Goal: Task Accomplishment & Management: Use online tool/utility

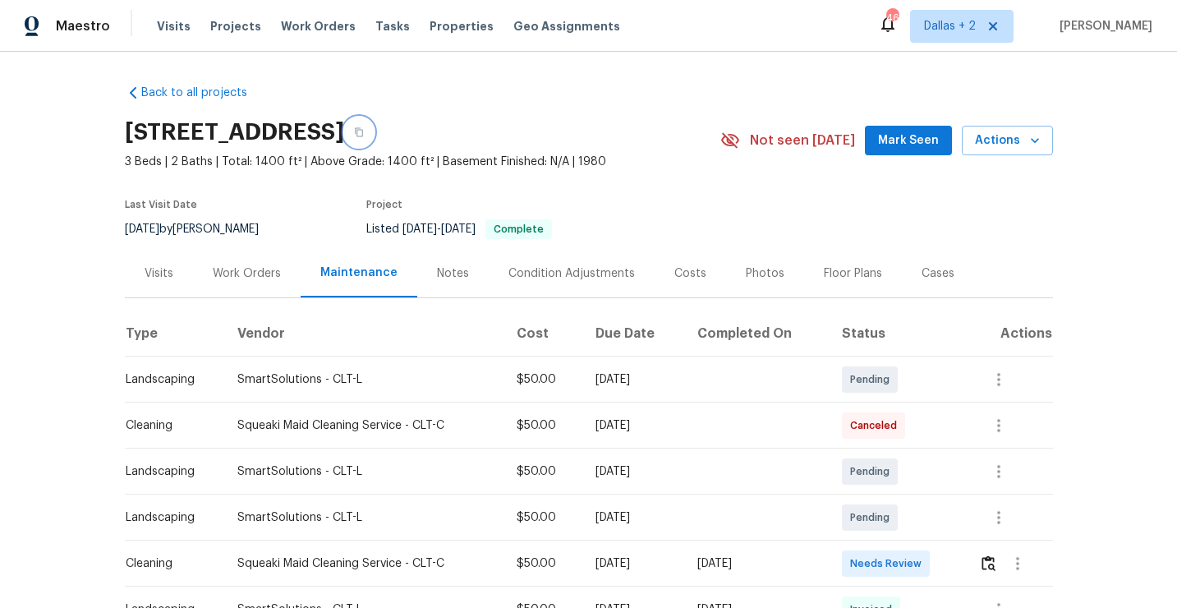
click at [364, 131] on icon "button" at bounding box center [359, 132] width 10 height 10
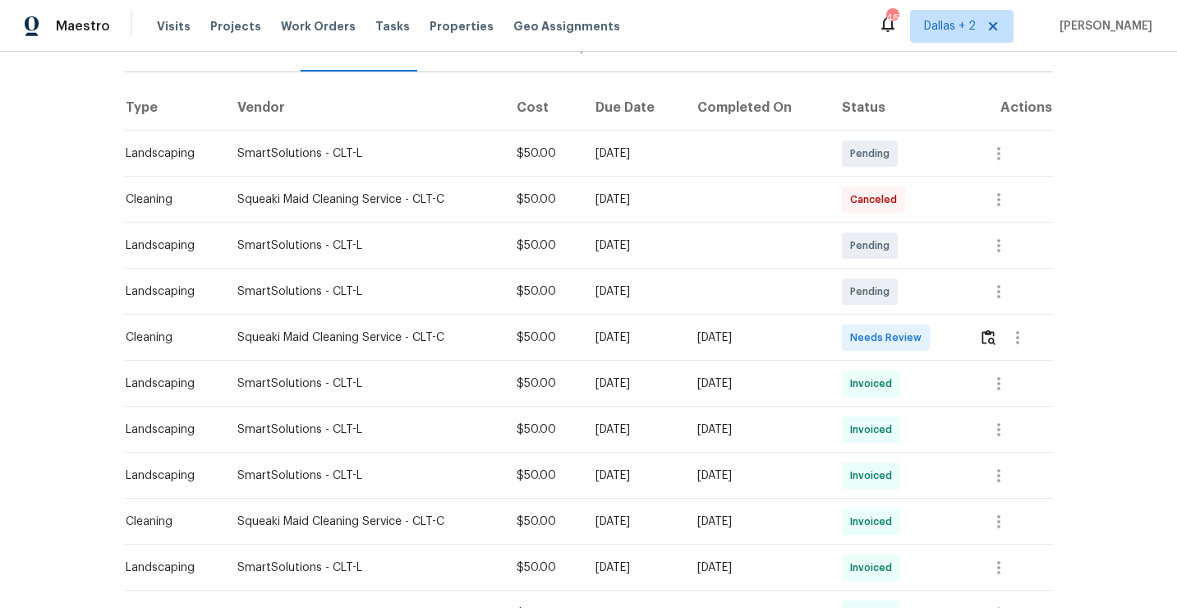
scroll to position [258, 0]
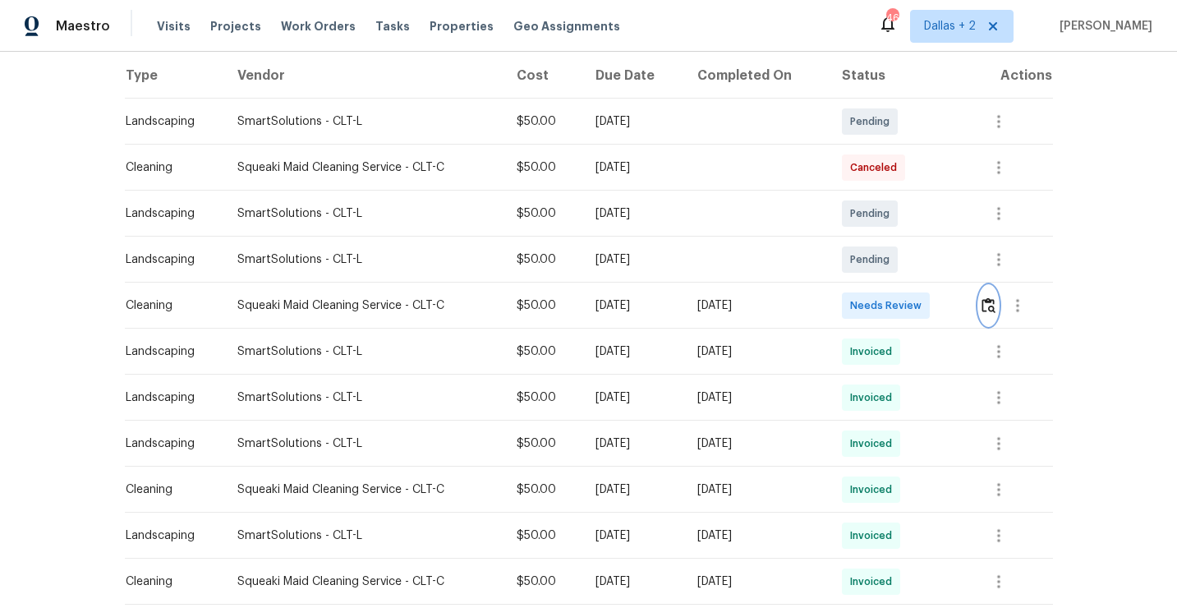
click at [990, 302] on img "button" at bounding box center [989, 305] width 14 height 16
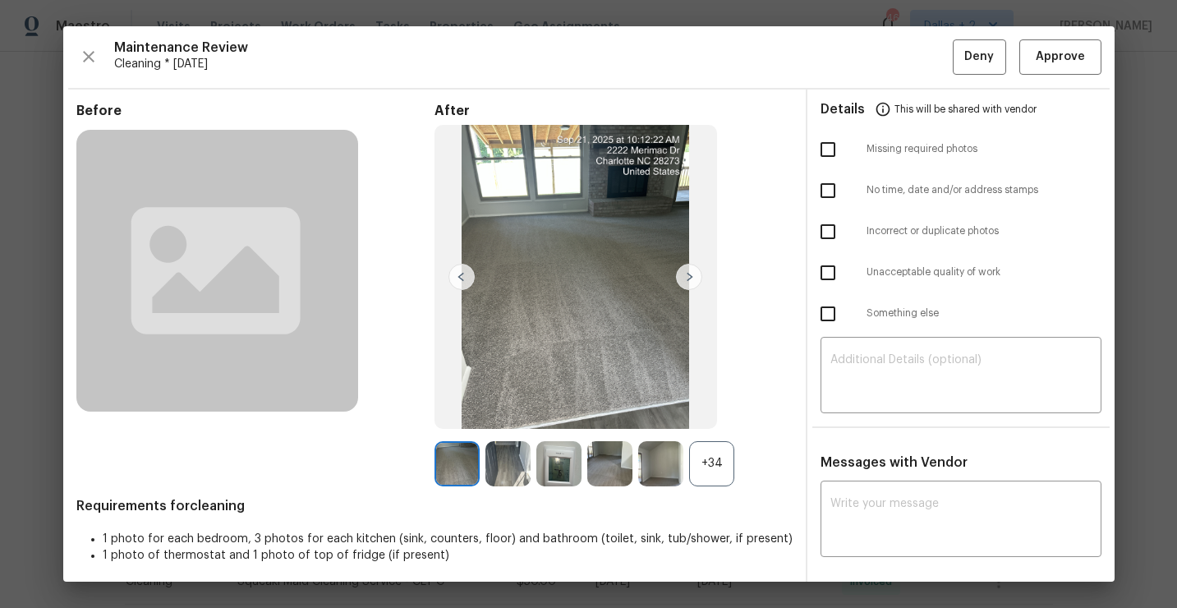
click at [707, 453] on div "+34" at bounding box center [711, 463] width 45 height 45
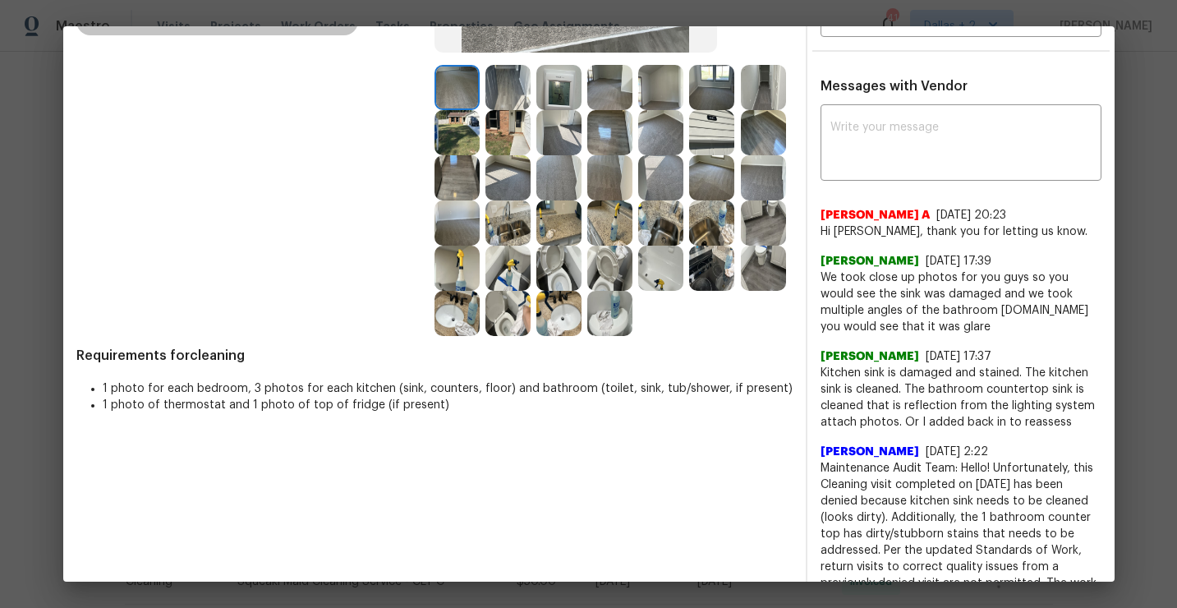
scroll to position [329, 0]
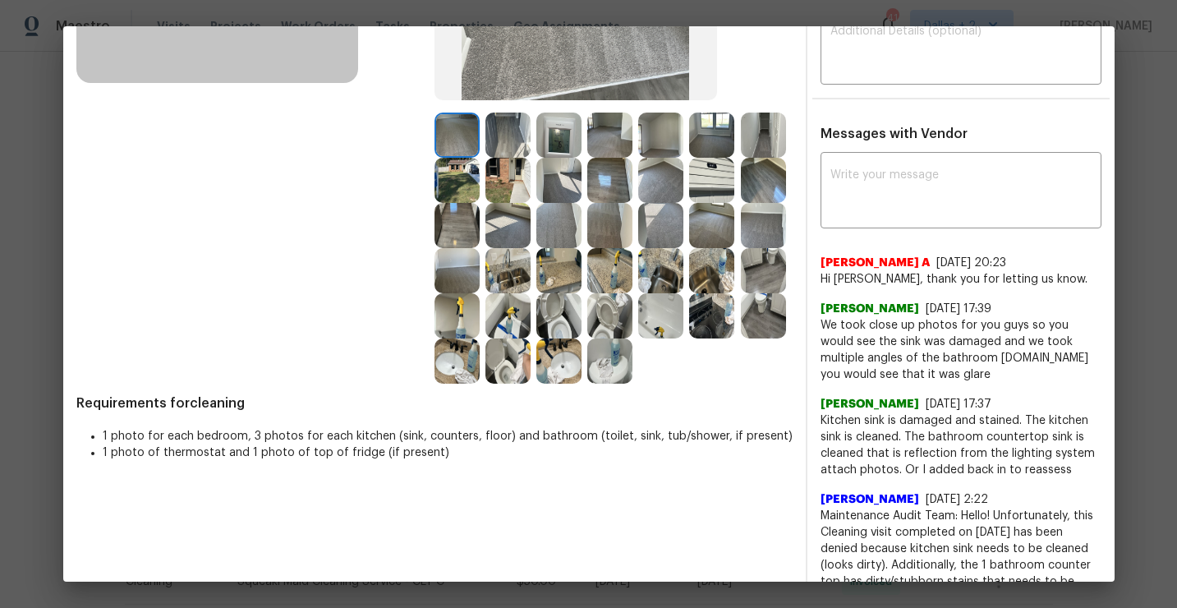
click at [462, 315] on img at bounding box center [457, 315] width 45 height 45
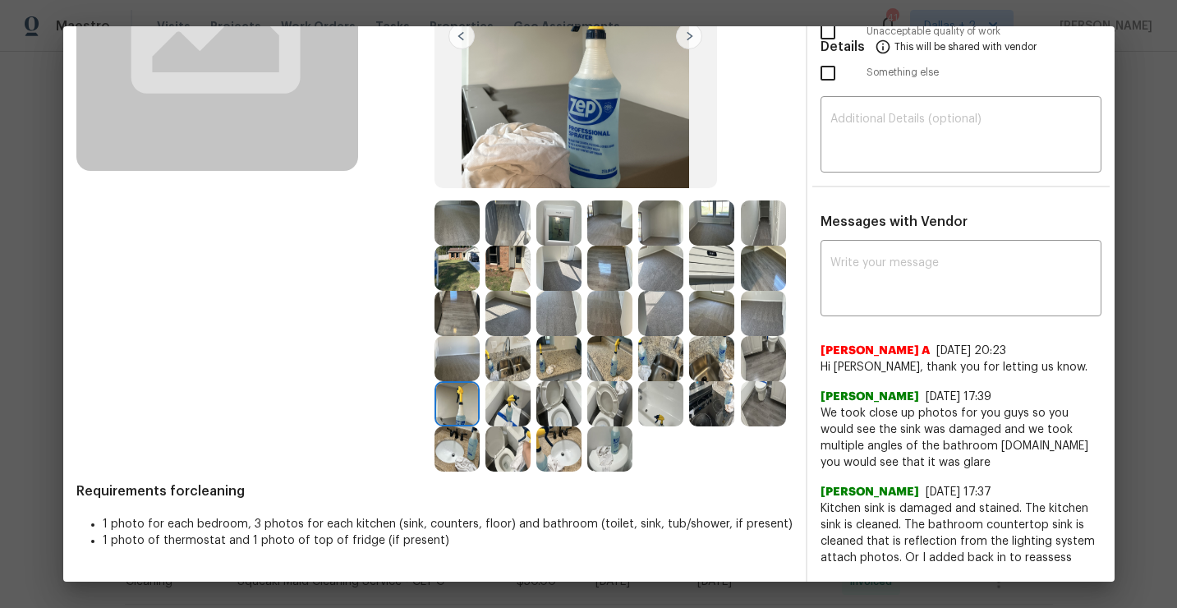
scroll to position [238, 0]
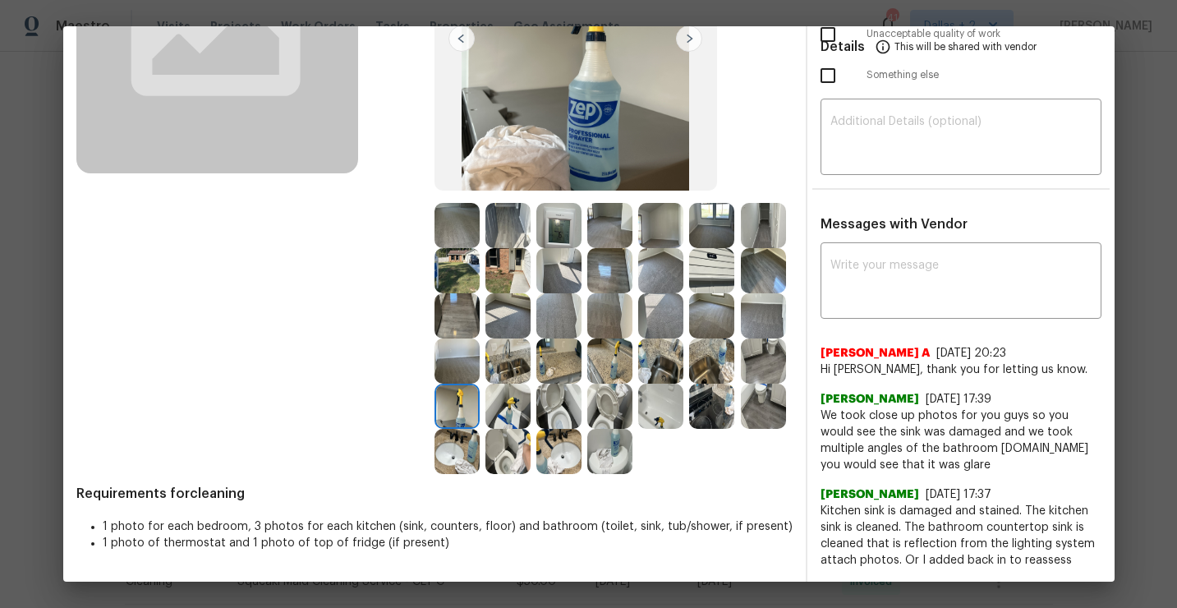
click at [704, 284] on img at bounding box center [711, 270] width 45 height 45
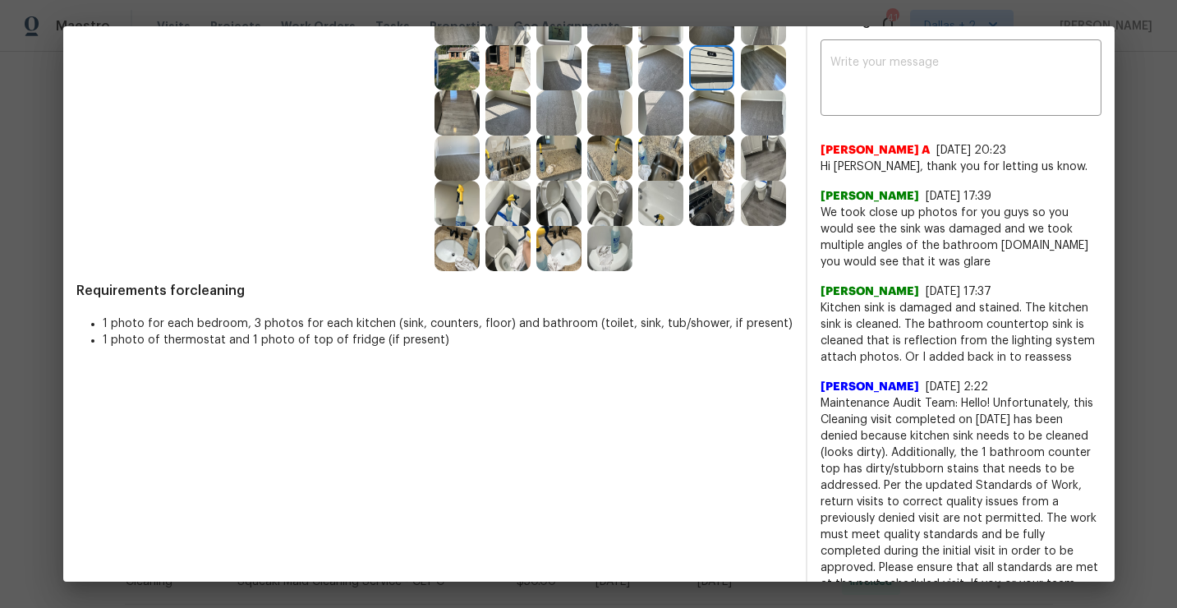
scroll to position [0, 0]
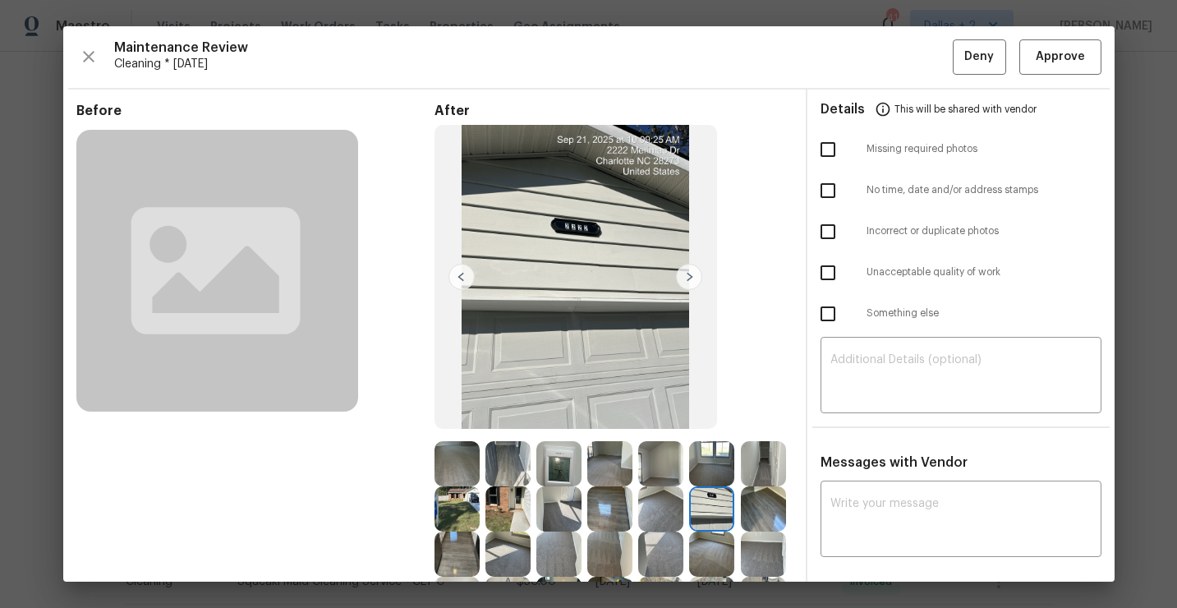
click at [71, 46] on div "Maintenance Review Cleaning * Mon, Sep 15 Deny Approve Before After Requirement…" at bounding box center [588, 303] width 1051 height 555
click at [82, 53] on icon "button" at bounding box center [89, 57] width 20 height 20
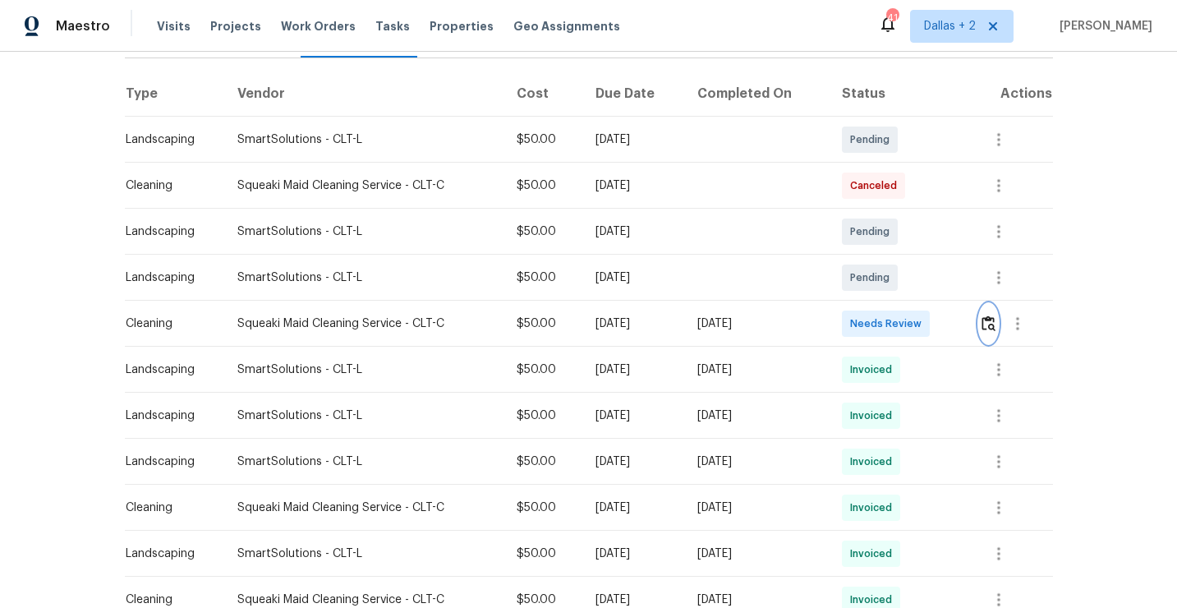
scroll to position [245, 0]
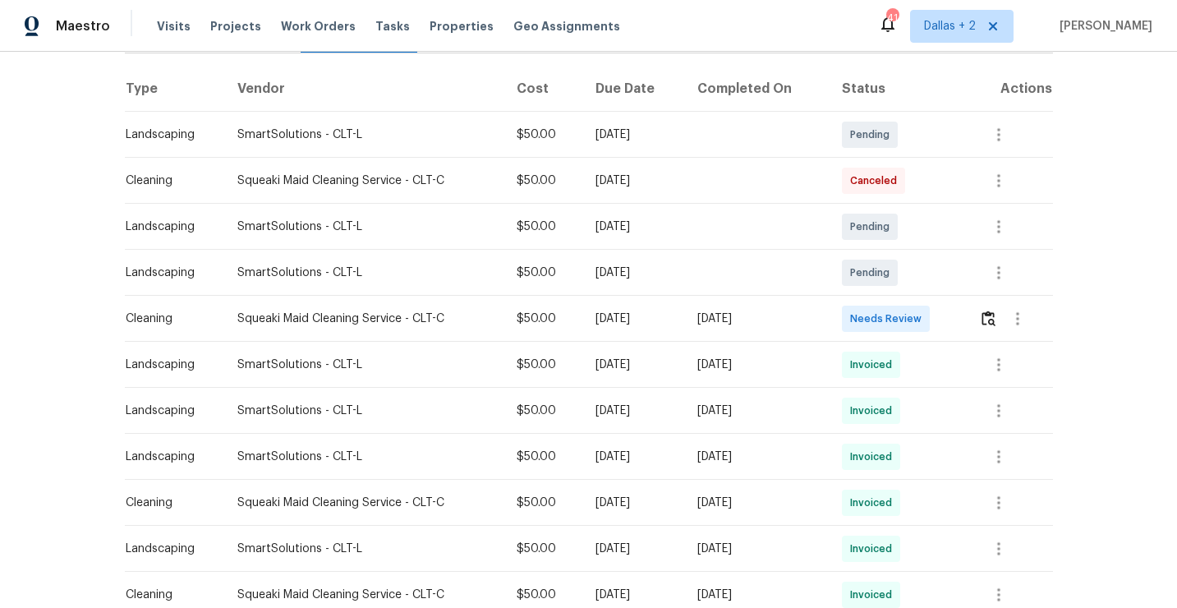
click at [982, 320] on td at bounding box center [1009, 319] width 87 height 46
click at [988, 319] on img "button" at bounding box center [989, 318] width 14 height 16
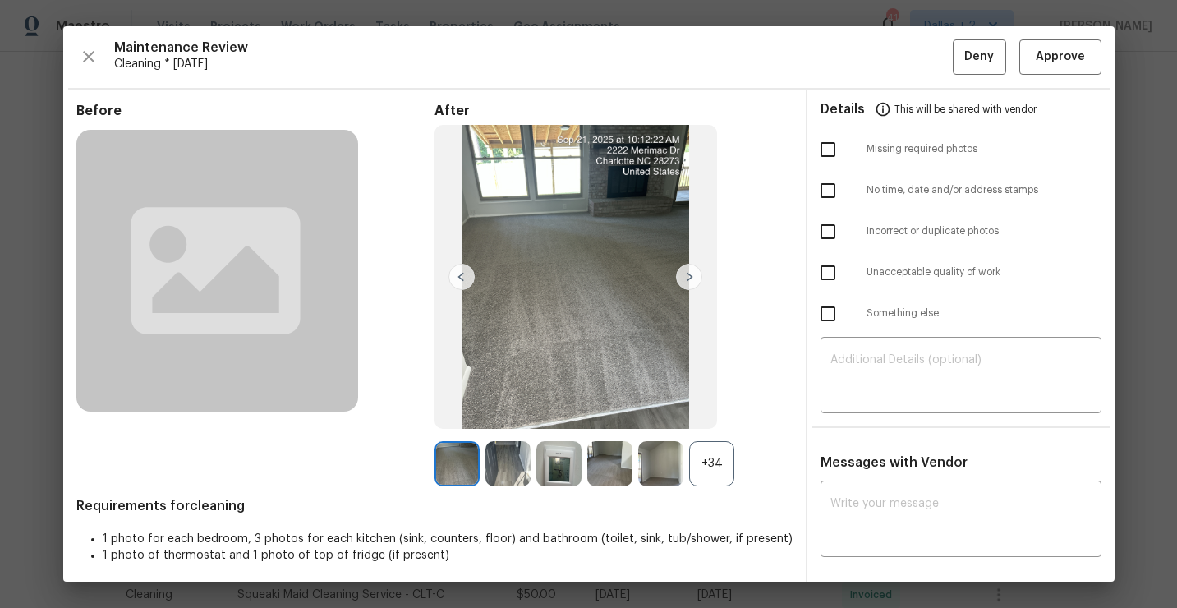
click at [714, 453] on div "+34" at bounding box center [711, 463] width 45 height 45
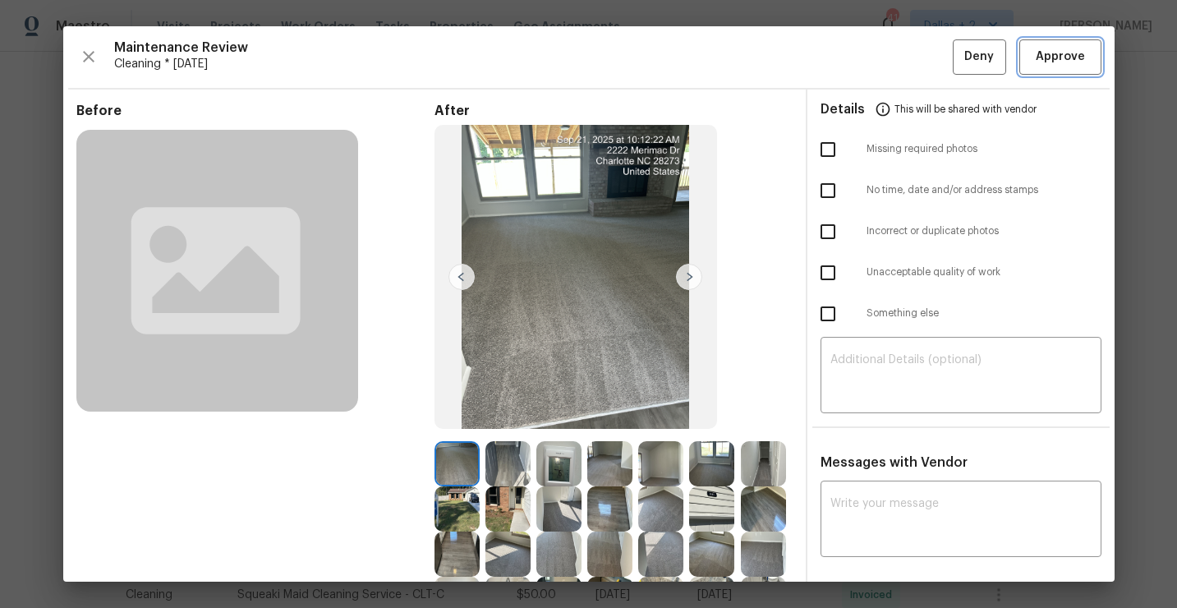
click at [1058, 62] on span "Approve" at bounding box center [1060, 57] width 49 height 21
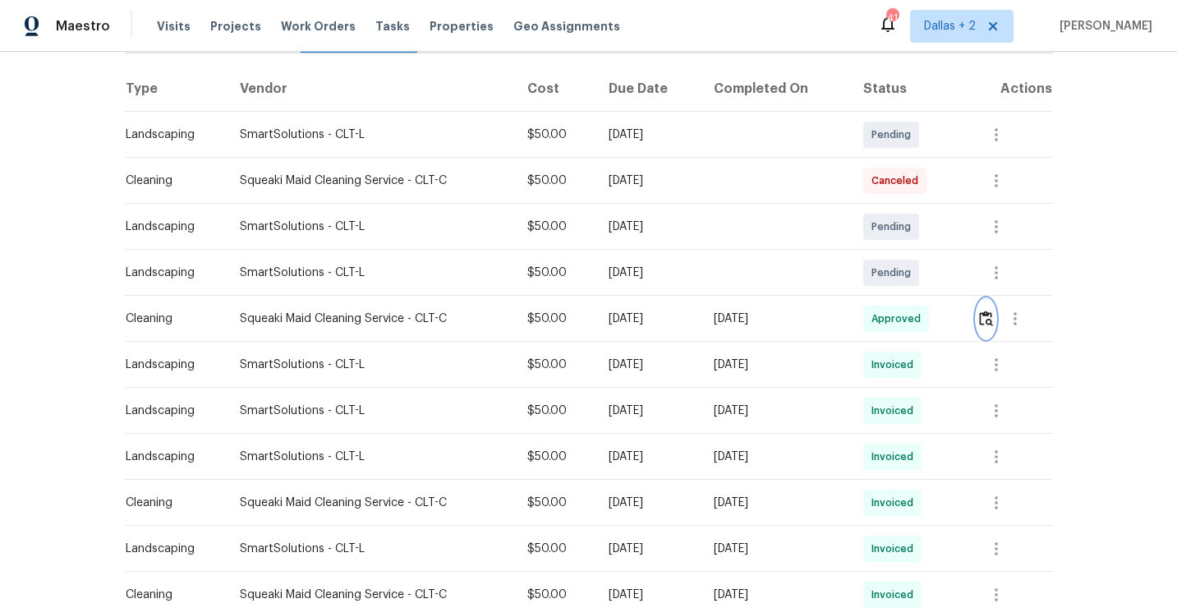
scroll to position [0, 0]
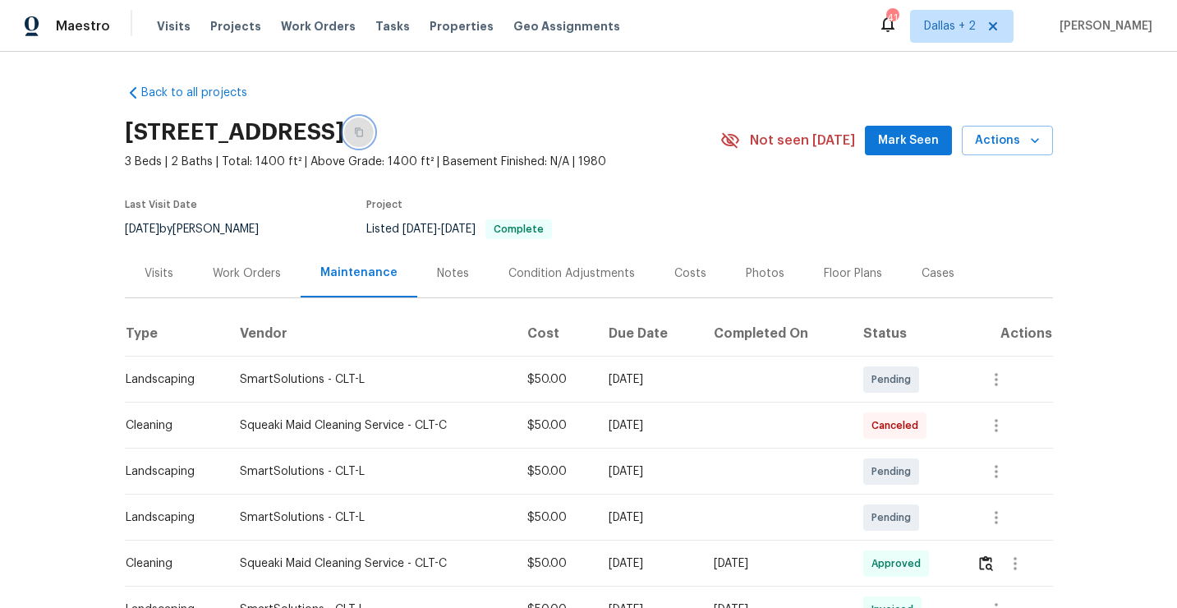
click at [374, 141] on button "button" at bounding box center [359, 132] width 30 height 30
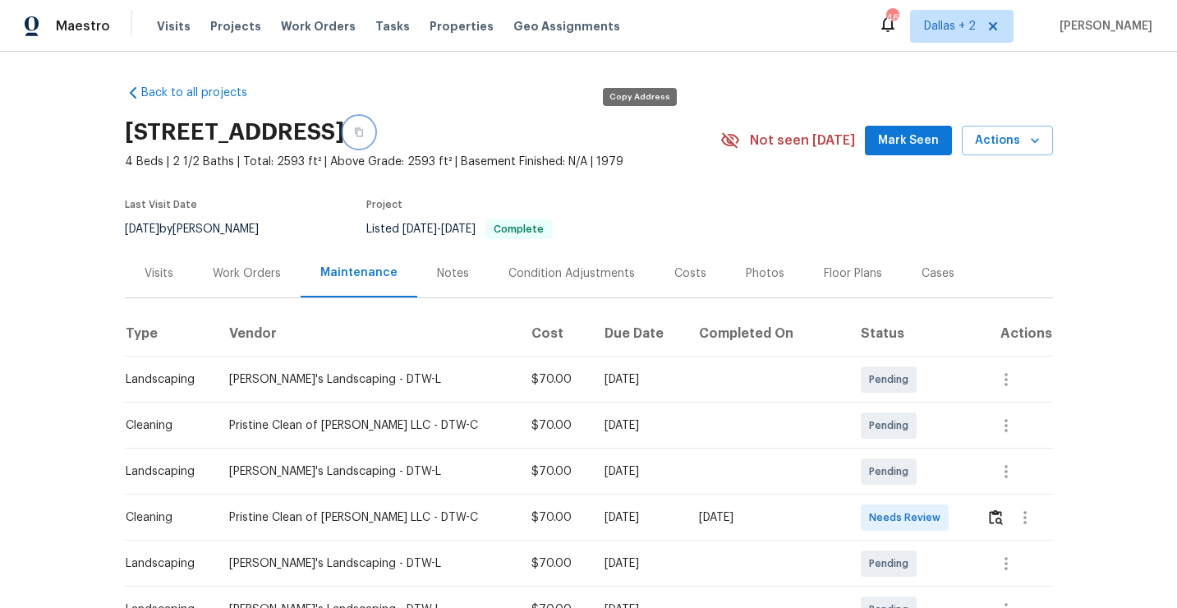
click at [374, 134] on button "button" at bounding box center [359, 132] width 30 height 30
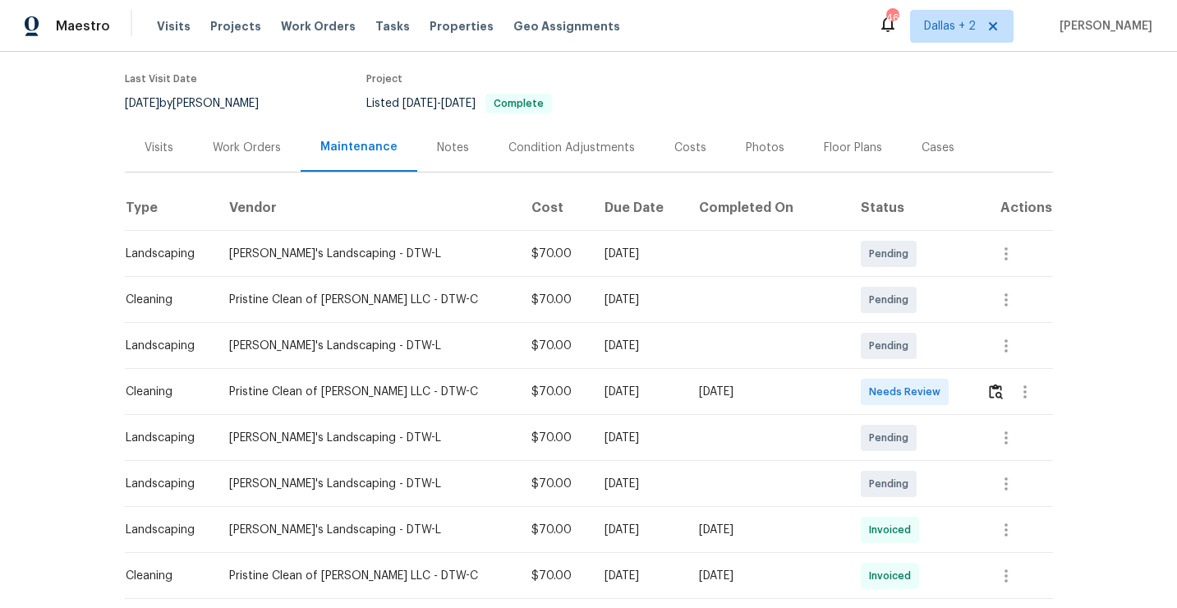
scroll to position [161, 0]
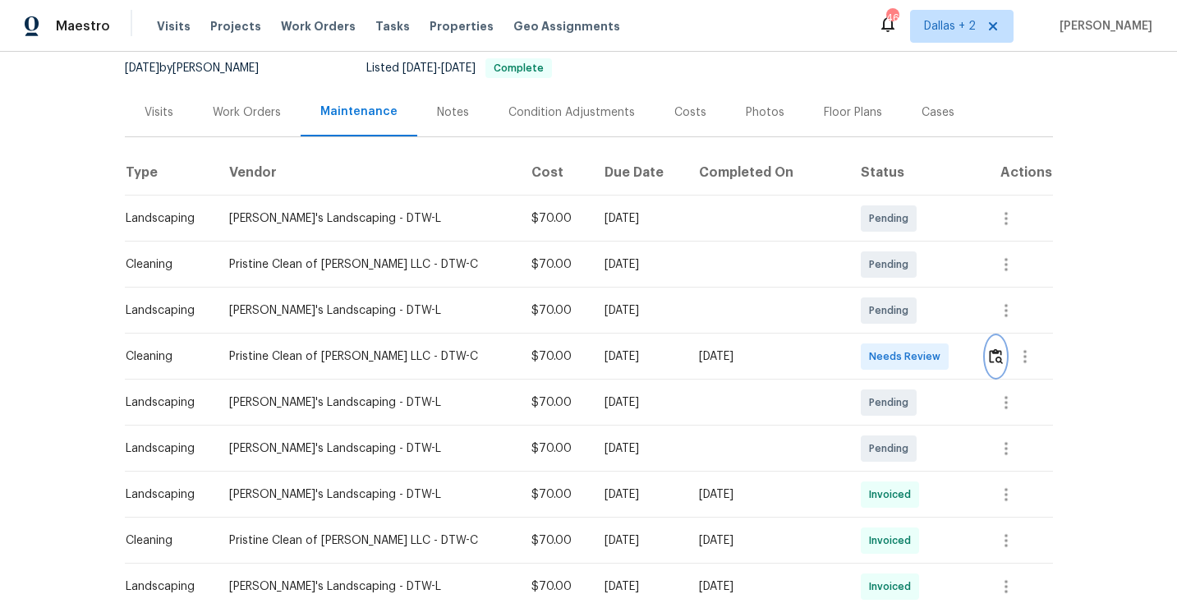
click at [992, 361] on img "button" at bounding box center [996, 356] width 14 height 16
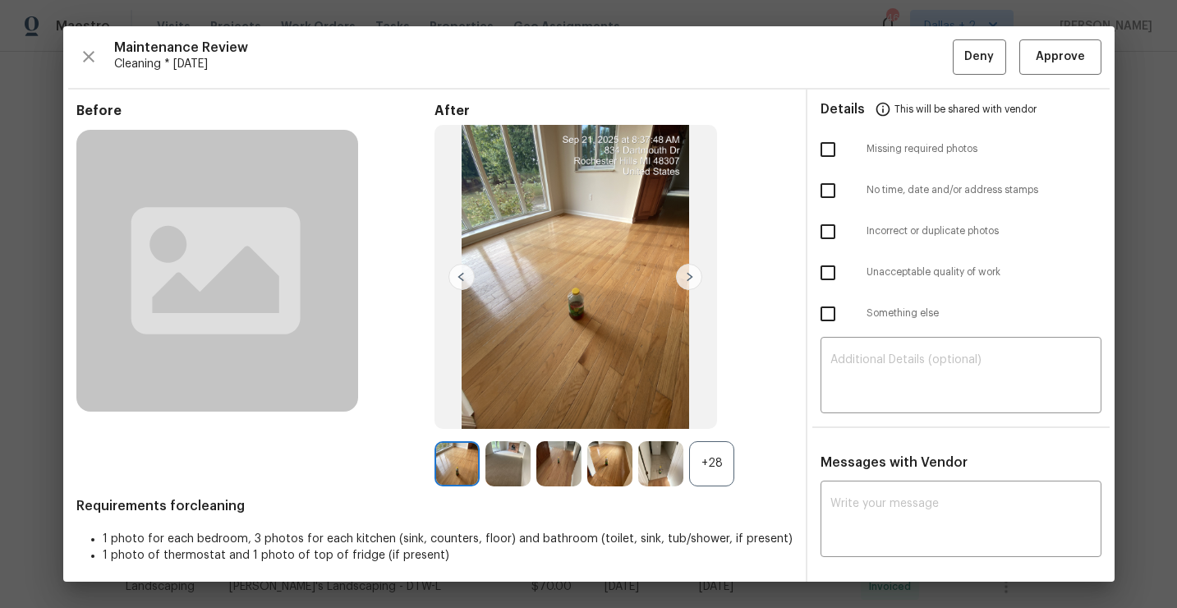
click at [706, 471] on div "+28" at bounding box center [711, 463] width 45 height 45
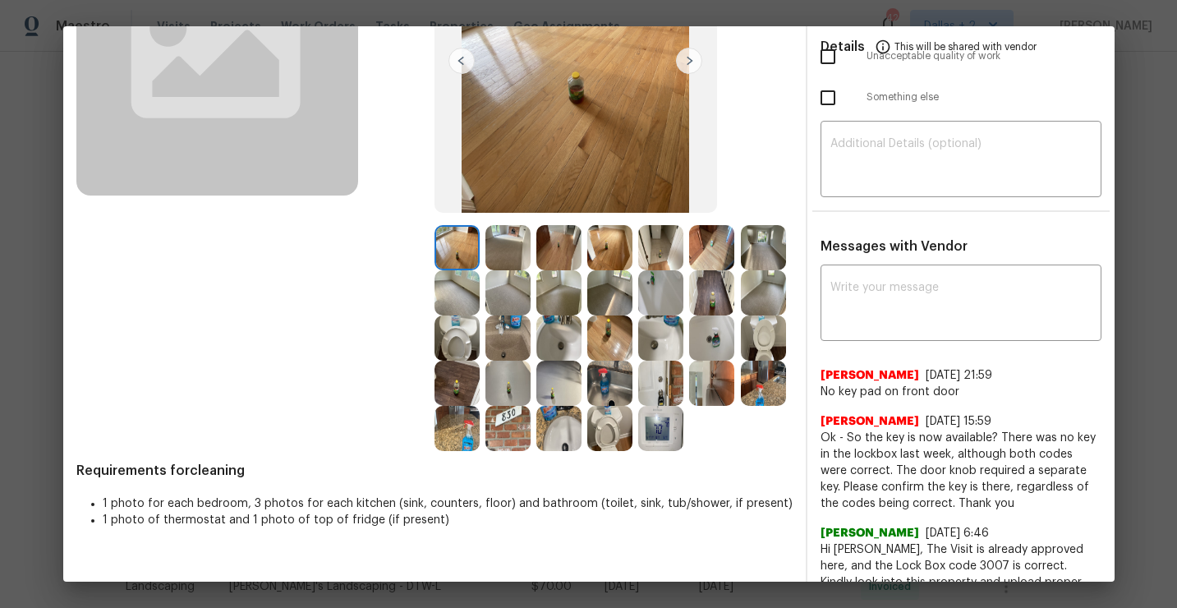
scroll to position [318, 0]
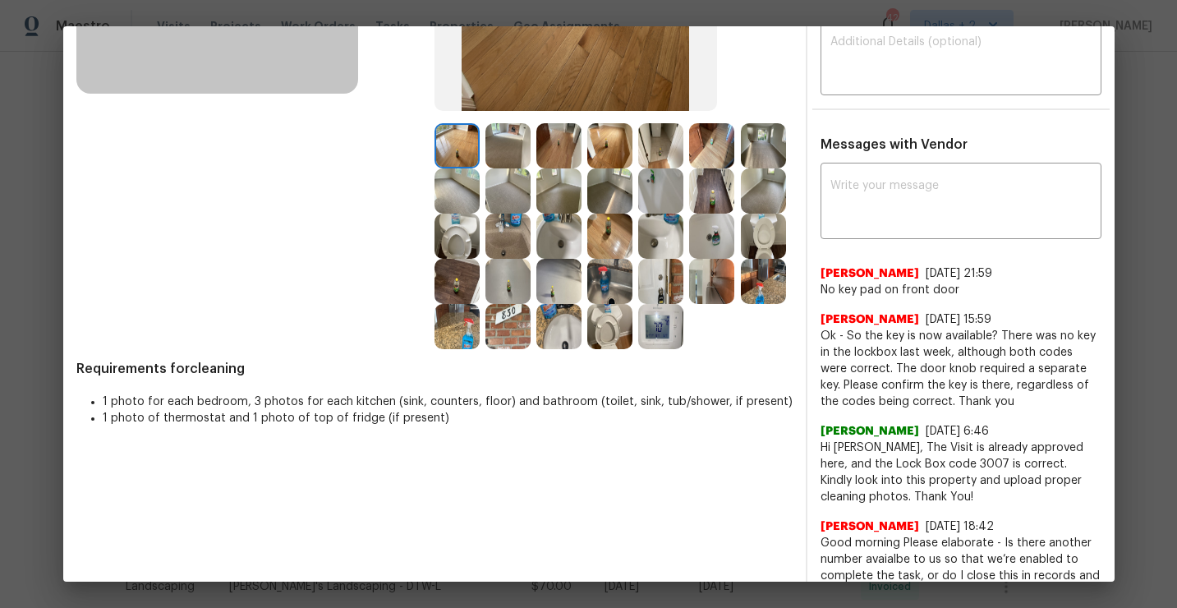
click at [761, 153] on img at bounding box center [763, 145] width 45 height 45
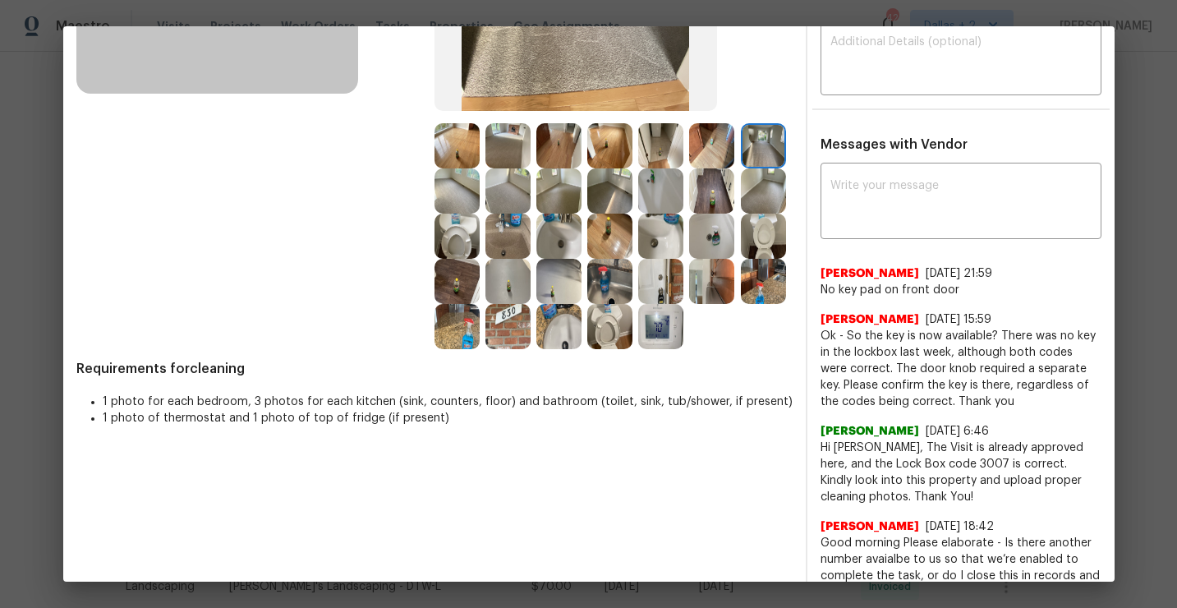
click at [707, 280] on img at bounding box center [711, 281] width 45 height 45
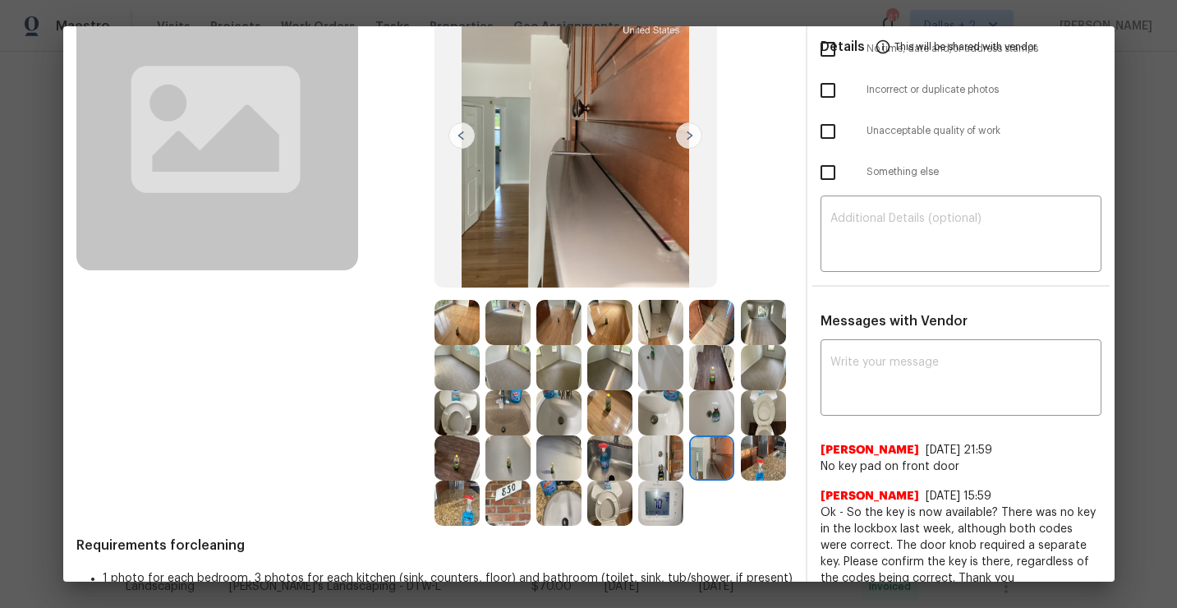
scroll to position [0, 0]
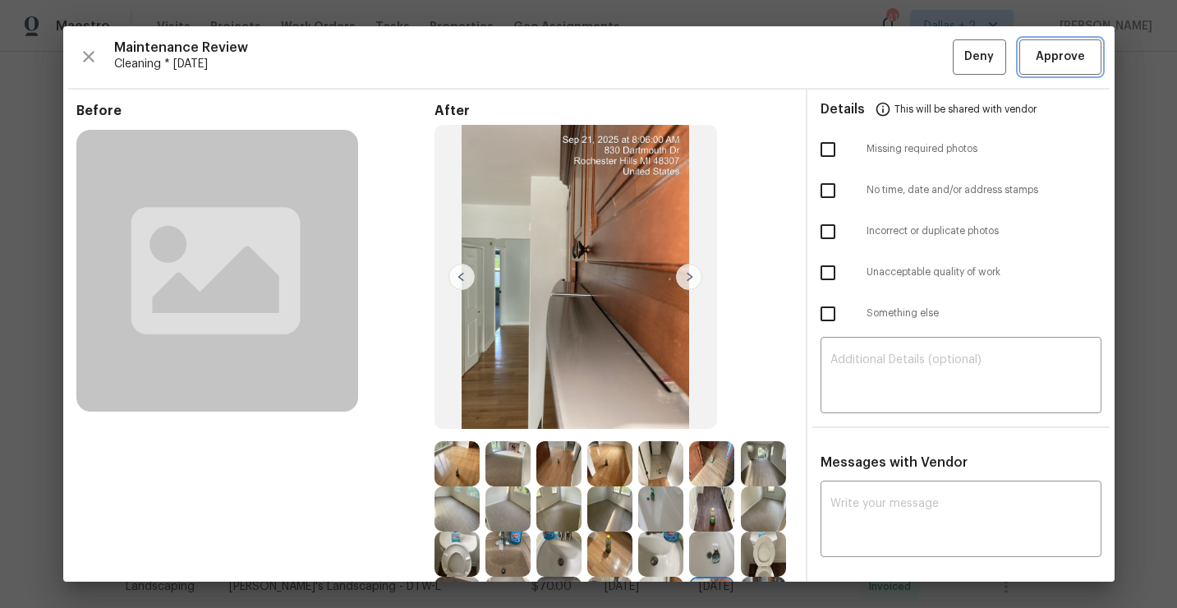
click at [1072, 57] on span "Approve" at bounding box center [1060, 57] width 49 height 21
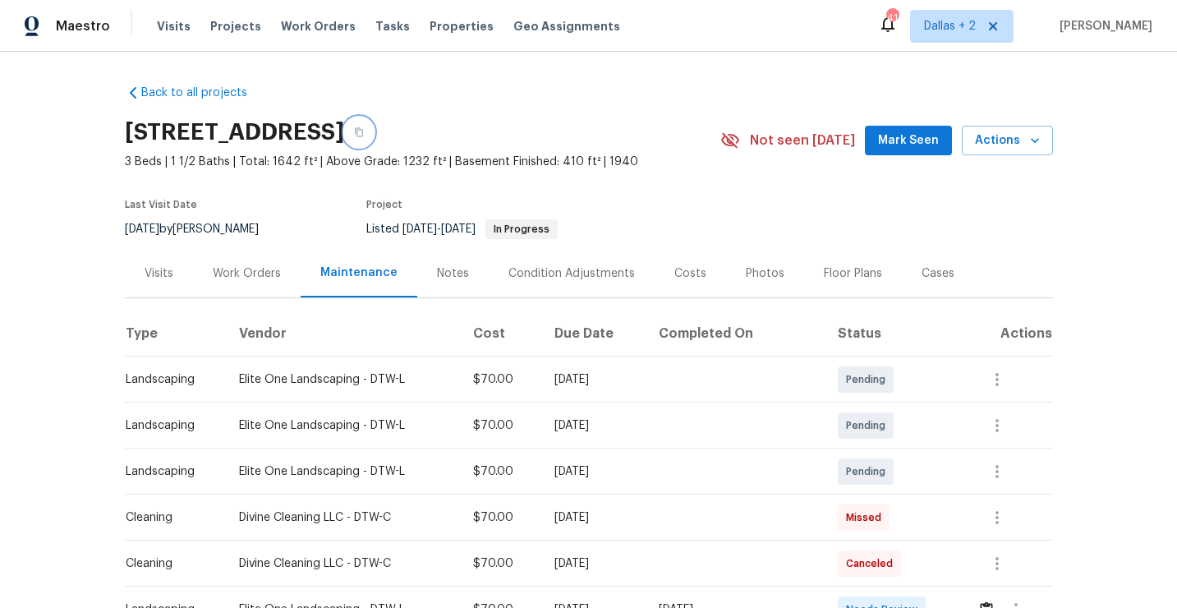
click at [374, 143] on button "button" at bounding box center [359, 132] width 30 height 30
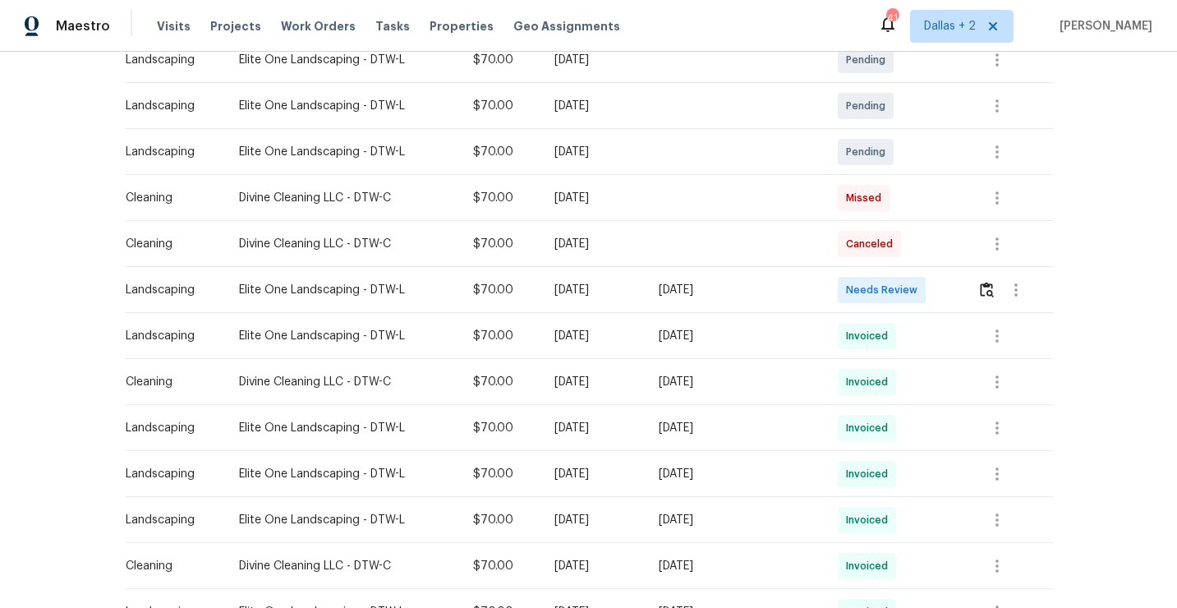
scroll to position [333, 0]
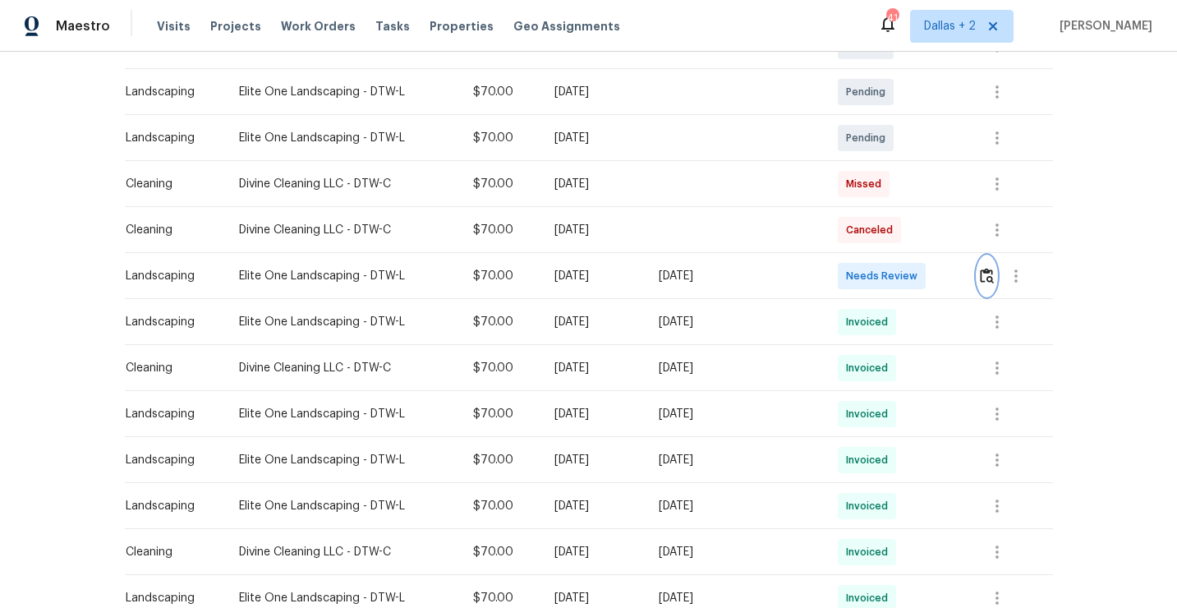
click at [985, 280] on img "button" at bounding box center [987, 276] width 14 height 16
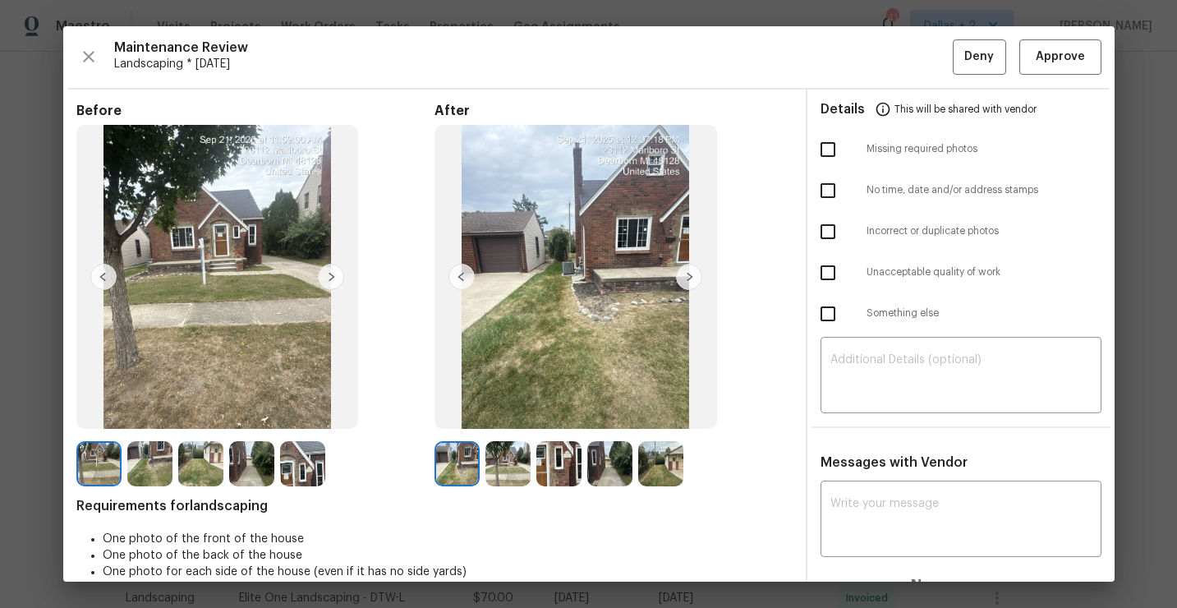
click at [296, 469] on img at bounding box center [302, 463] width 45 height 45
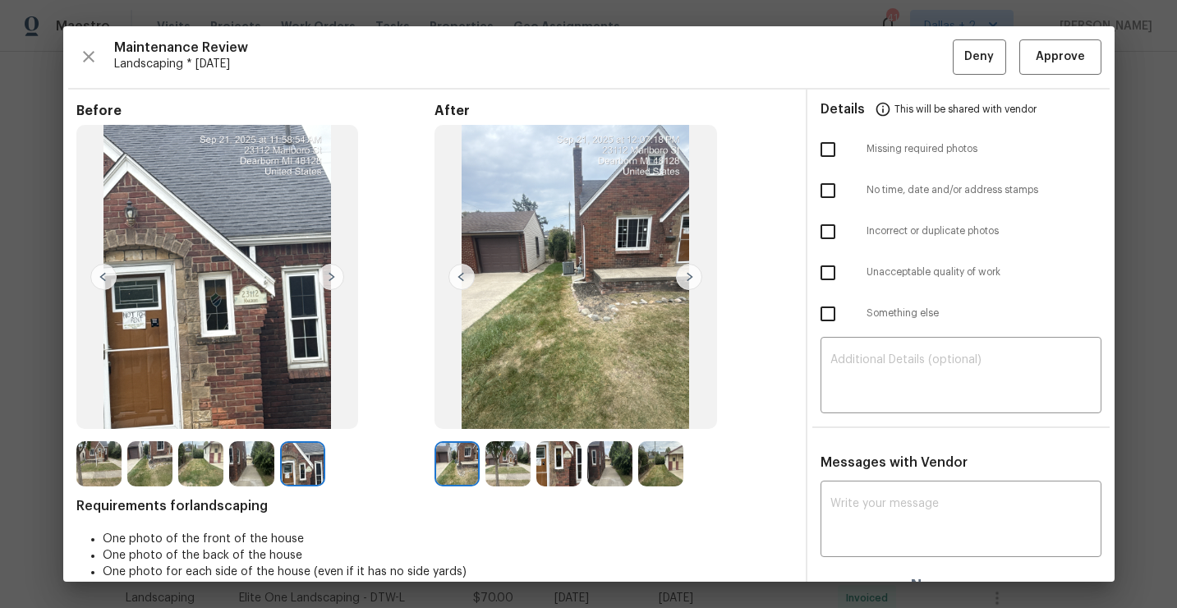
click at [692, 278] on img at bounding box center [689, 277] width 26 height 26
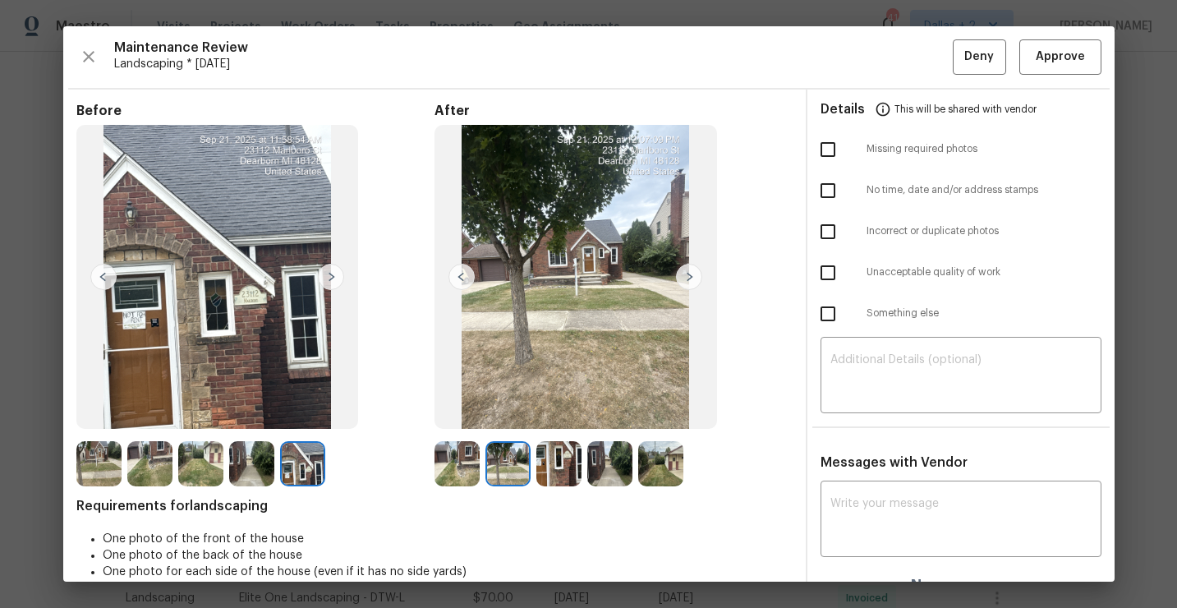
click at [603, 466] on img at bounding box center [609, 463] width 45 height 45
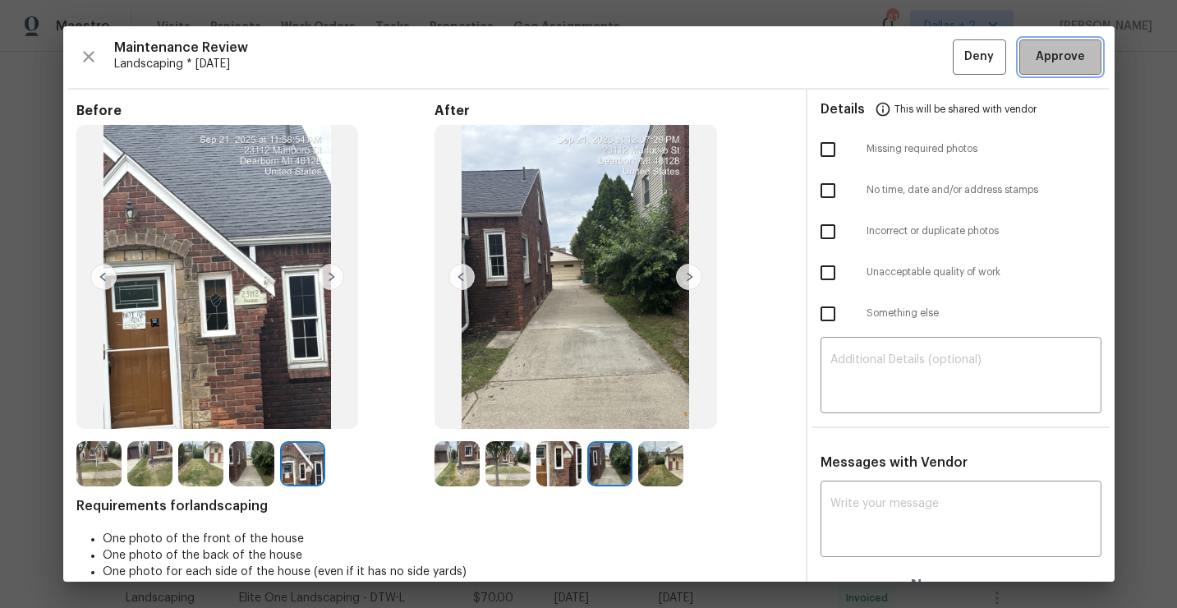
click at [1069, 71] on button "Approve" at bounding box center [1060, 56] width 82 height 35
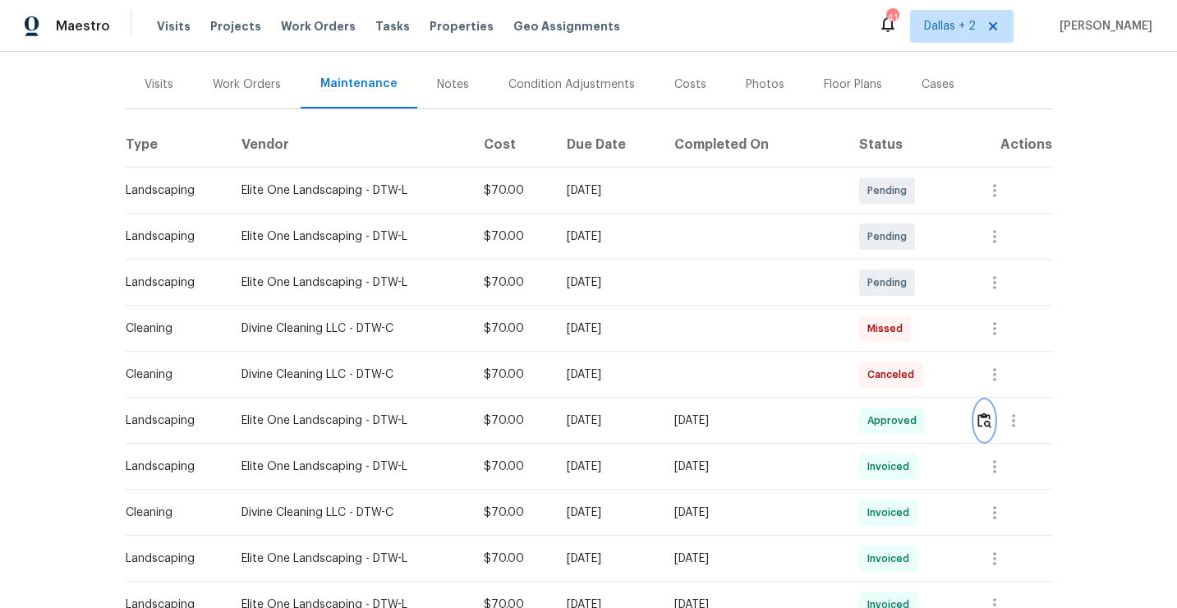
scroll to position [0, 0]
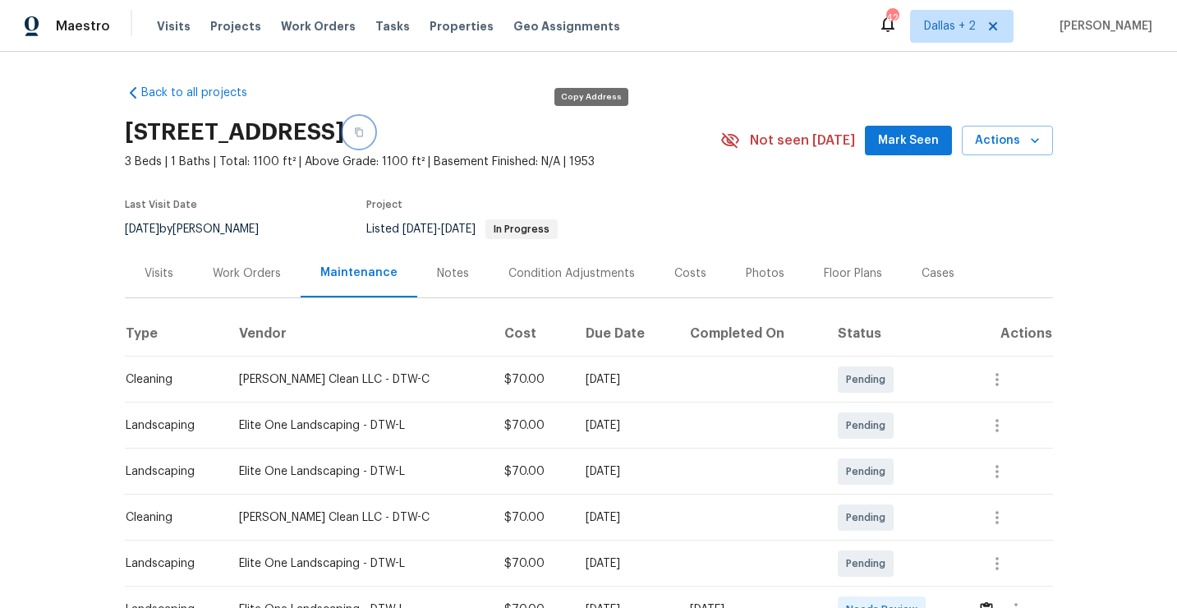
click at [363, 133] on icon "button" at bounding box center [359, 132] width 8 height 9
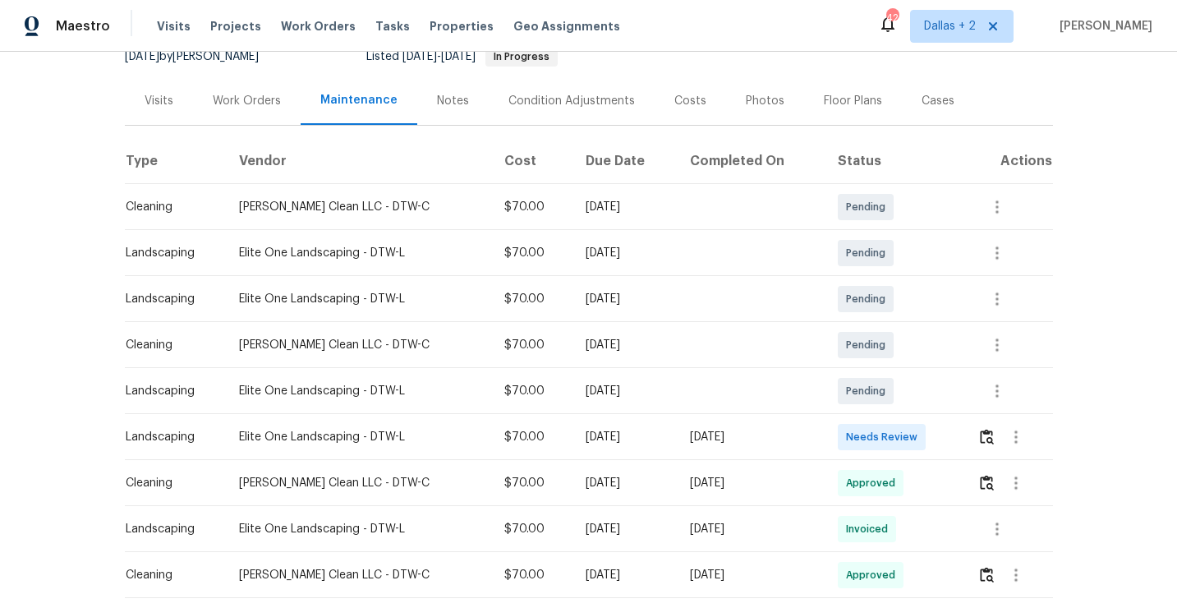
scroll to position [206, 0]
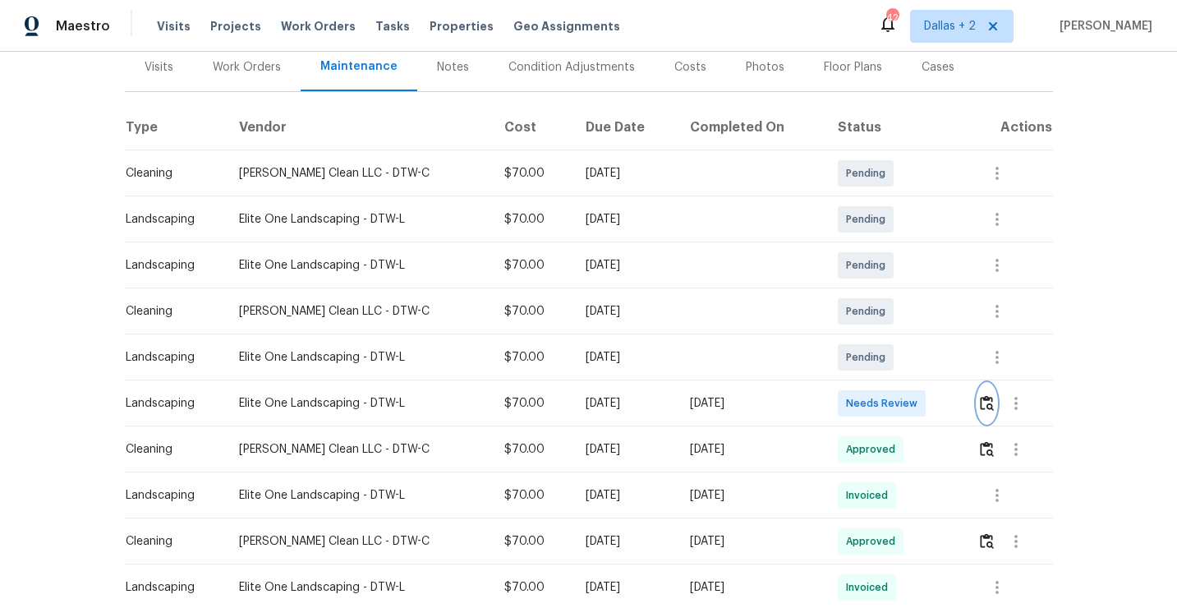
click at [985, 404] on img "button" at bounding box center [987, 403] width 14 height 16
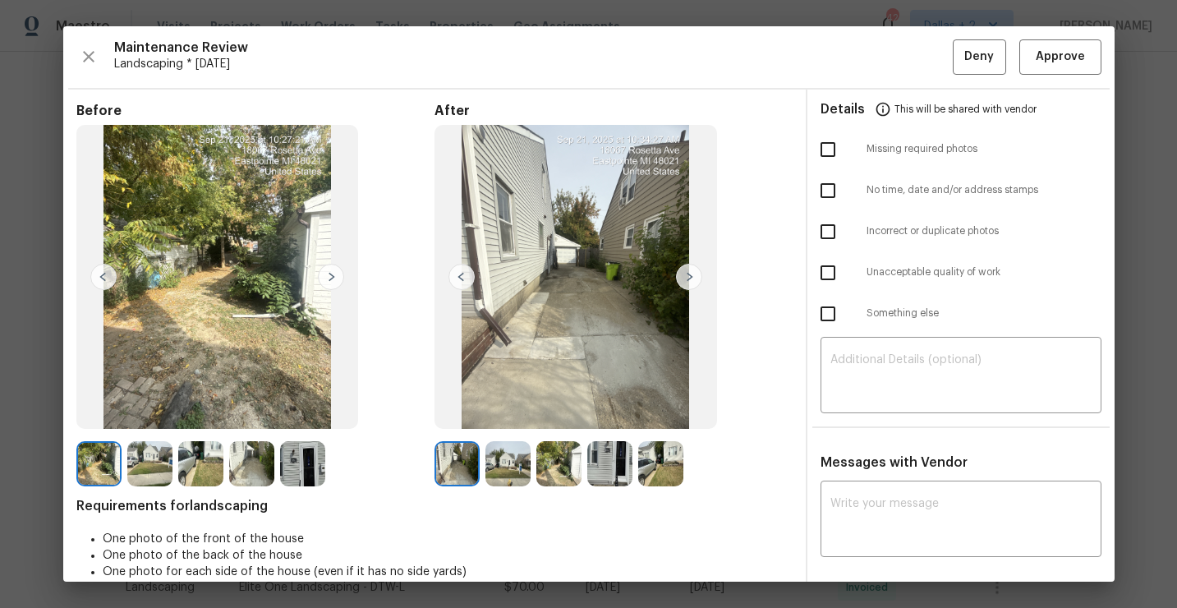
click at [688, 283] on img at bounding box center [689, 277] width 26 height 26
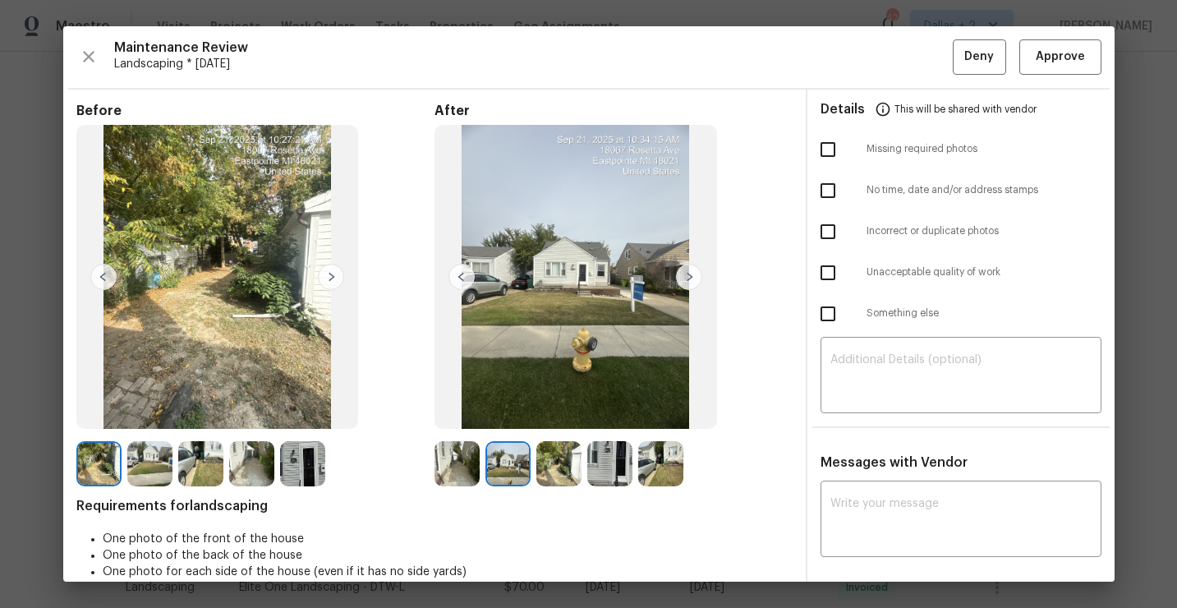
click at [309, 480] on img at bounding box center [302, 463] width 45 height 45
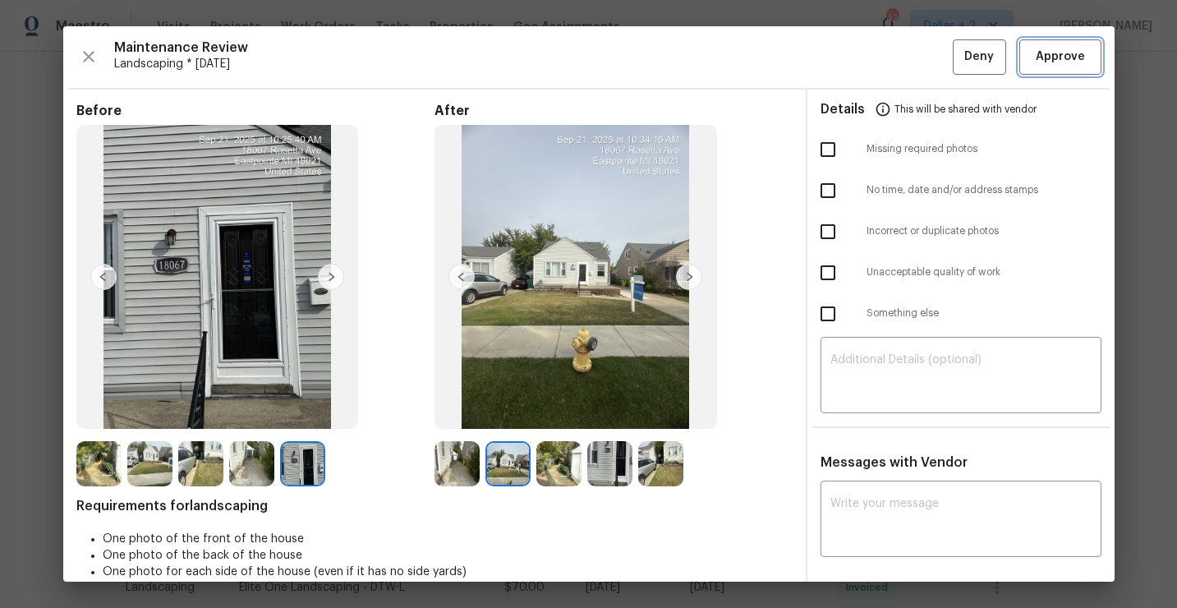
click at [1055, 71] on button "Approve" at bounding box center [1060, 56] width 82 height 35
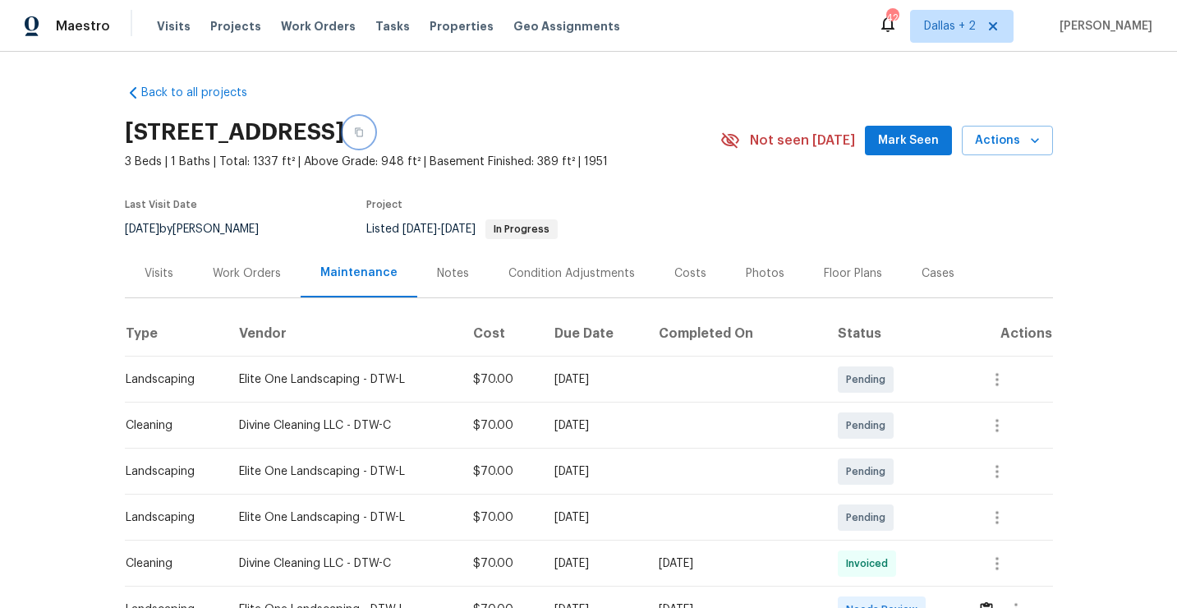
click at [374, 143] on button "button" at bounding box center [359, 132] width 30 height 30
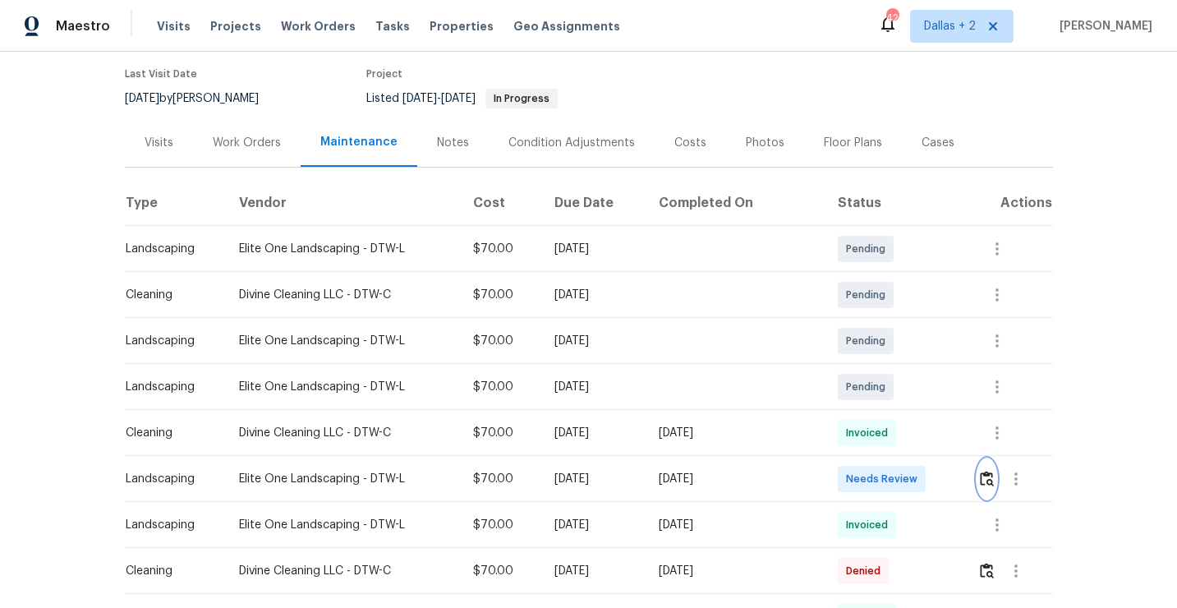
click at [992, 472] on img "button" at bounding box center [987, 479] width 14 height 16
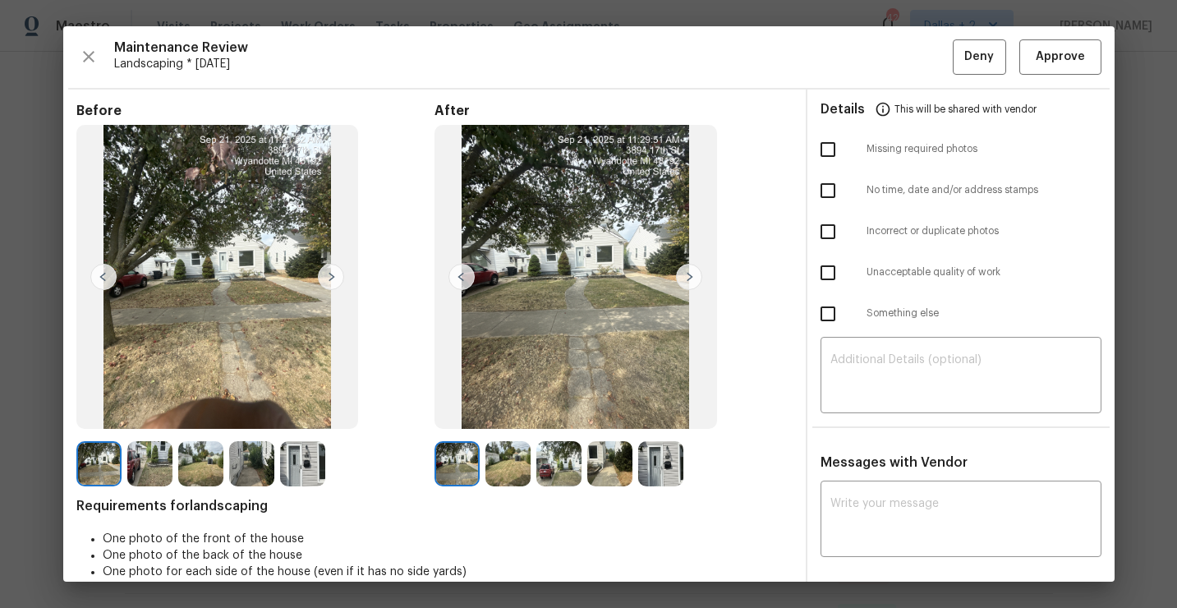
click at [669, 461] on img at bounding box center [660, 463] width 45 height 45
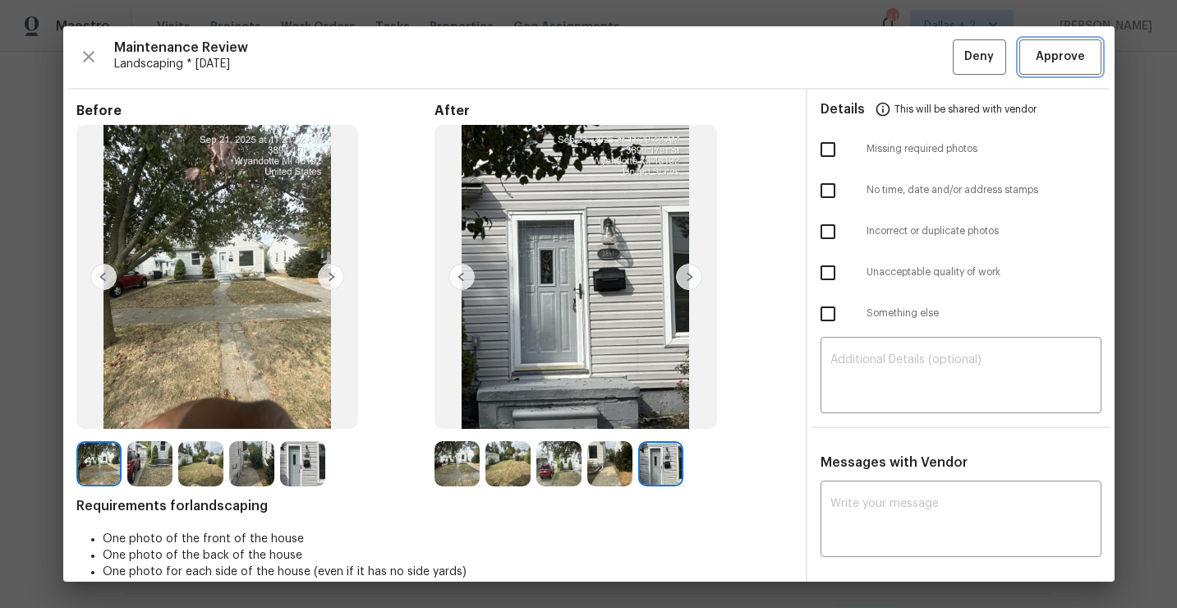
click at [1053, 59] on span "Approve" at bounding box center [1060, 57] width 49 height 21
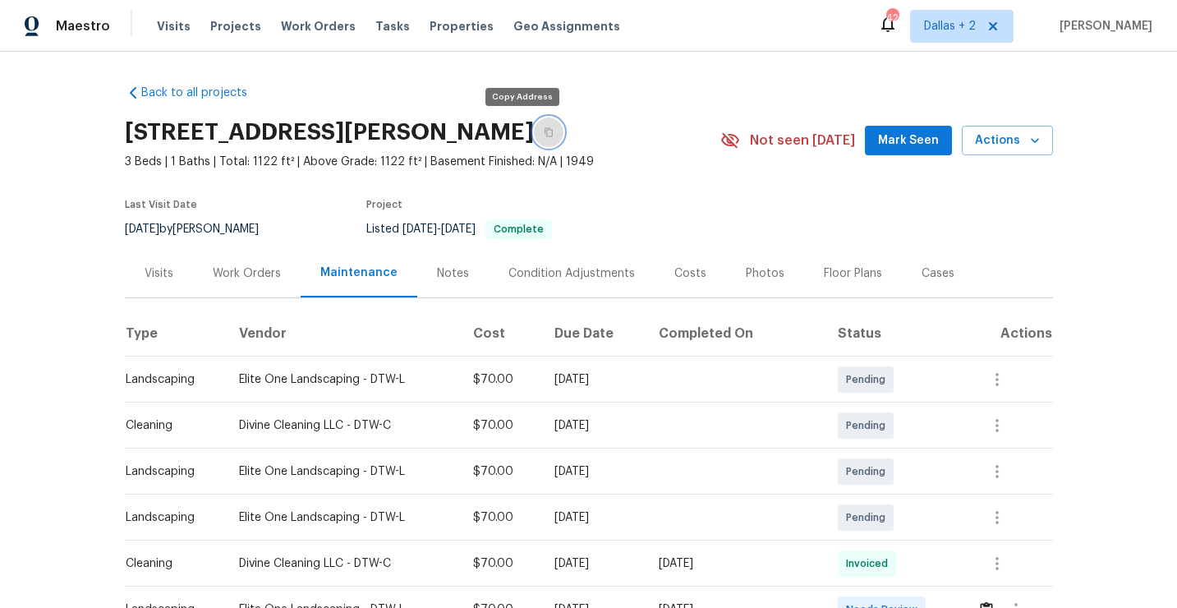
click at [534, 139] on button "button" at bounding box center [549, 132] width 30 height 30
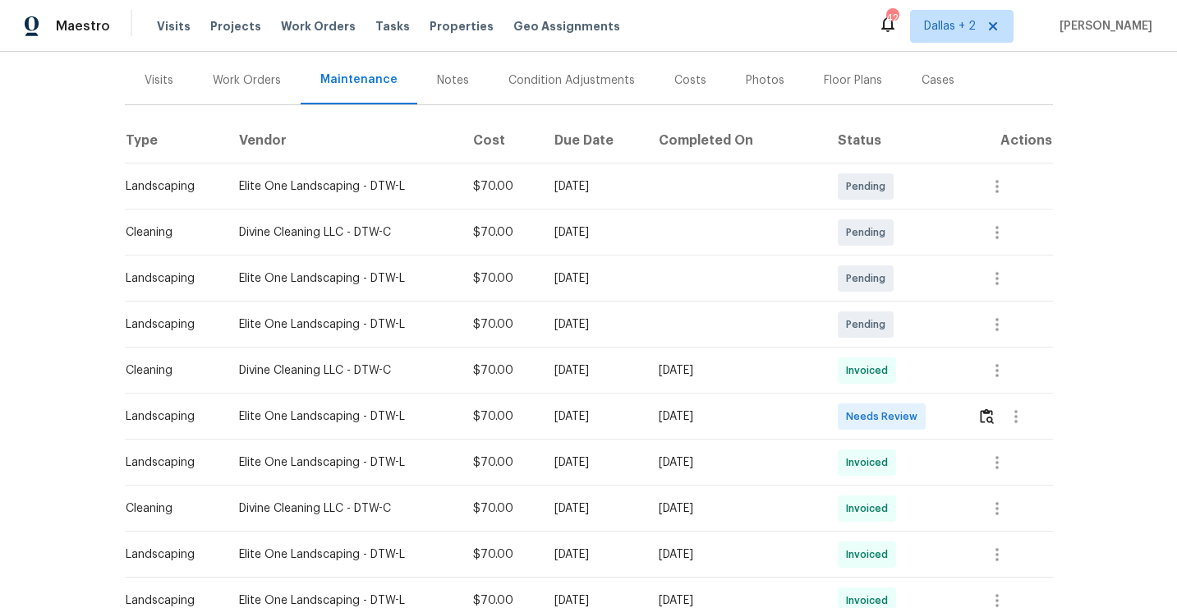
scroll to position [216, 0]
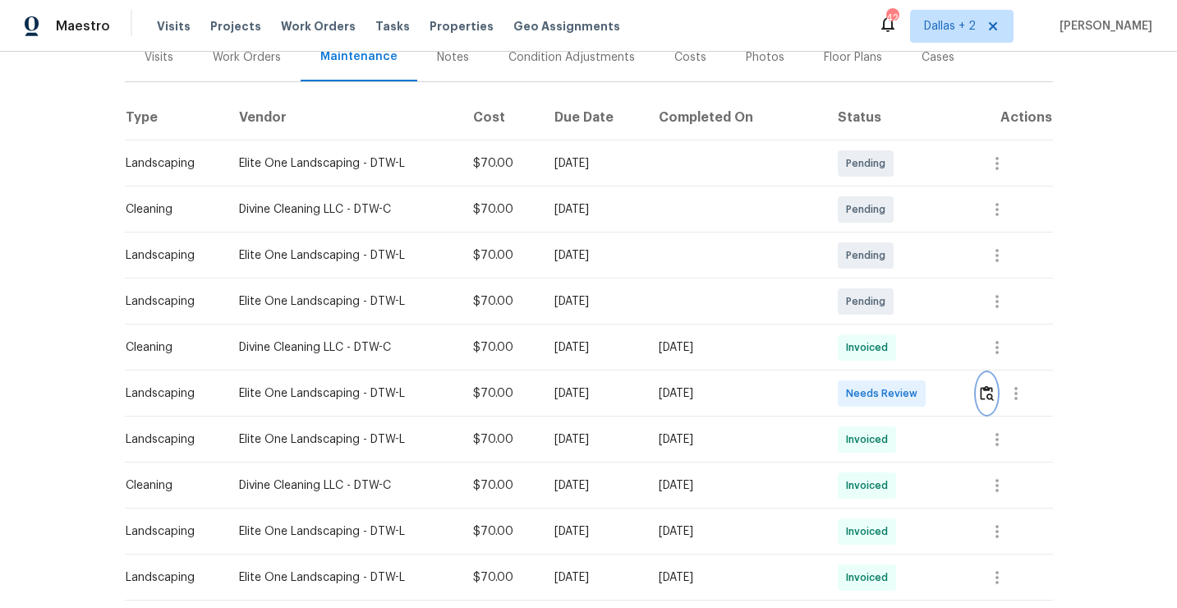
click at [992, 393] on img "button" at bounding box center [987, 393] width 14 height 16
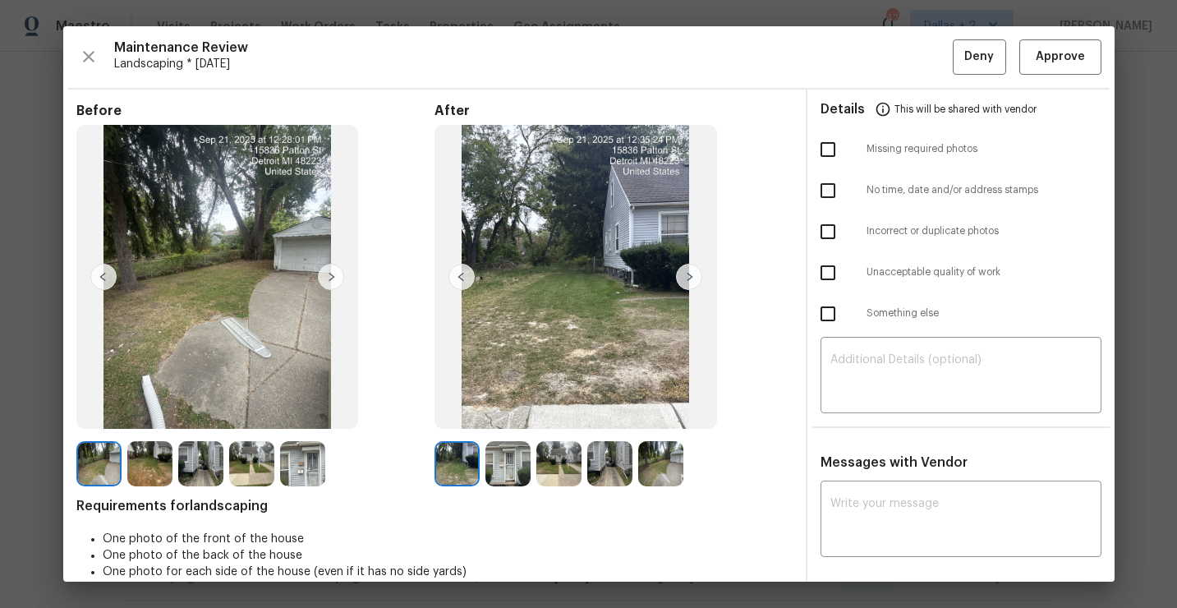
click at [293, 469] on img at bounding box center [302, 463] width 45 height 45
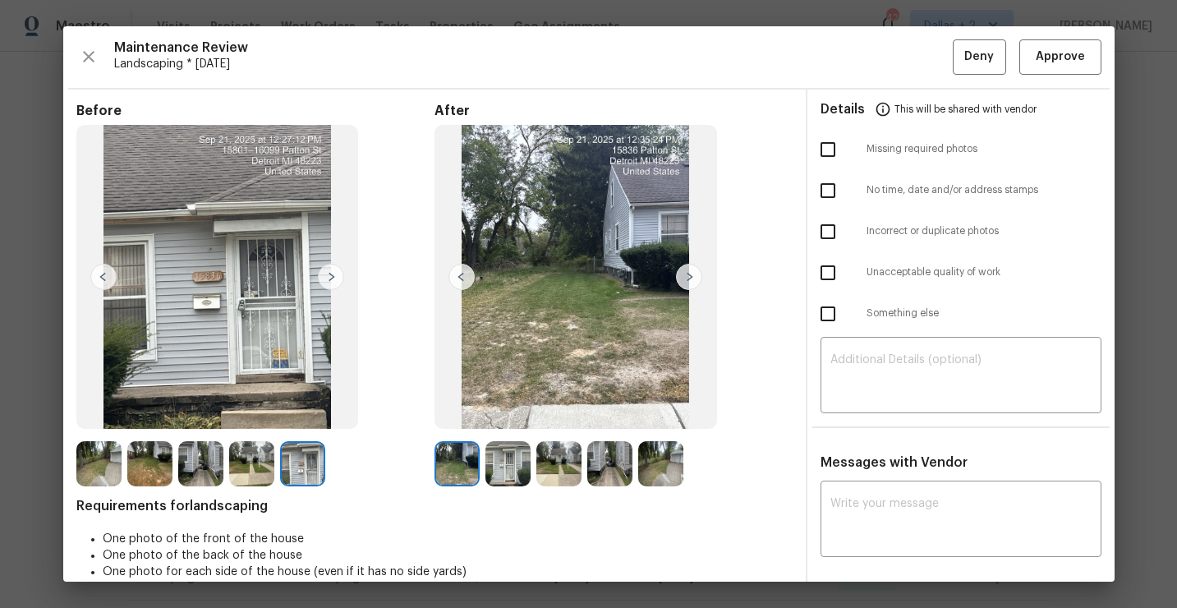
click at [452, 458] on img at bounding box center [457, 463] width 45 height 45
click at [687, 279] on img at bounding box center [689, 277] width 26 height 26
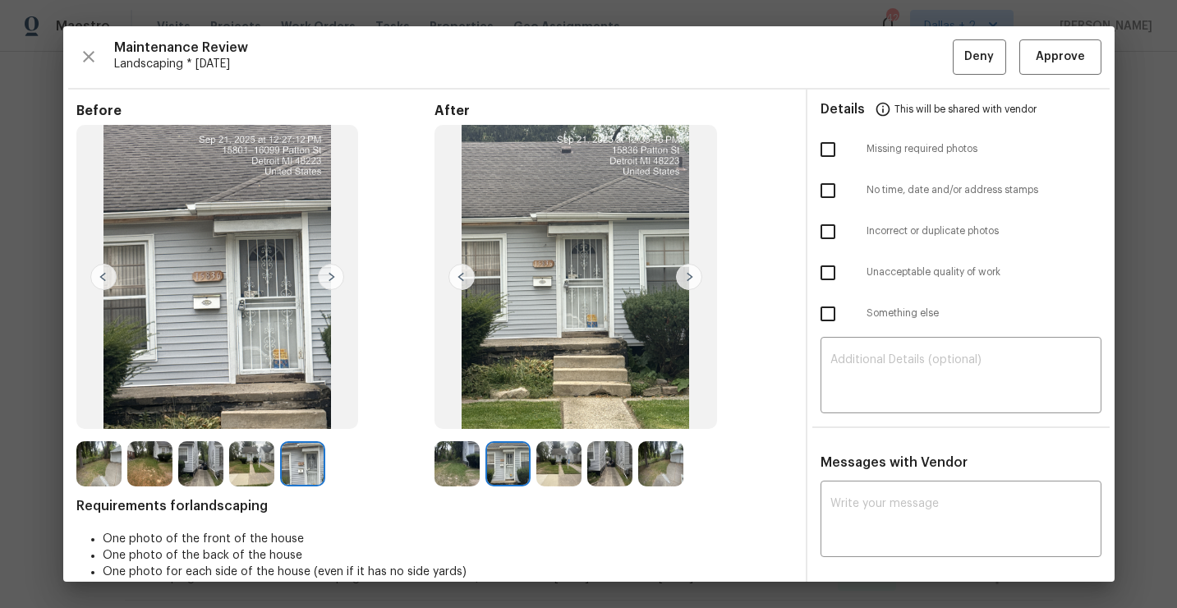
click at [687, 279] on img at bounding box center [689, 277] width 26 height 26
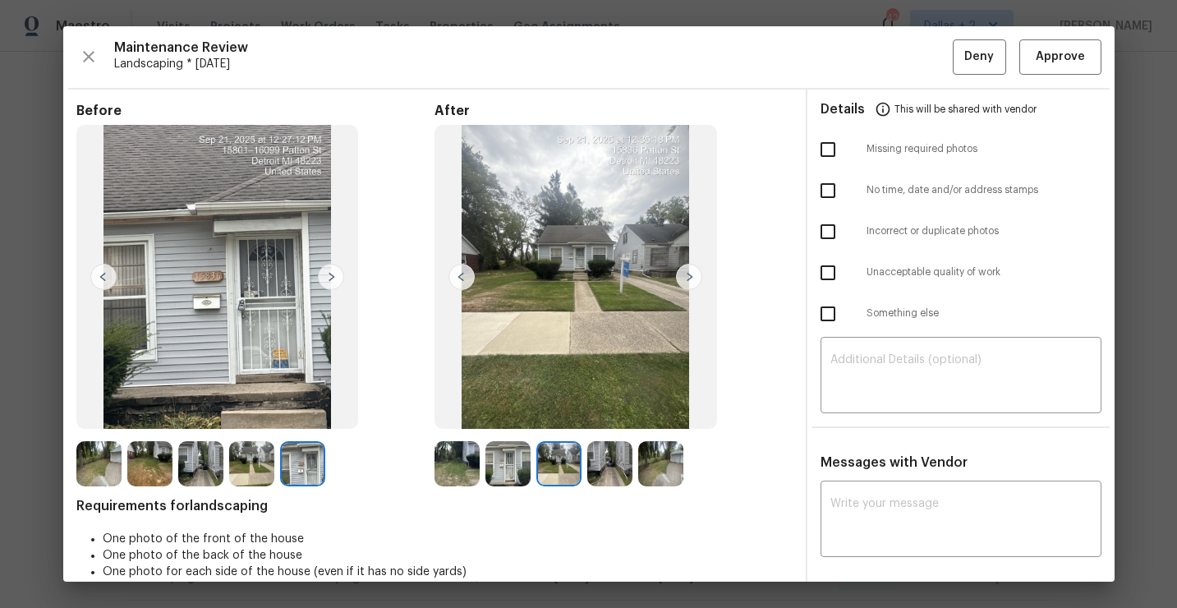
click at [687, 279] on img at bounding box center [689, 277] width 26 height 26
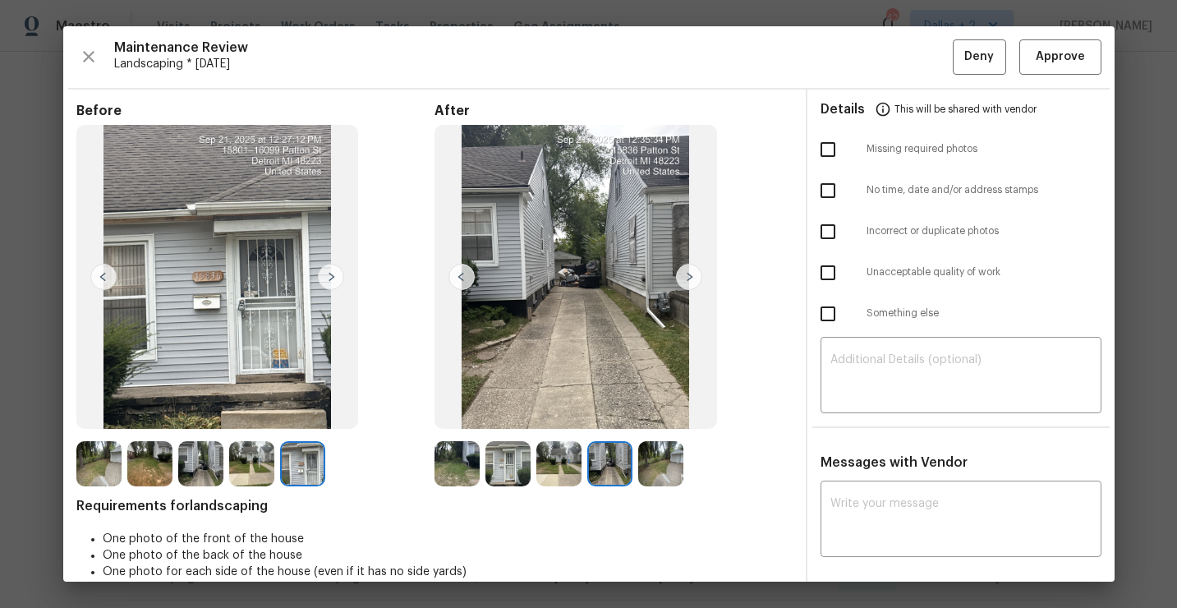
click at [687, 279] on img at bounding box center [689, 277] width 26 height 26
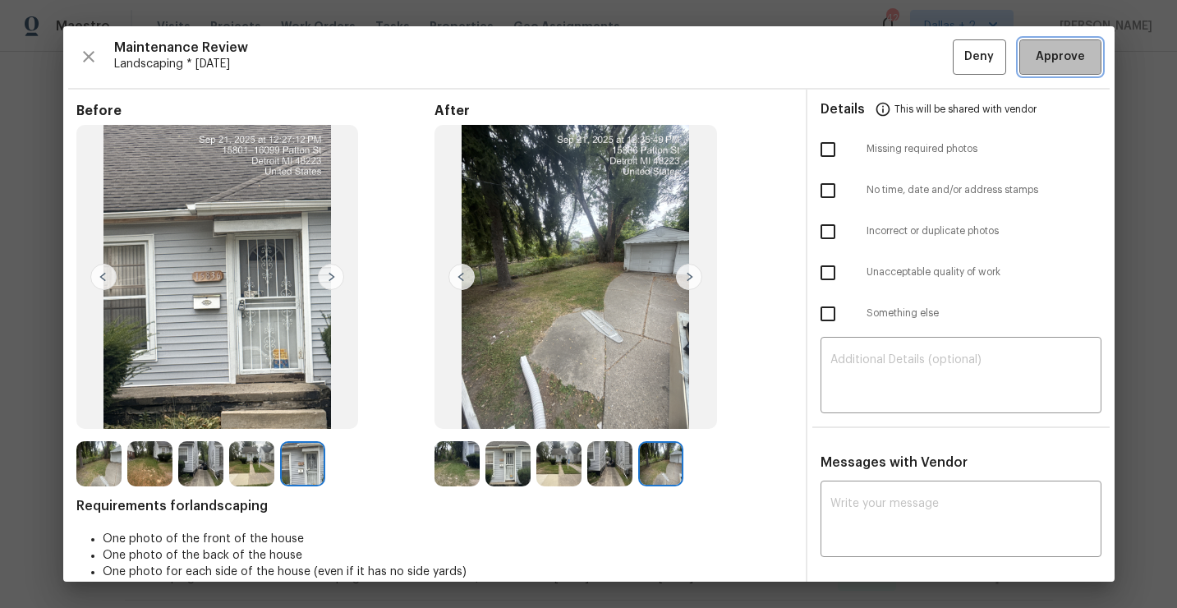
click at [1060, 63] on span "Approve" at bounding box center [1060, 57] width 49 height 21
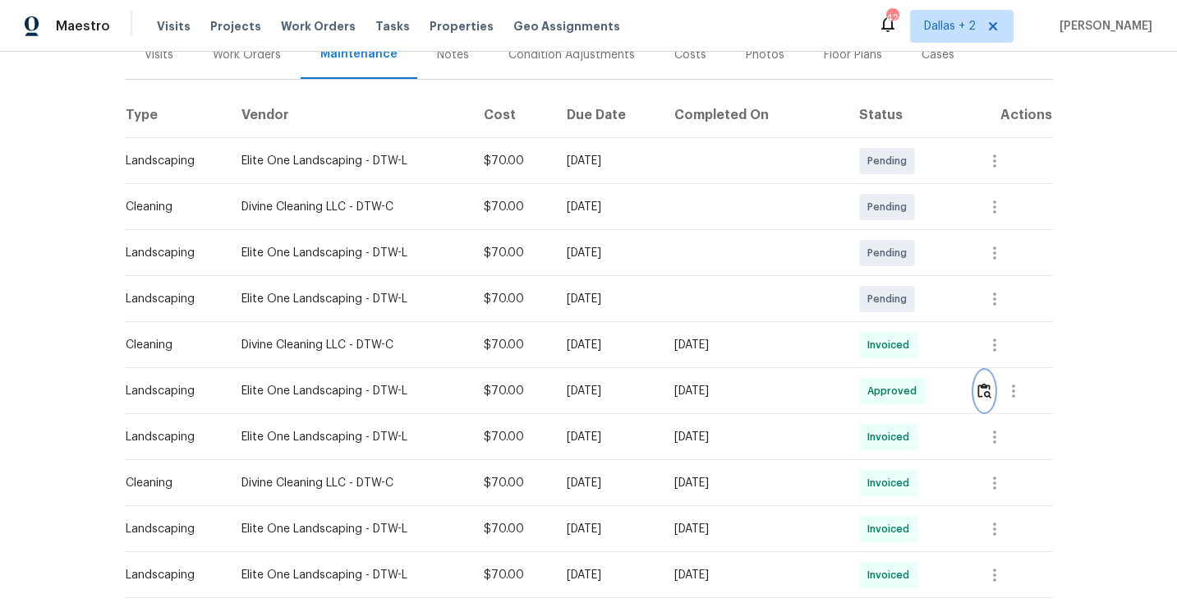
scroll to position [122, 0]
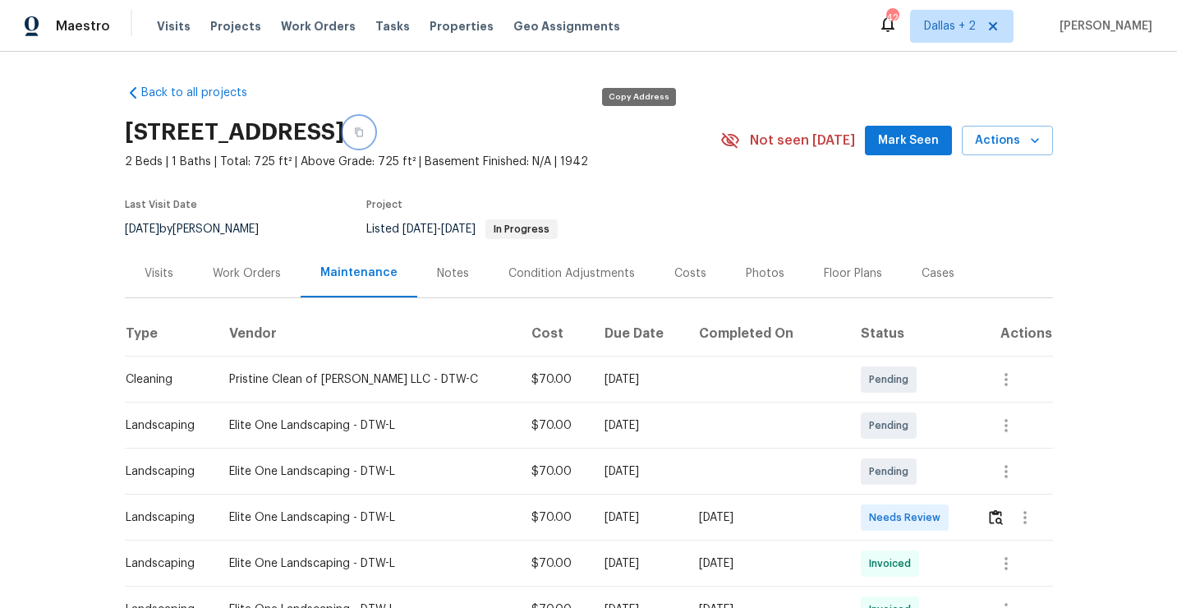
click at [374, 142] on button "button" at bounding box center [359, 132] width 30 height 30
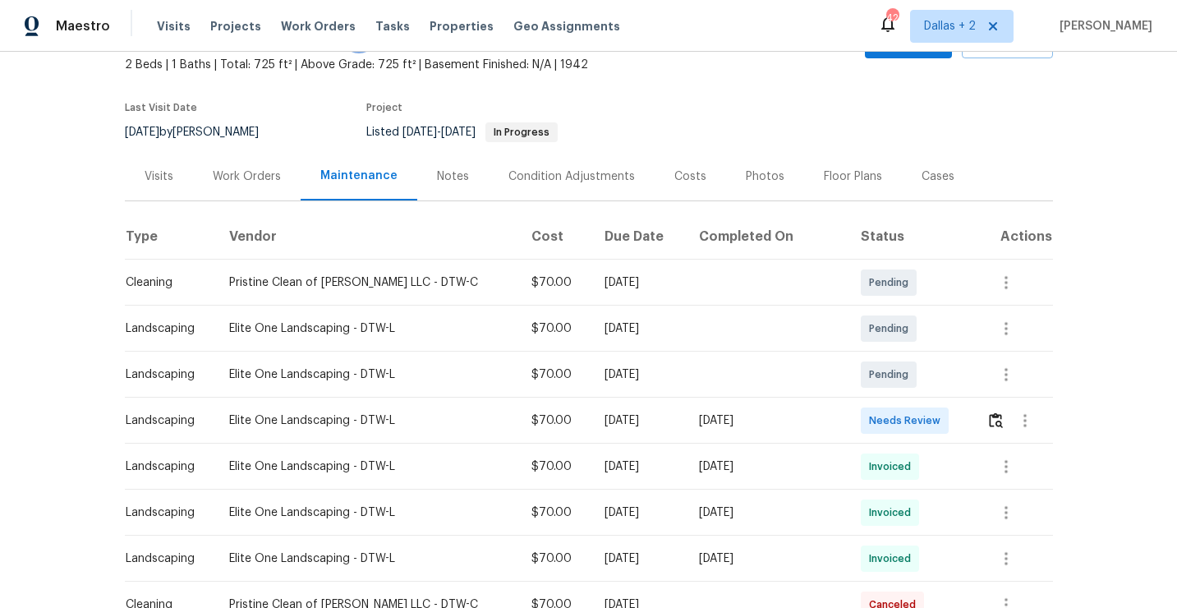
scroll to position [136, 0]
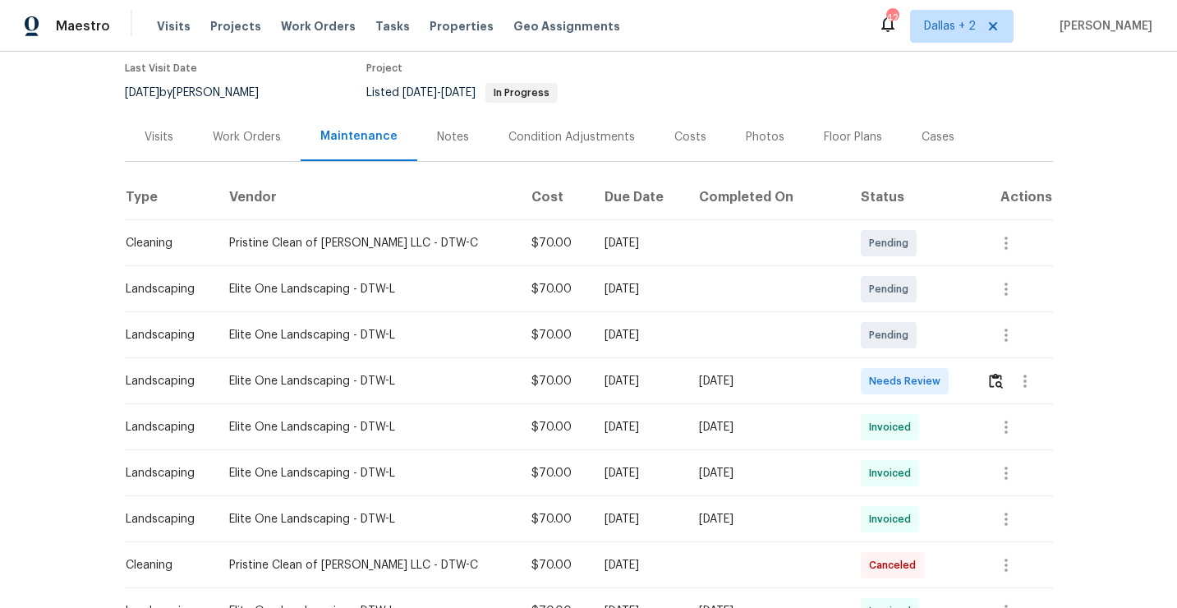
click at [998, 386] on div at bounding box center [1019, 380] width 66 height 39
click at [990, 384] on img "button" at bounding box center [996, 381] width 14 height 16
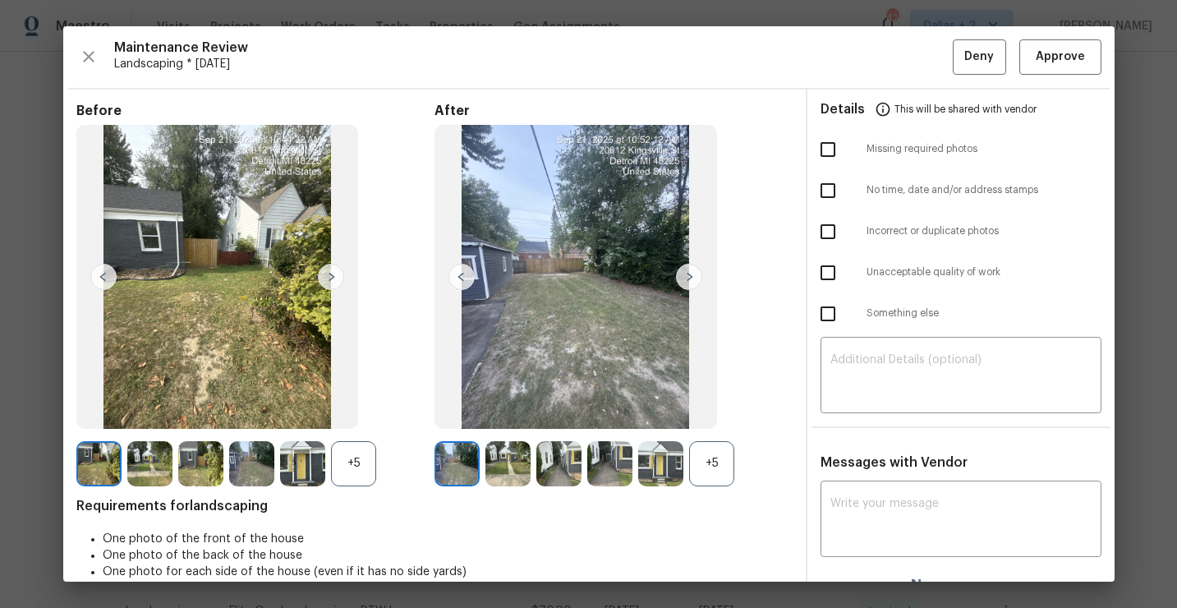
click at [382, 465] on div "+5" at bounding box center [255, 463] width 358 height 45
click at [368, 473] on div "+5" at bounding box center [353, 463] width 45 height 45
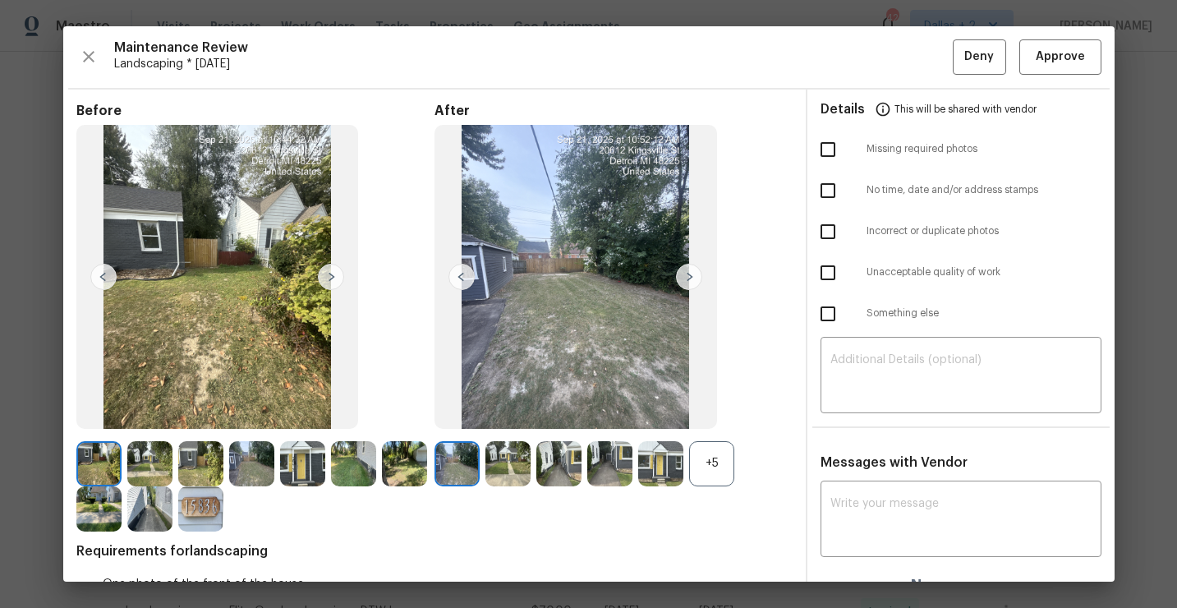
click at [703, 463] on div "+5" at bounding box center [711, 463] width 45 height 45
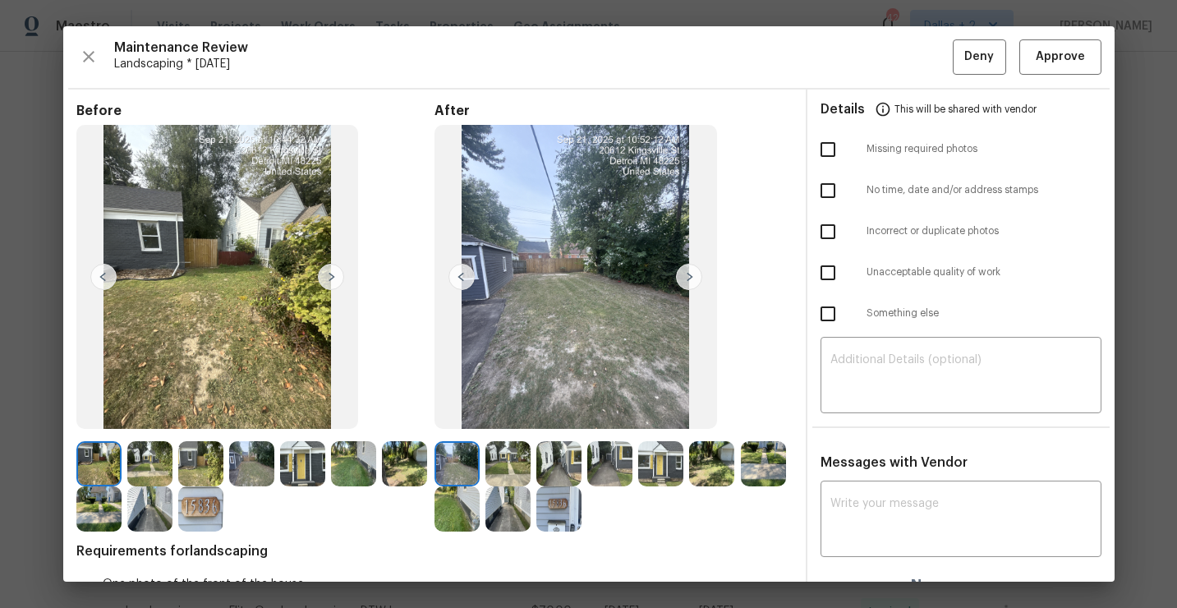
click at [652, 462] on img at bounding box center [660, 463] width 45 height 45
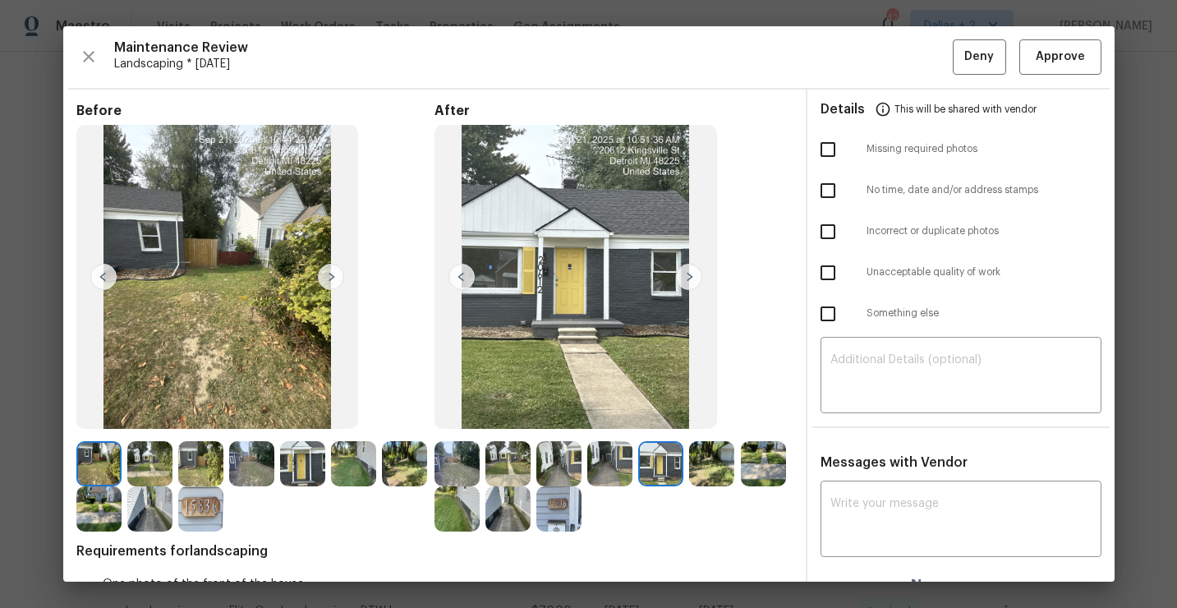
click at [443, 467] on img at bounding box center [457, 463] width 45 height 45
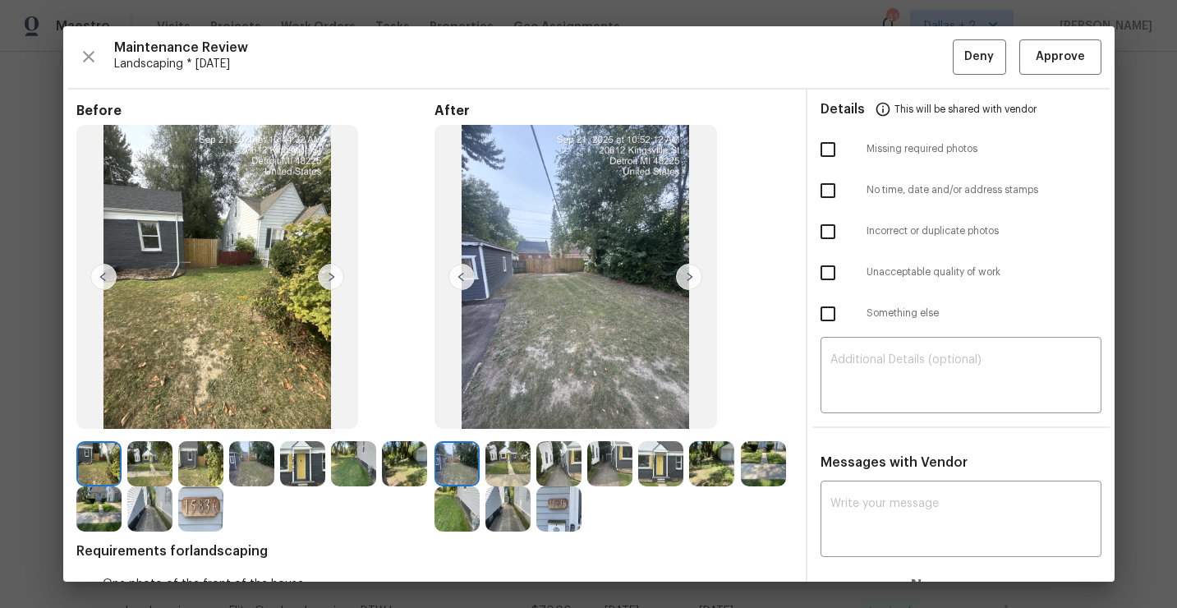
click at [504, 457] on img at bounding box center [507, 463] width 45 height 45
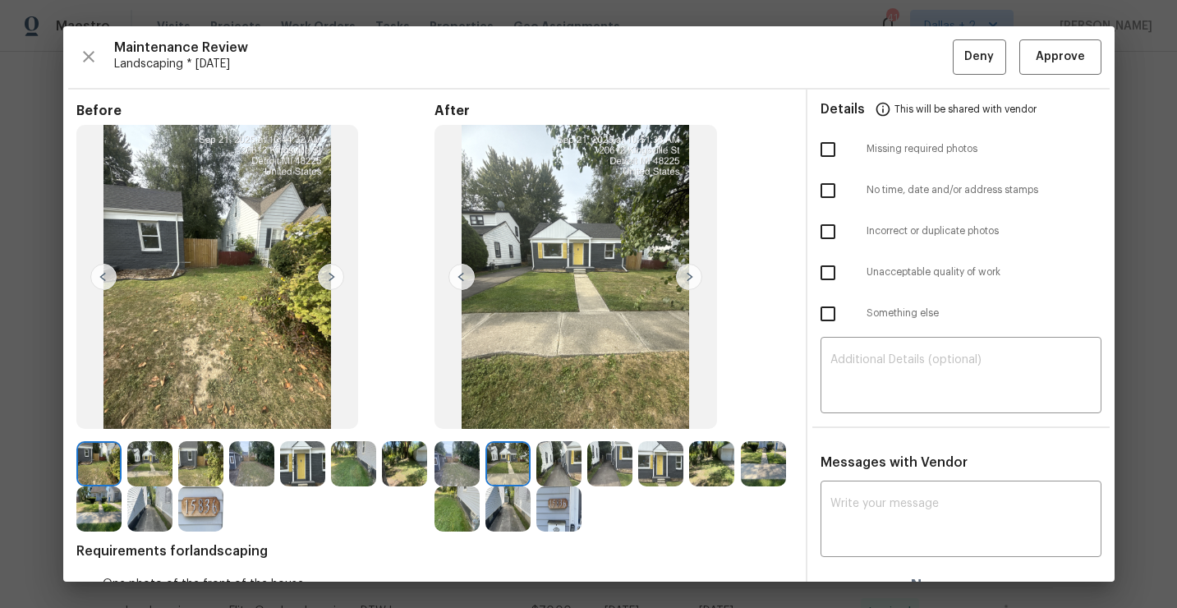
click at [561, 464] on img at bounding box center [558, 463] width 45 height 45
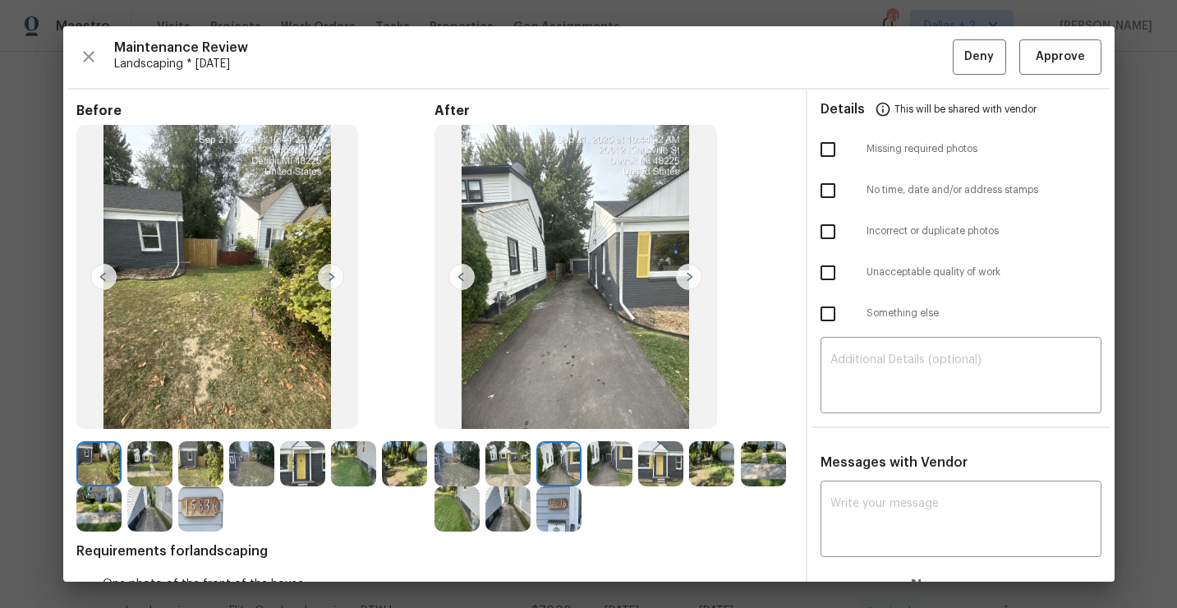
click at [746, 471] on img at bounding box center [763, 463] width 45 height 45
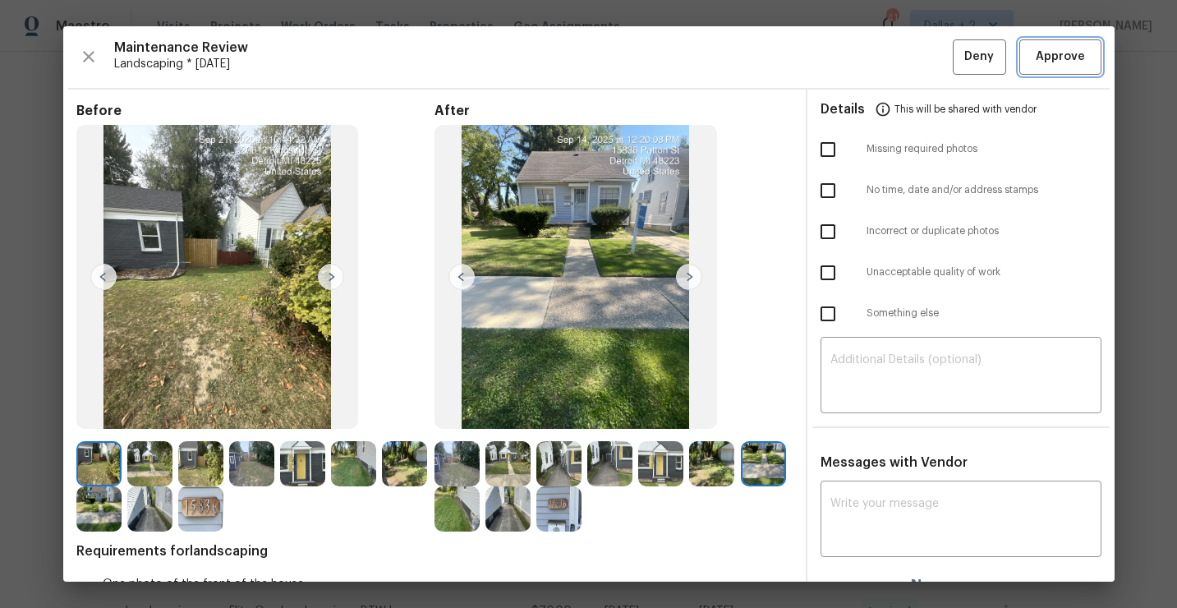
click at [1074, 73] on button "Approve" at bounding box center [1060, 56] width 82 height 35
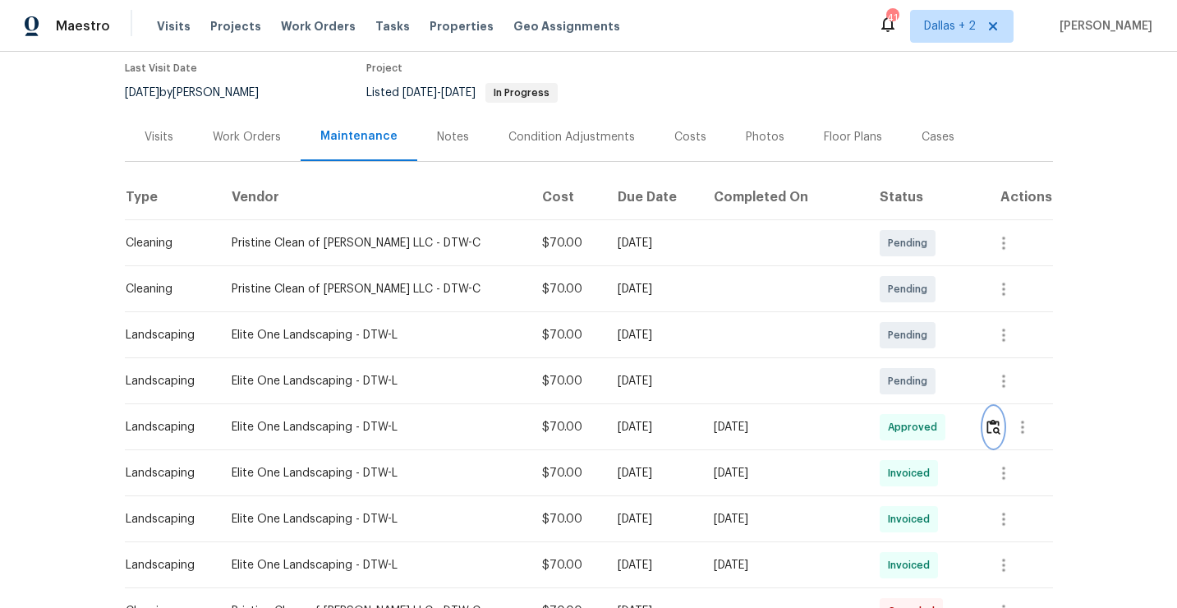
scroll to position [0, 0]
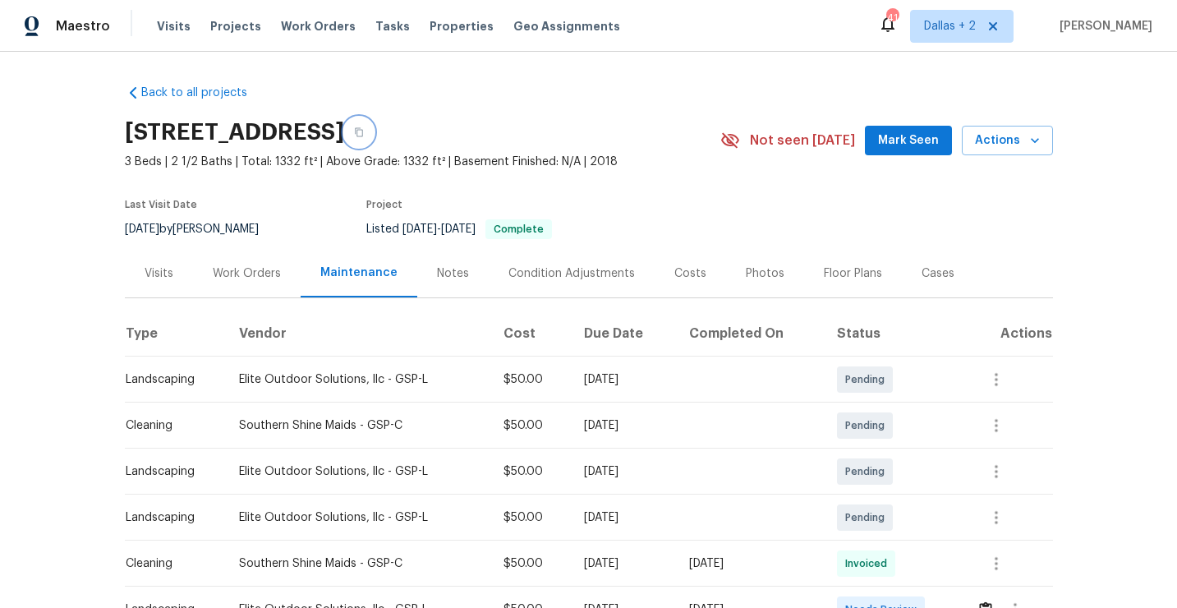
click at [374, 138] on button "button" at bounding box center [359, 132] width 30 height 30
click at [374, 140] on button "button" at bounding box center [359, 132] width 30 height 30
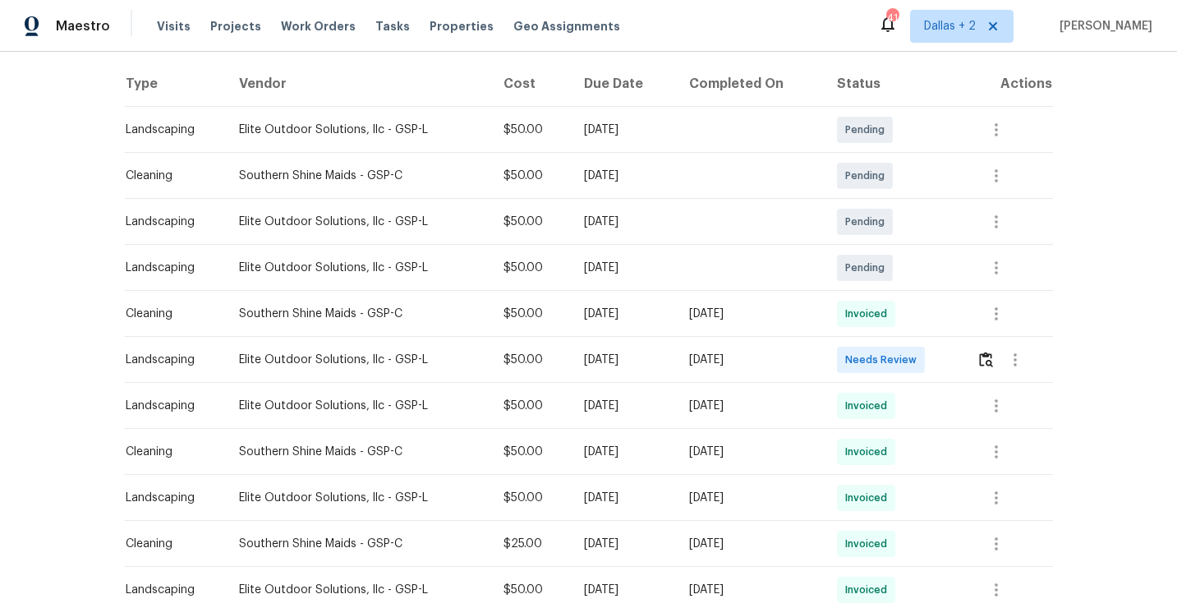
scroll to position [302, 0]
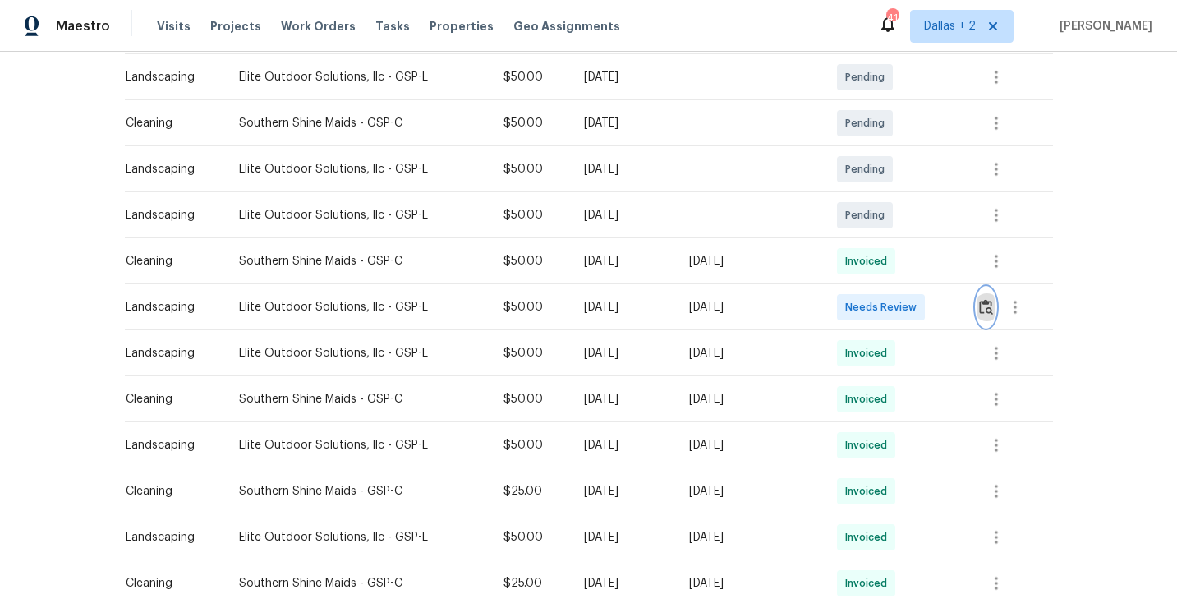
click at [996, 307] on button "button" at bounding box center [986, 306] width 19 height 39
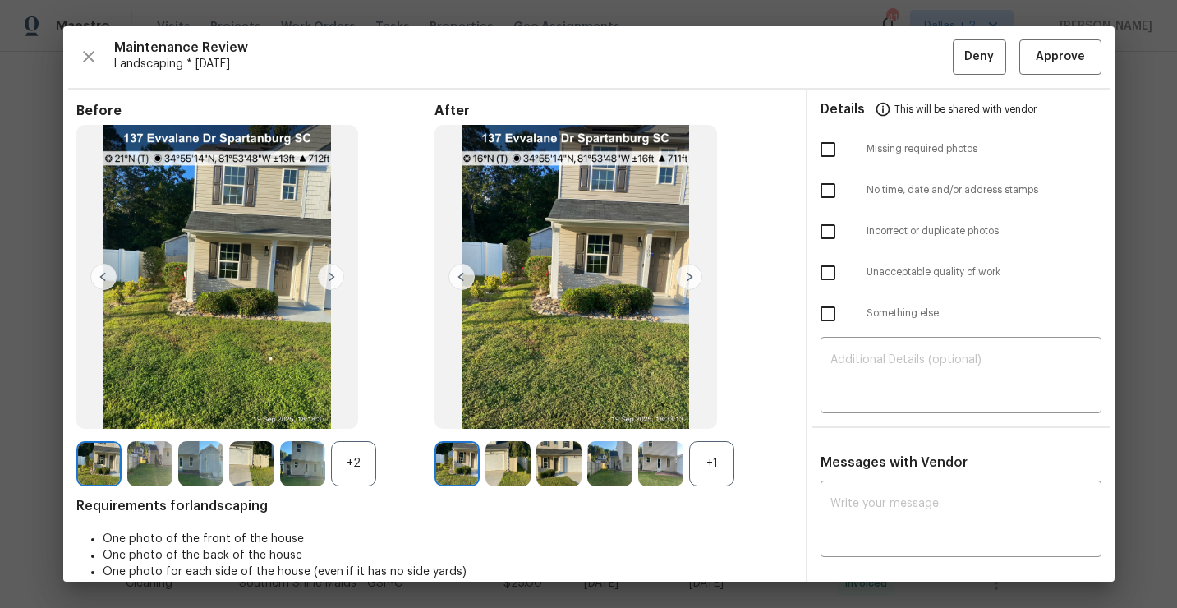
click at [714, 467] on div "+1" at bounding box center [711, 463] width 45 height 45
click at [361, 476] on div "+2" at bounding box center [353, 463] width 45 height 45
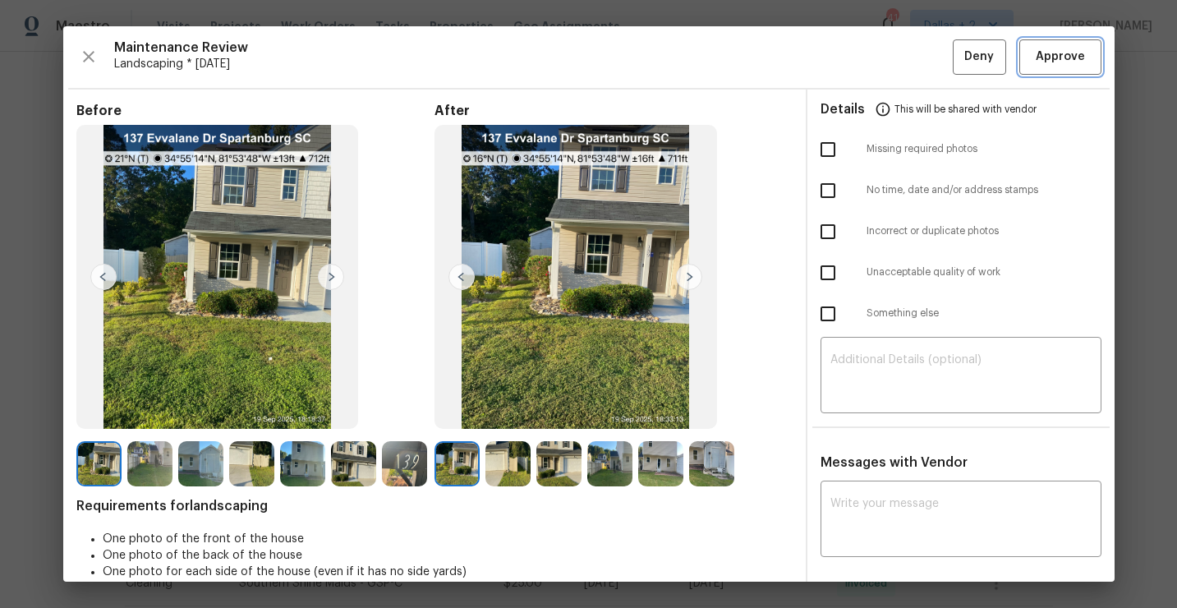
click at [1062, 66] on span "Approve" at bounding box center [1060, 57] width 49 height 21
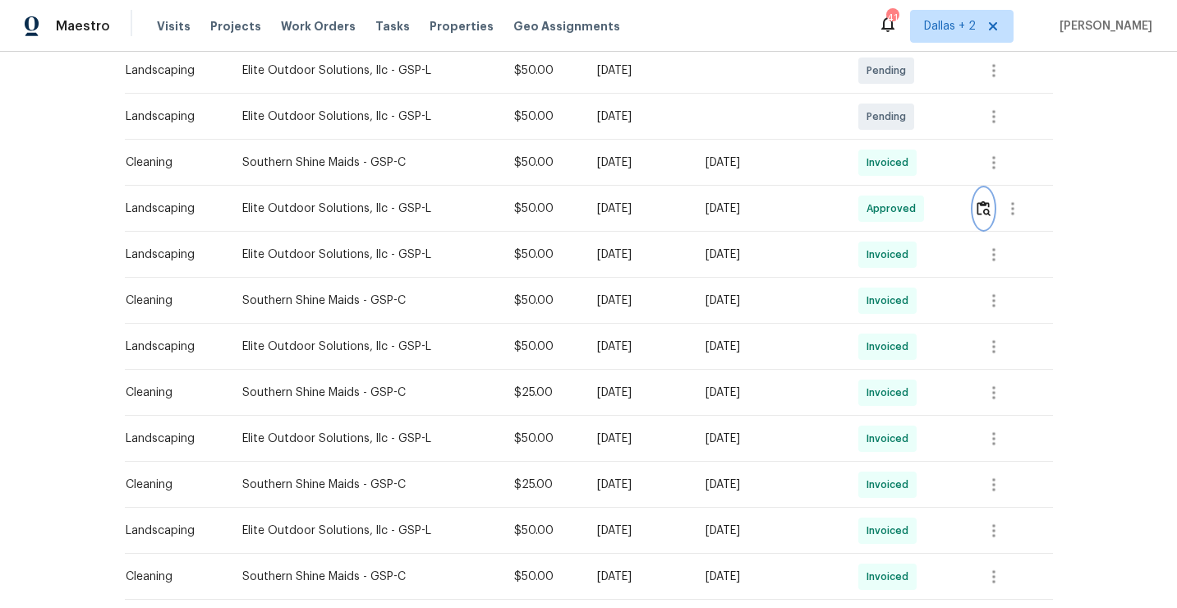
scroll to position [0, 0]
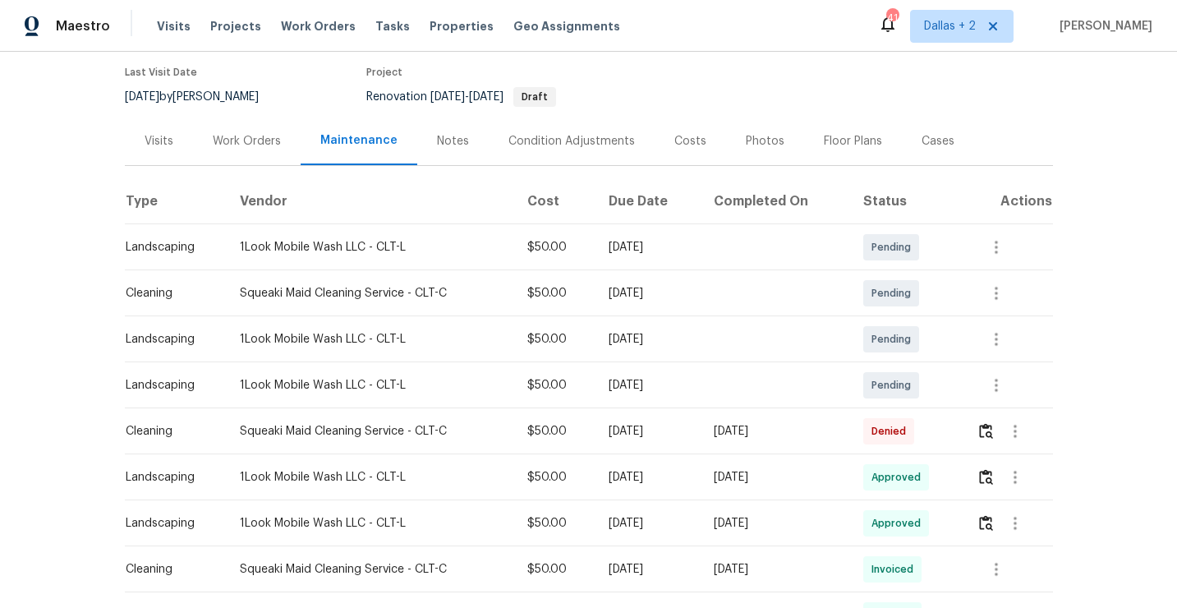
scroll to position [186, 0]
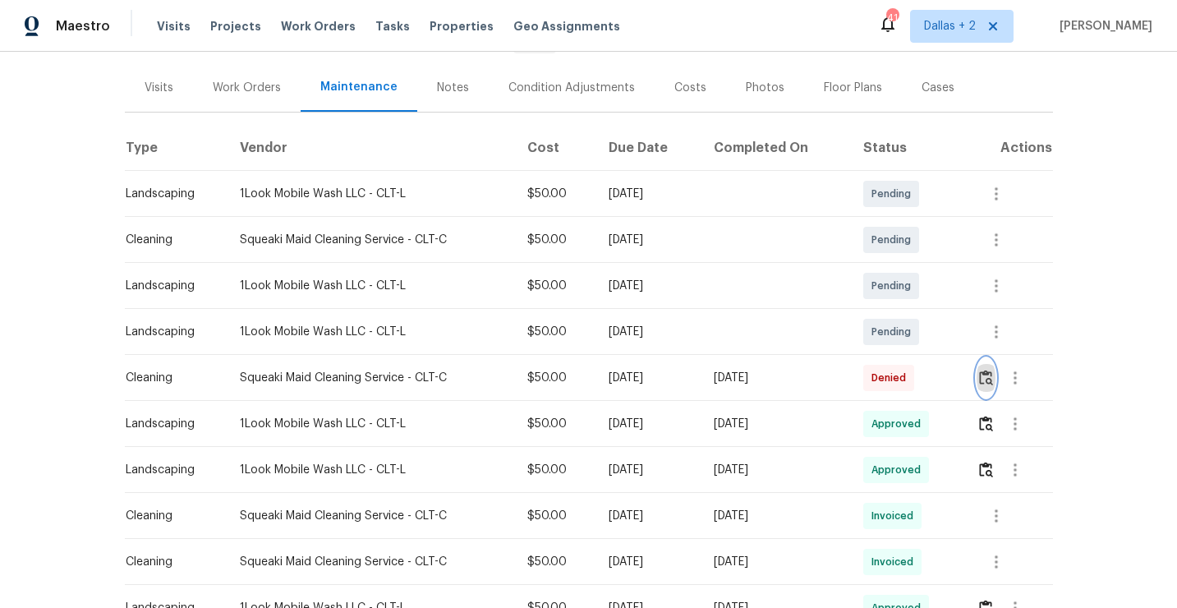
click at [993, 378] on img "button" at bounding box center [986, 378] width 14 height 16
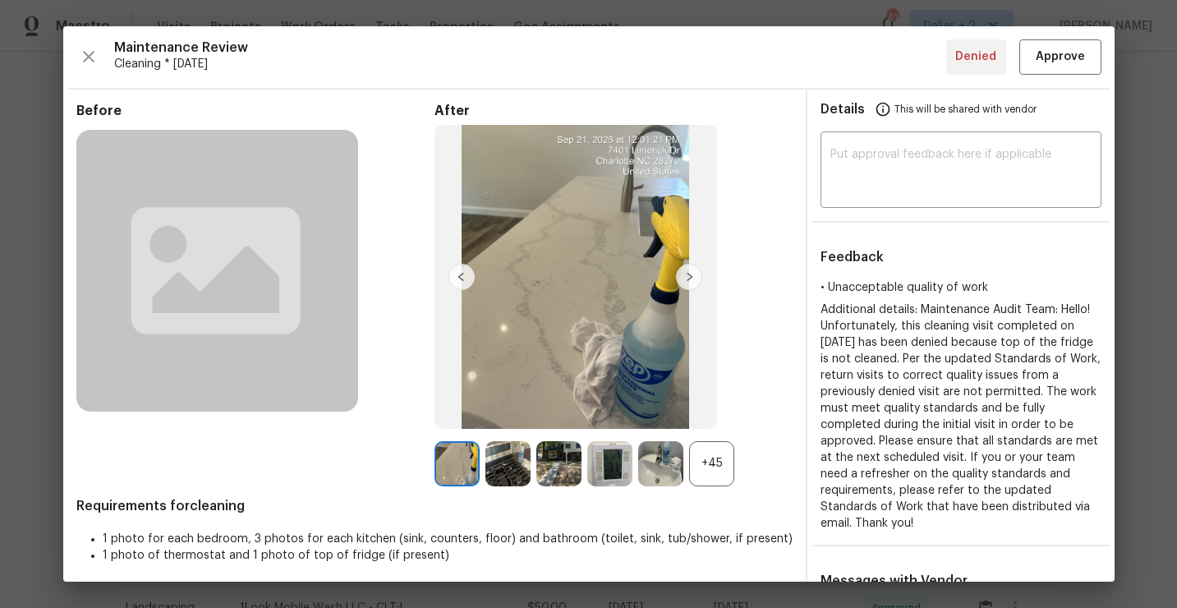
click at [699, 466] on div "+45" at bounding box center [711, 463] width 45 height 45
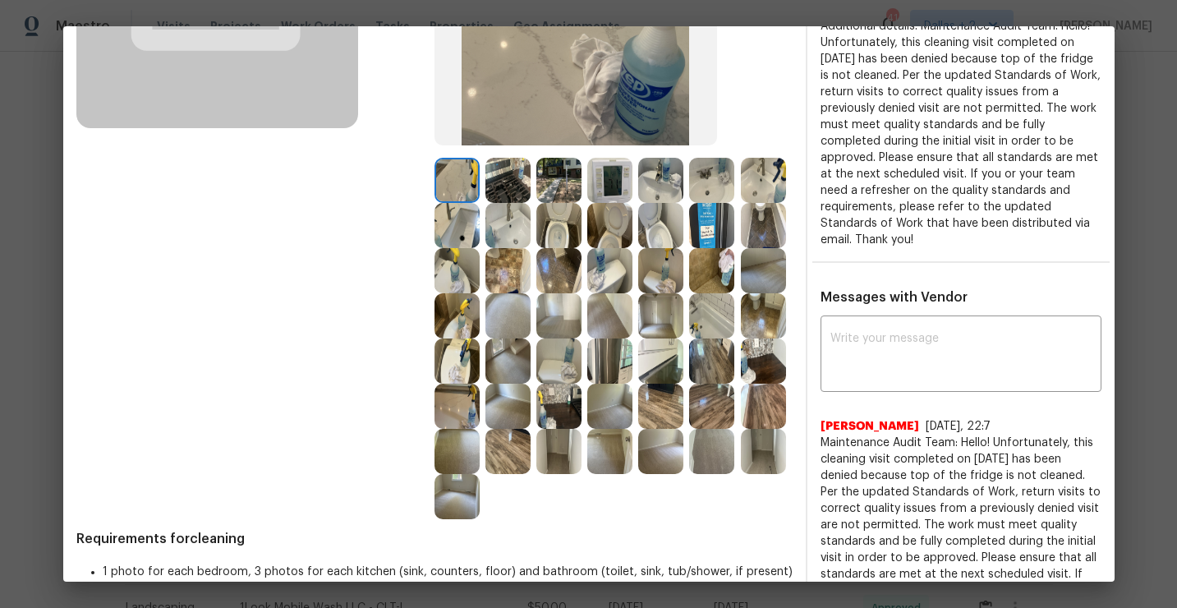
scroll to position [279, 0]
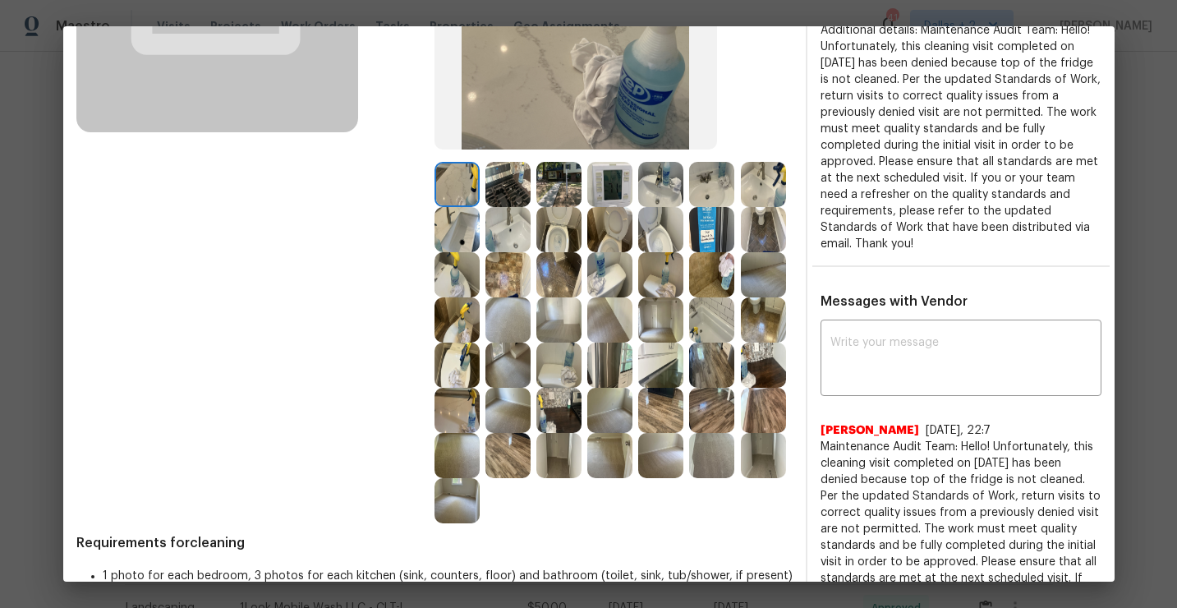
click at [653, 371] on img at bounding box center [660, 365] width 45 height 45
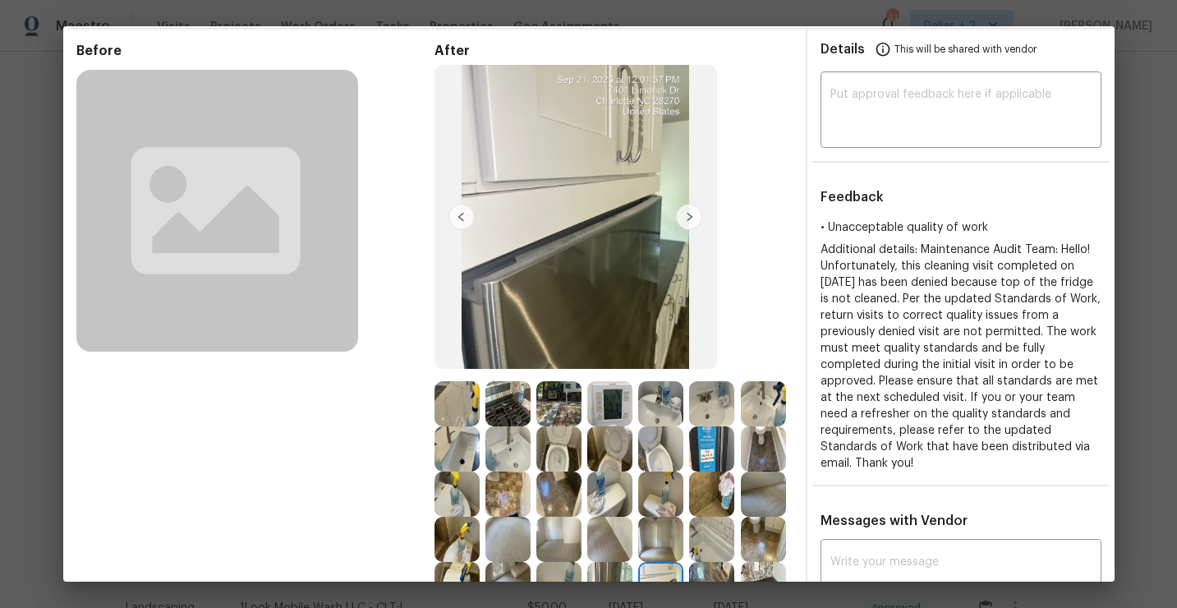
scroll to position [0, 0]
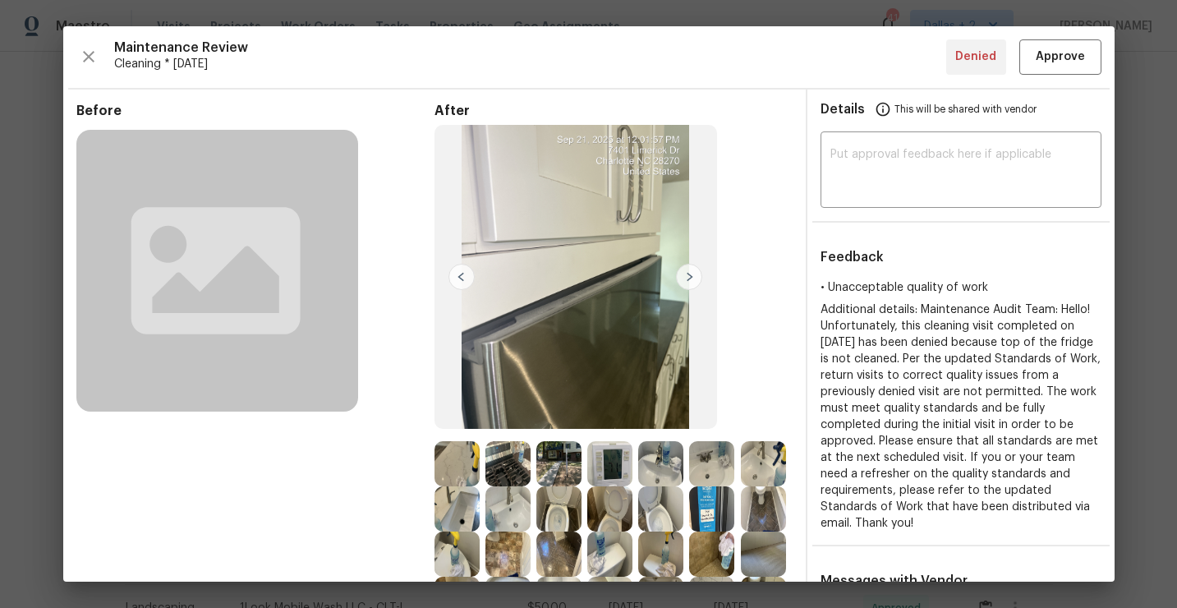
drag, startPoint x: 568, startPoint y: 371, endPoint x: 552, endPoint y: 342, distance: 33.8
click at [552, 342] on img at bounding box center [576, 277] width 283 height 304
click at [95, 64] on icon "button" at bounding box center [89, 57] width 20 height 20
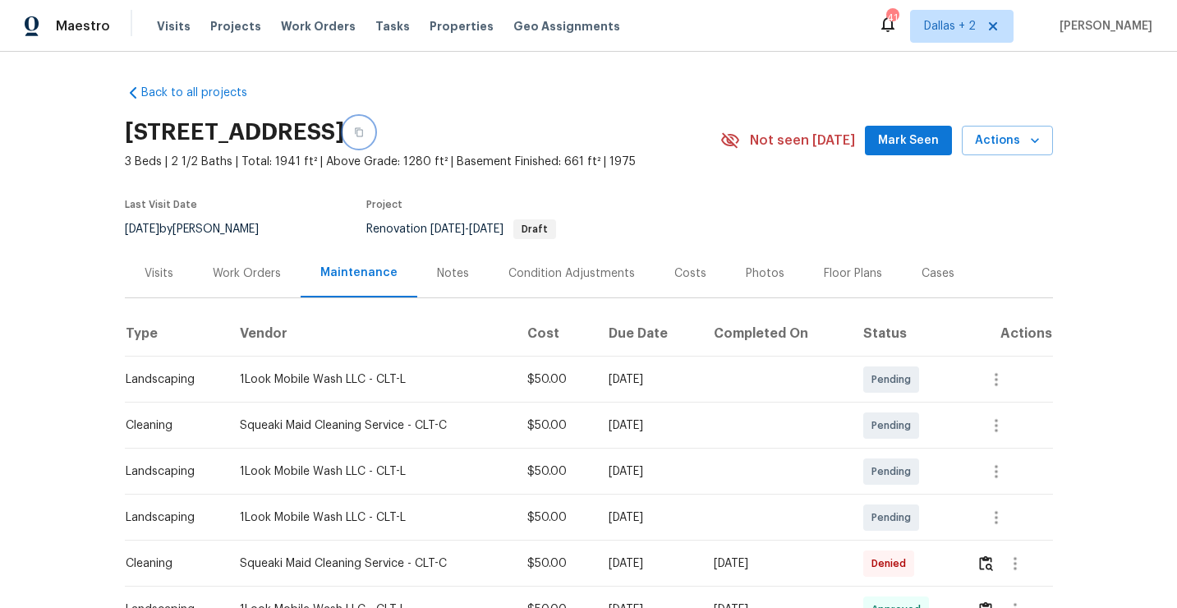
click at [374, 130] on button "button" at bounding box center [359, 132] width 30 height 30
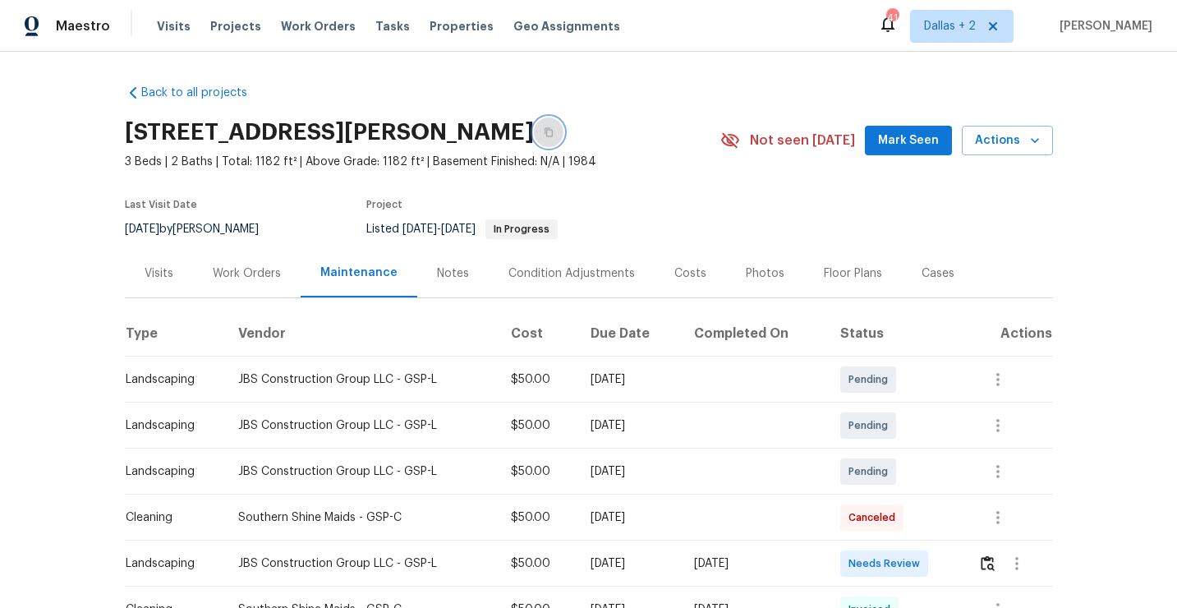
click at [554, 131] on icon "button" at bounding box center [549, 132] width 10 height 10
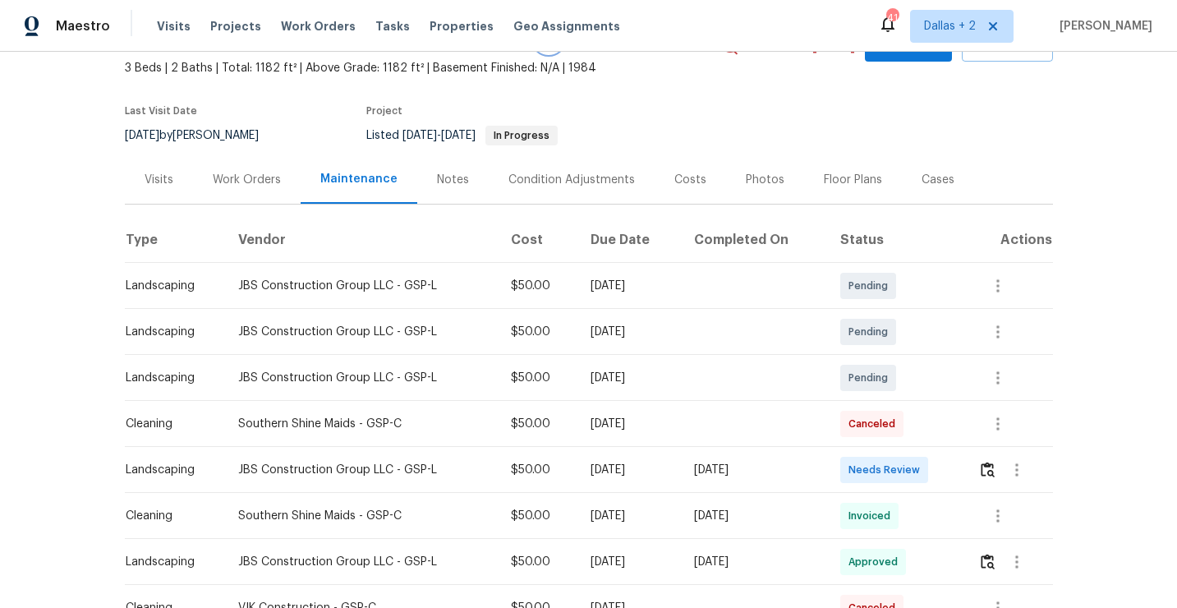
scroll to position [113, 0]
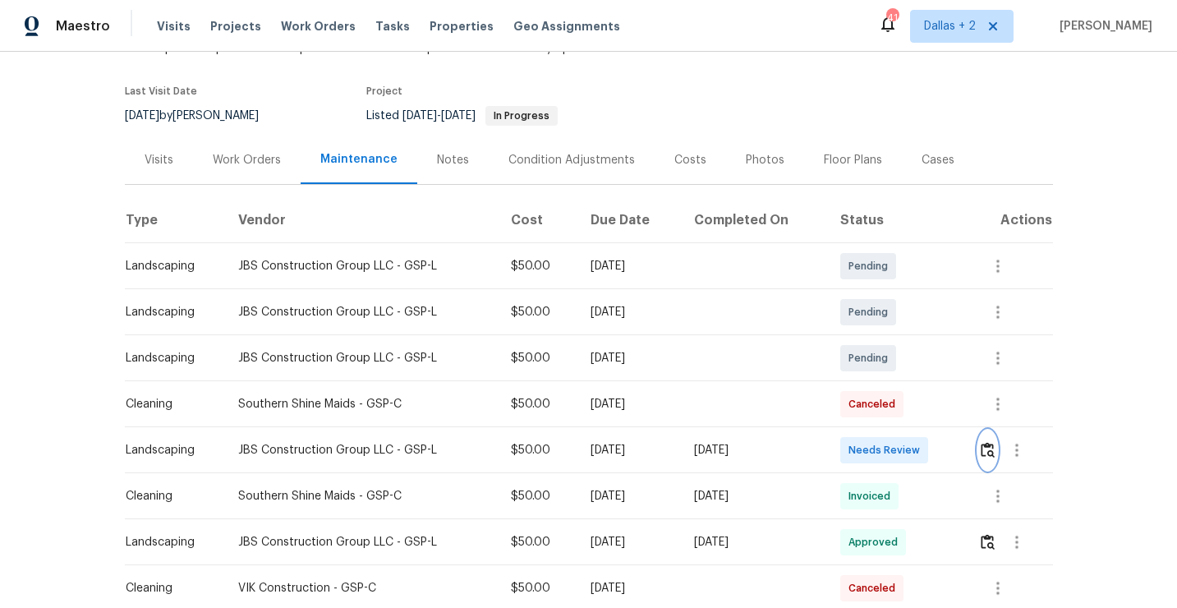
click at [991, 456] on img "button" at bounding box center [988, 450] width 14 height 16
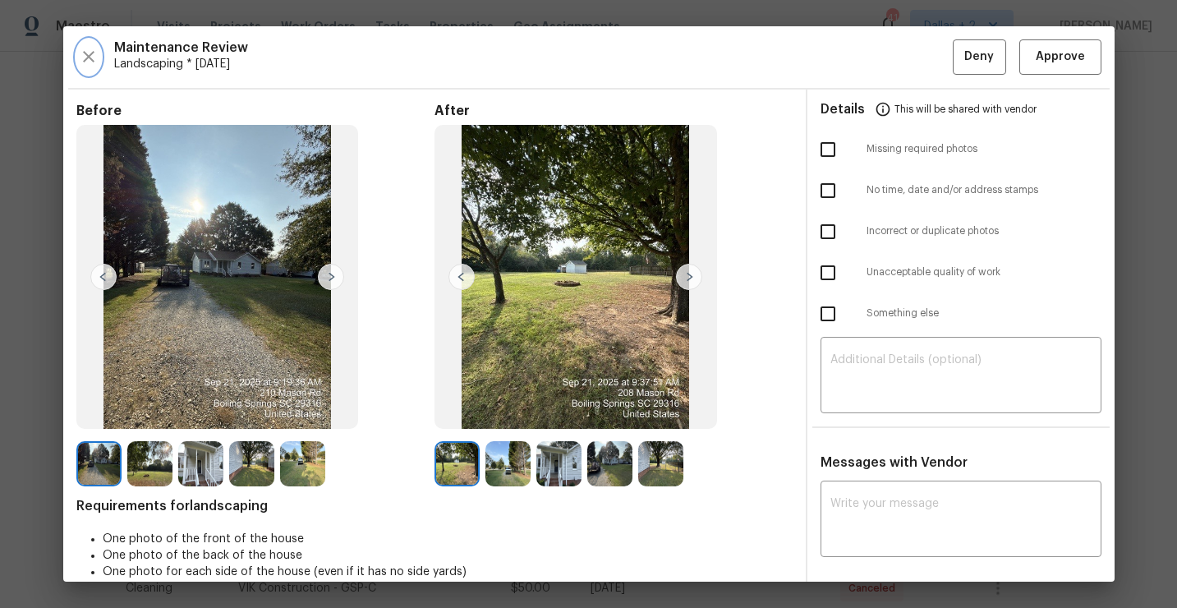
click at [90, 54] on icon "button" at bounding box center [88, 56] width 11 height 11
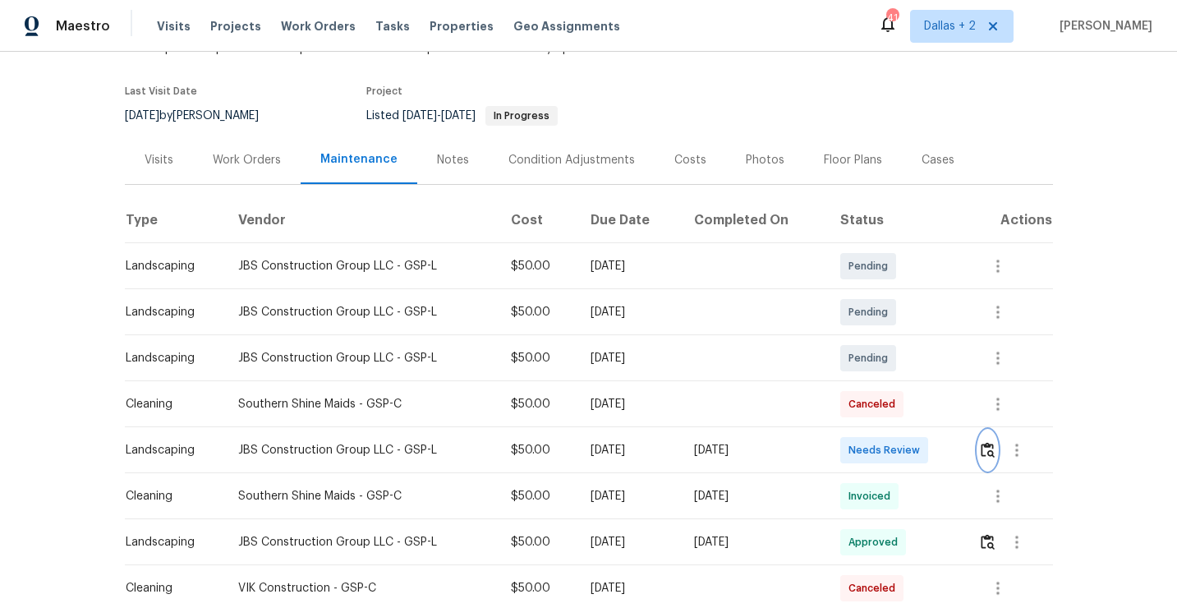
click at [992, 447] on img "button" at bounding box center [988, 450] width 14 height 16
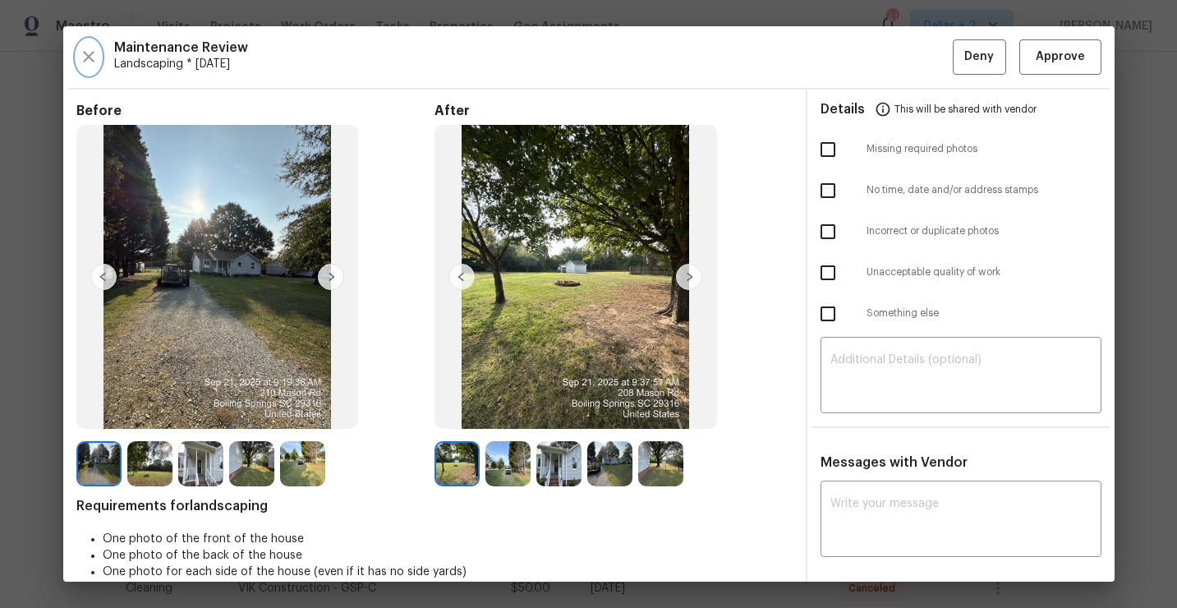
click at [83, 60] on icon "button" at bounding box center [89, 57] width 20 height 20
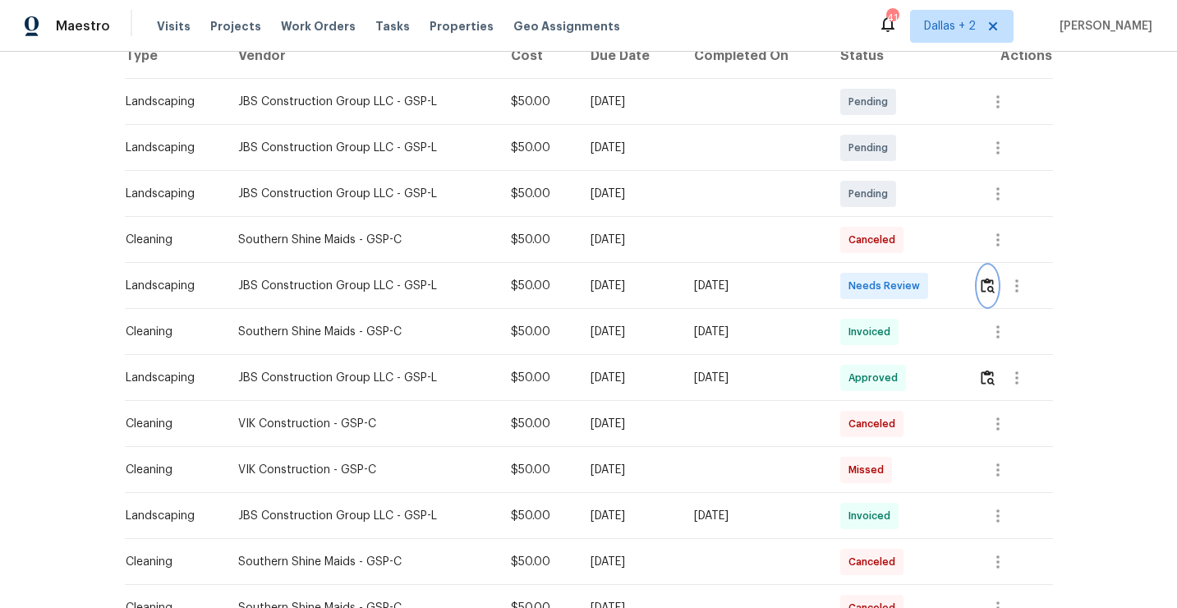
scroll to position [306, 0]
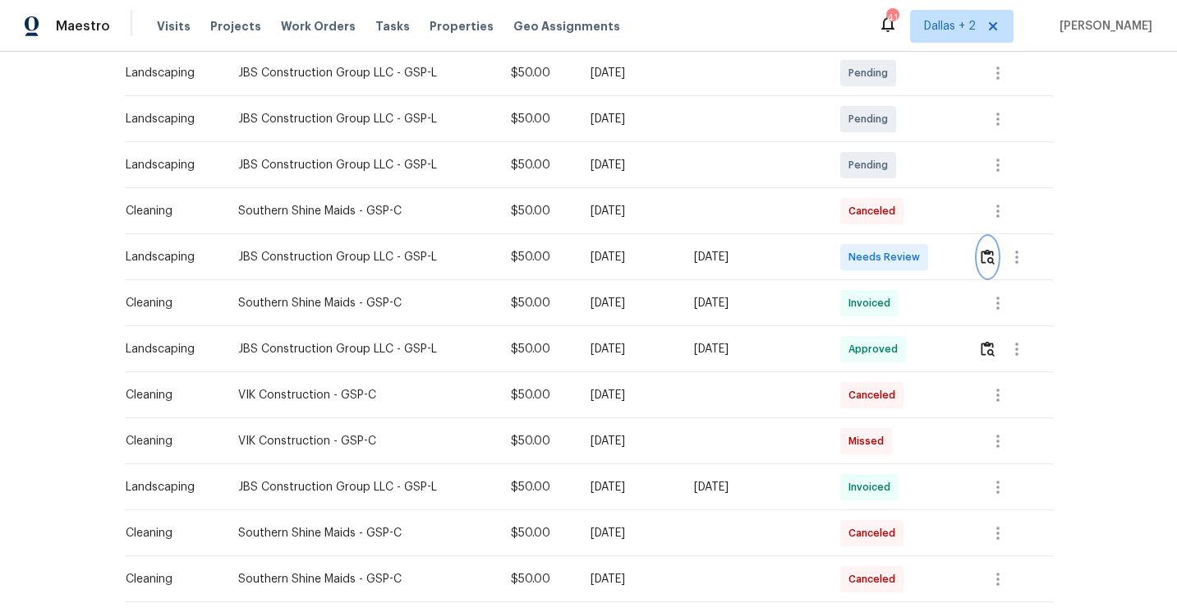
click at [993, 256] on img "button" at bounding box center [988, 257] width 14 height 16
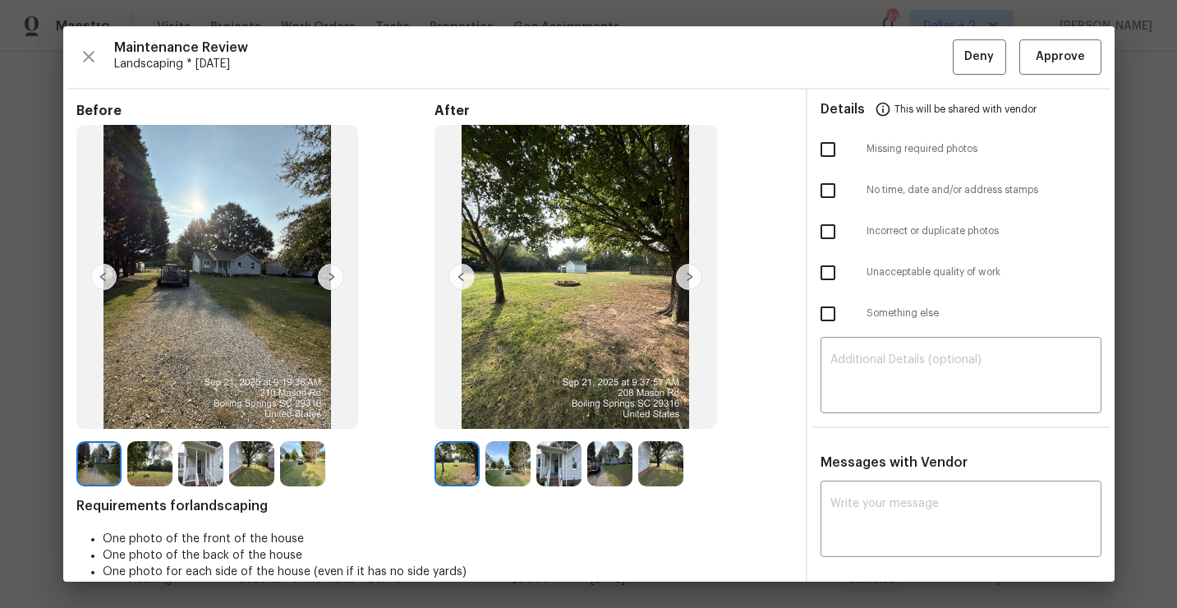
click at [687, 275] on img at bounding box center [689, 277] width 26 height 26
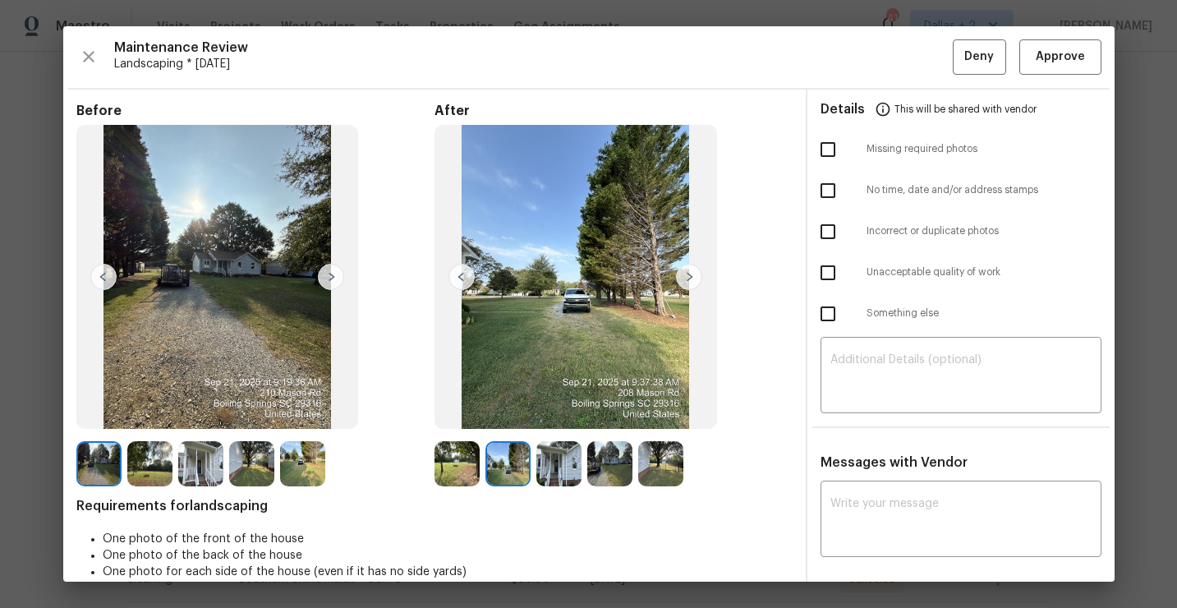
click at [687, 275] on img at bounding box center [689, 277] width 26 height 26
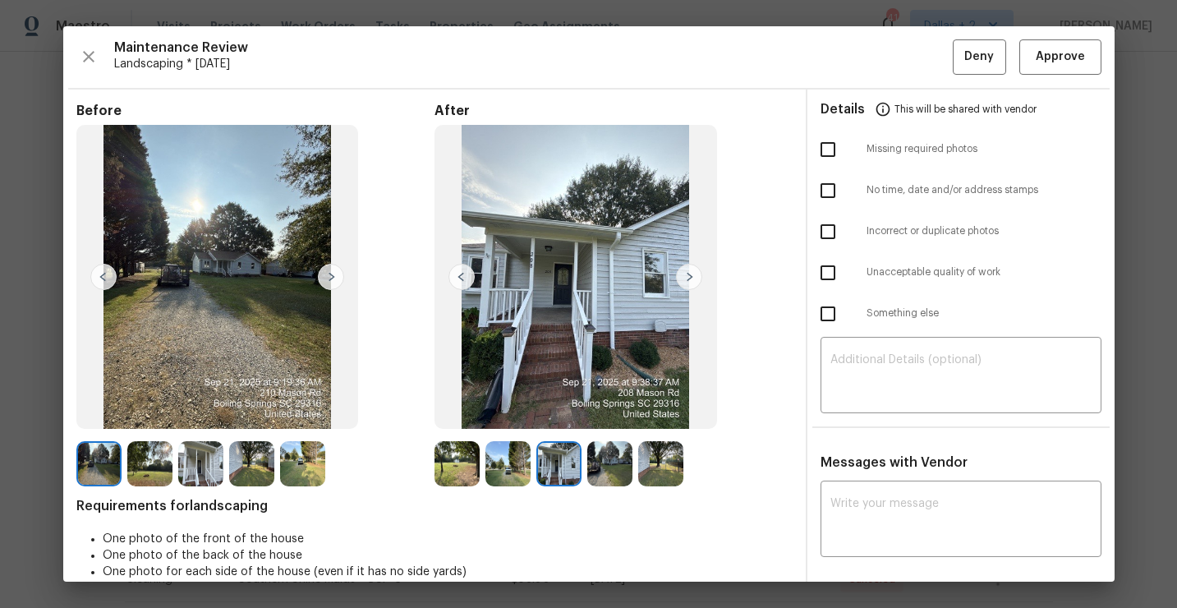
click at [96, 75] on div "Maintenance Review Landscaping * [DATE] Deny Approve Before After Requirements …" at bounding box center [588, 303] width 1051 height 555
click at [96, 51] on icon "button" at bounding box center [89, 57] width 20 height 20
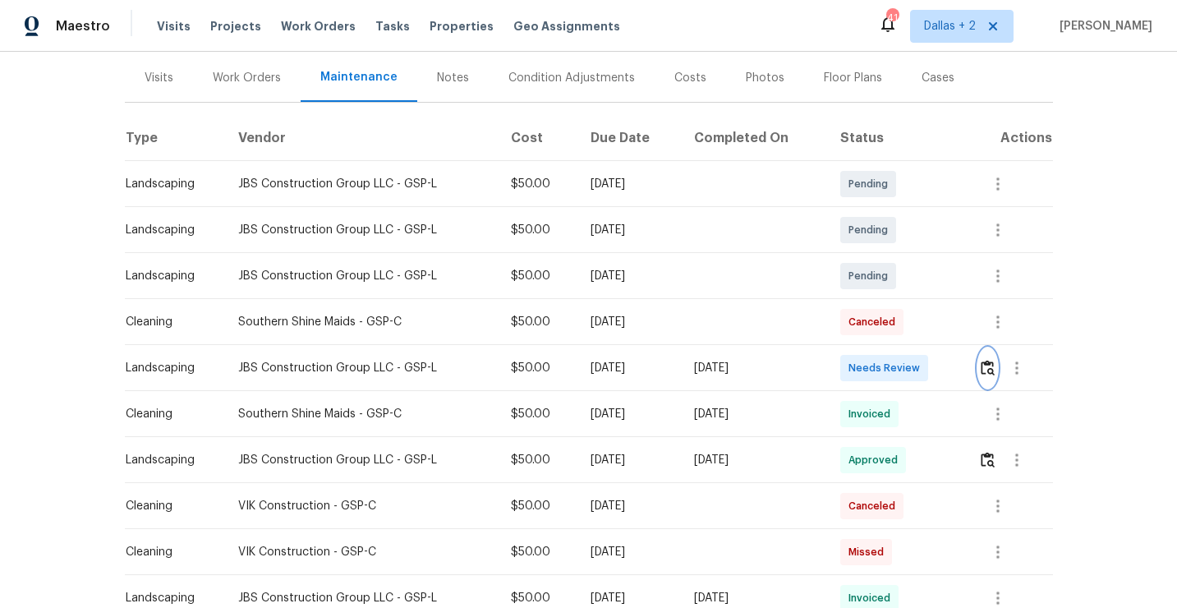
scroll to position [211, 0]
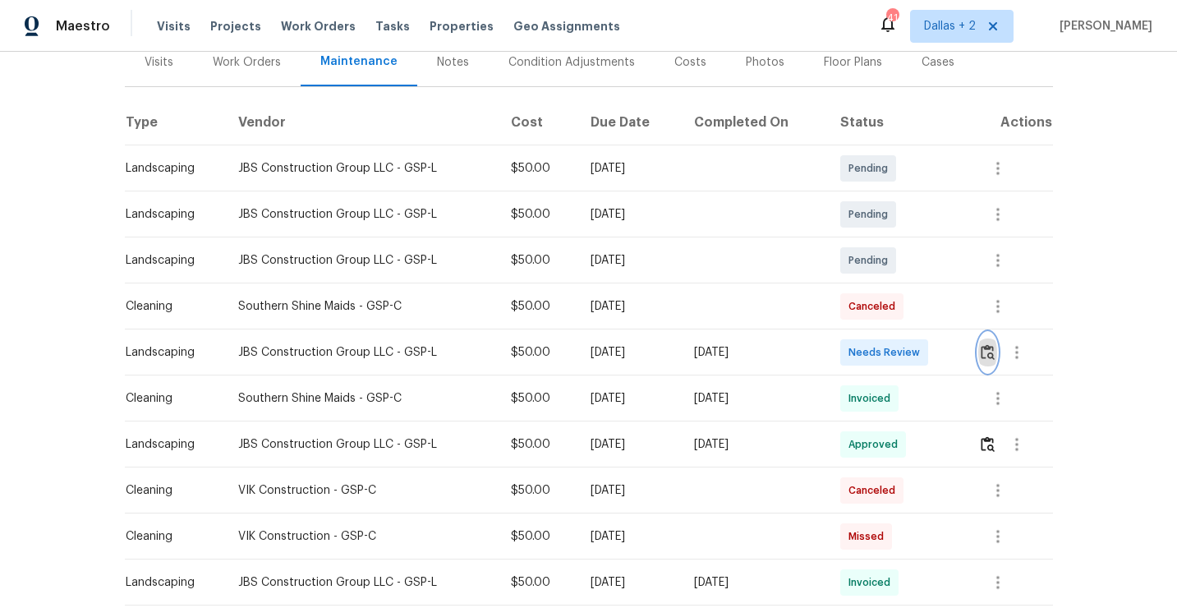
click at [994, 347] on img "button" at bounding box center [988, 352] width 14 height 16
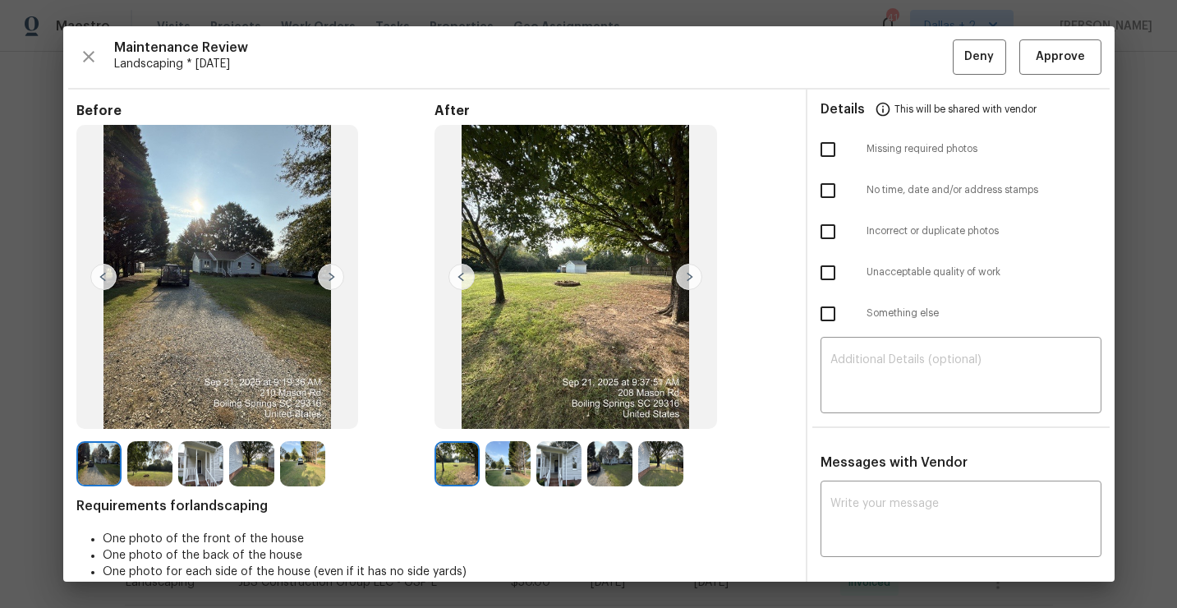
click at [685, 278] on img at bounding box center [689, 277] width 26 height 26
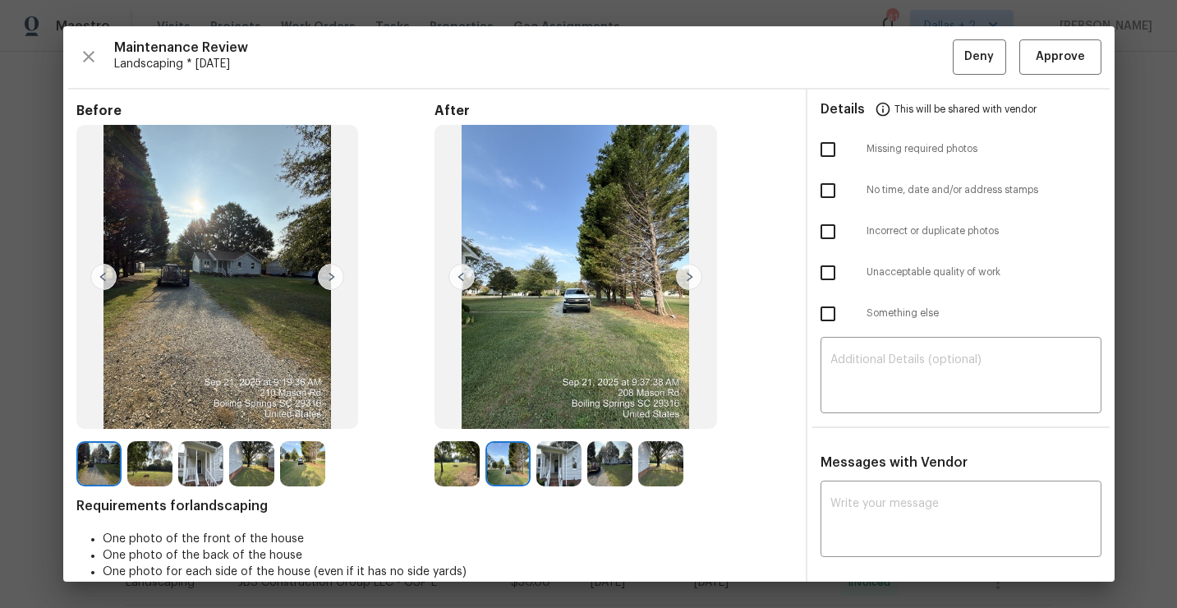
click at [685, 278] on img at bounding box center [689, 277] width 26 height 26
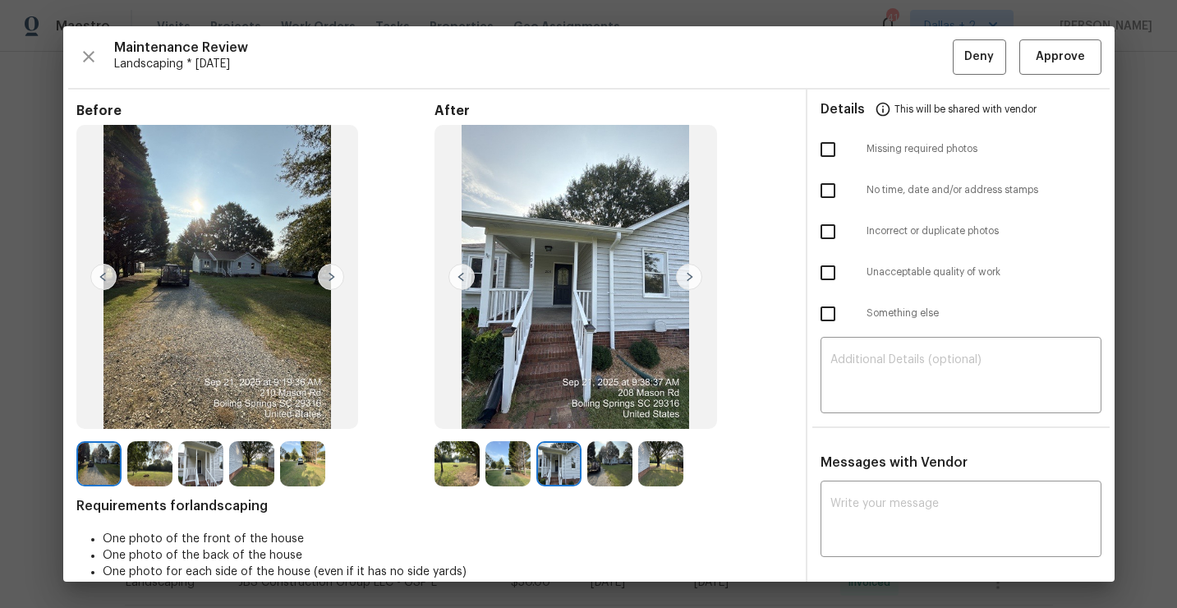
click at [685, 278] on img at bounding box center [689, 277] width 26 height 26
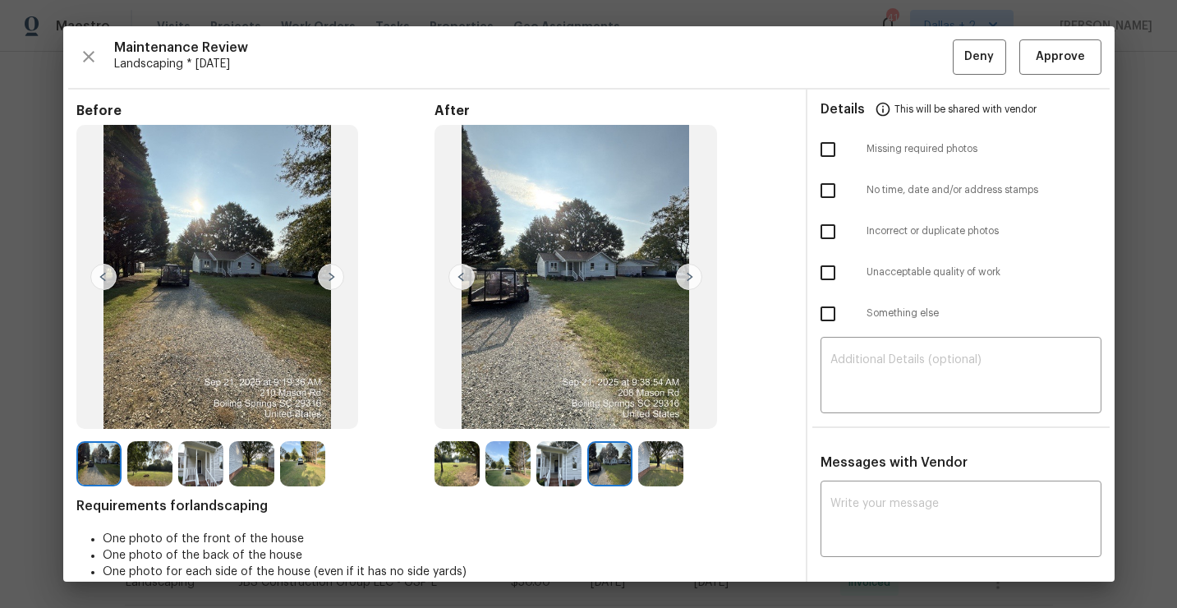
click at [685, 278] on img at bounding box center [689, 277] width 26 height 26
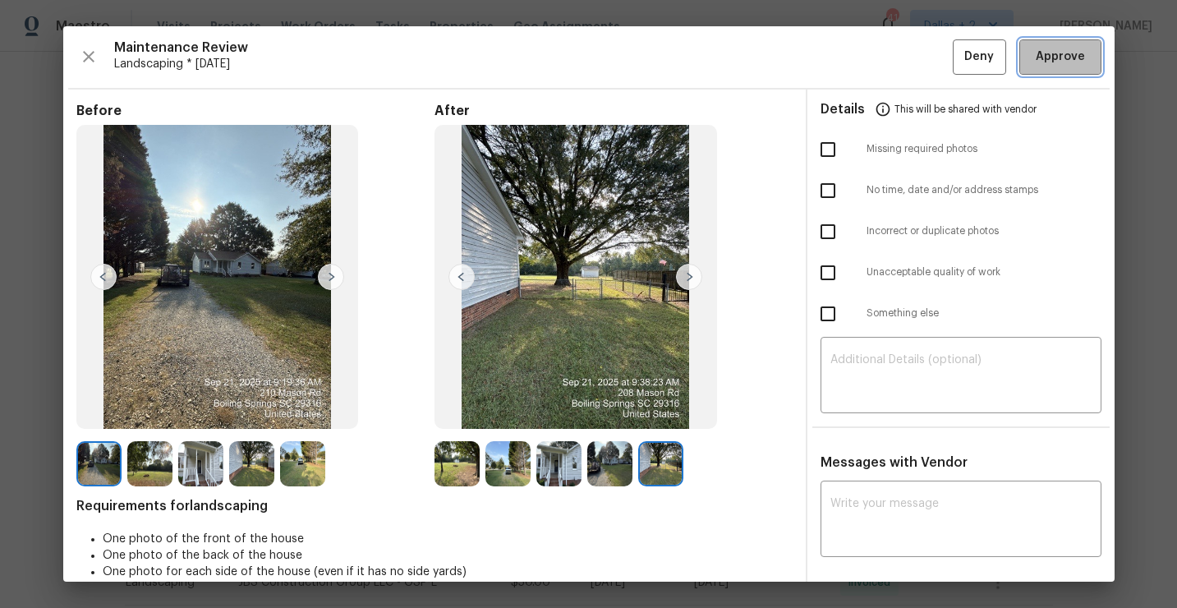
click at [1053, 62] on span "Approve" at bounding box center [1060, 57] width 49 height 21
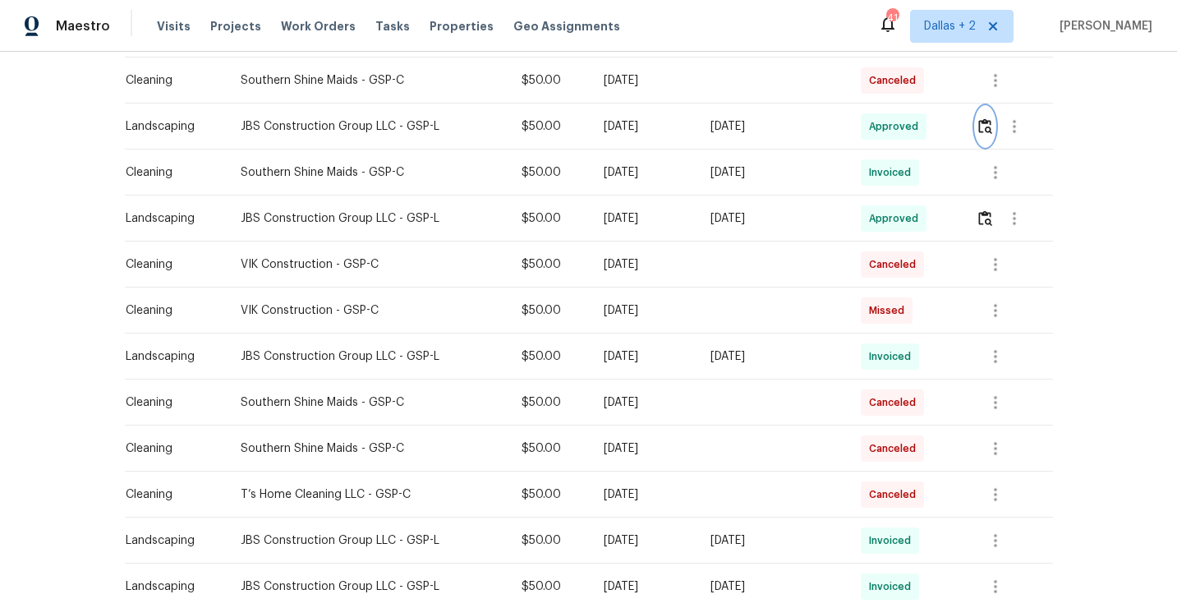
scroll to position [0, 0]
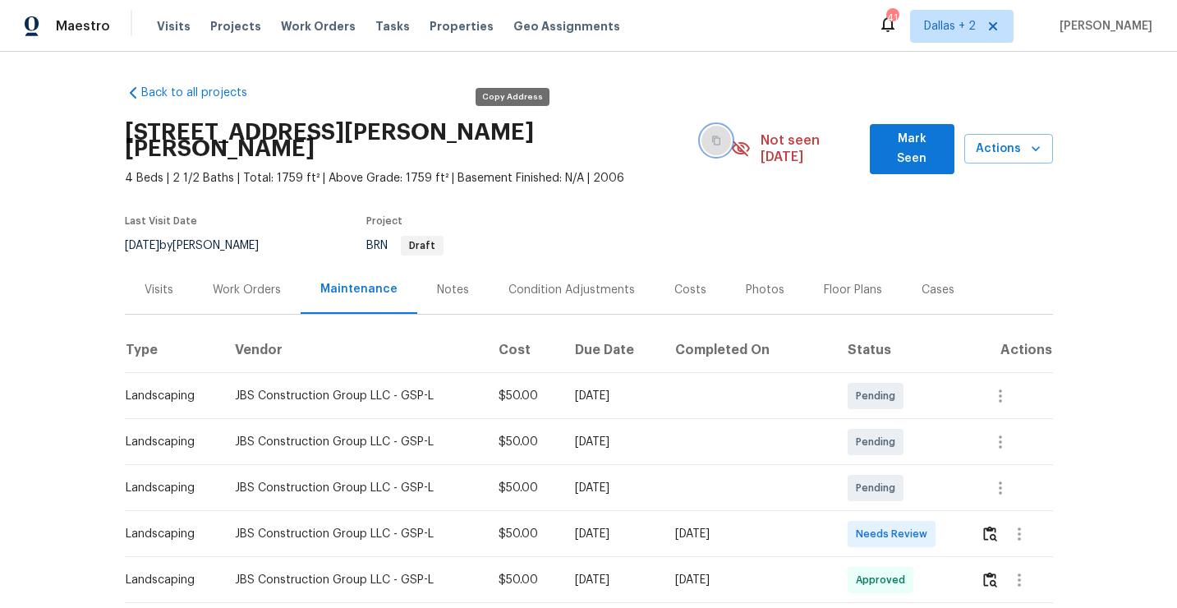
click at [701, 136] on button "button" at bounding box center [716, 141] width 30 height 30
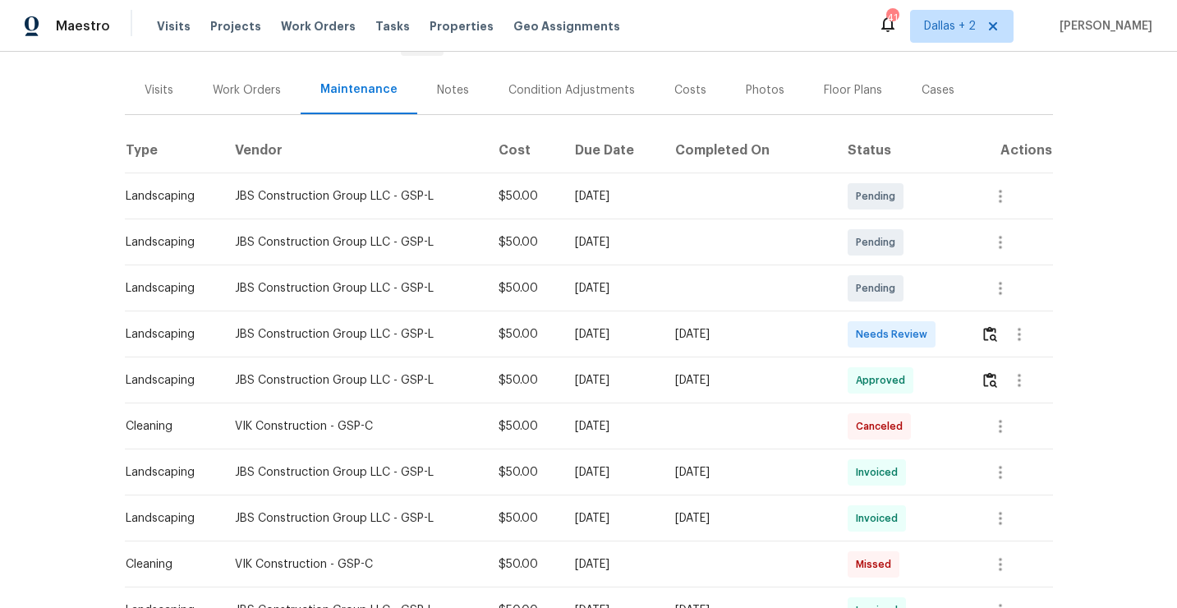
scroll to position [213, 0]
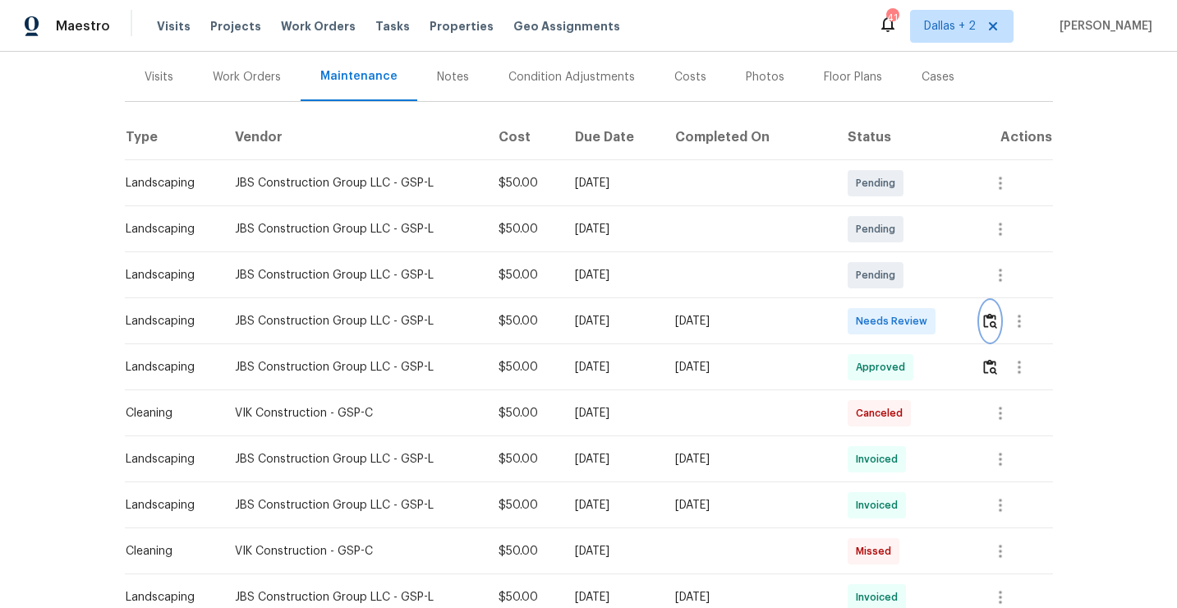
click at [984, 313] on img "button" at bounding box center [990, 321] width 14 height 16
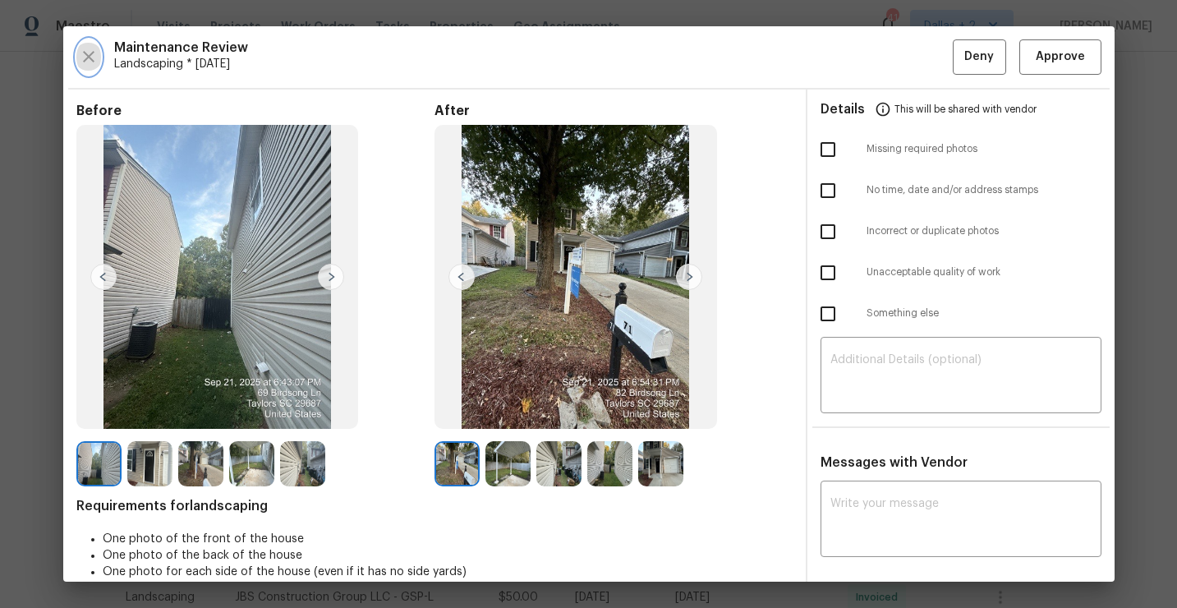
click at [81, 61] on icon "button" at bounding box center [89, 57] width 20 height 20
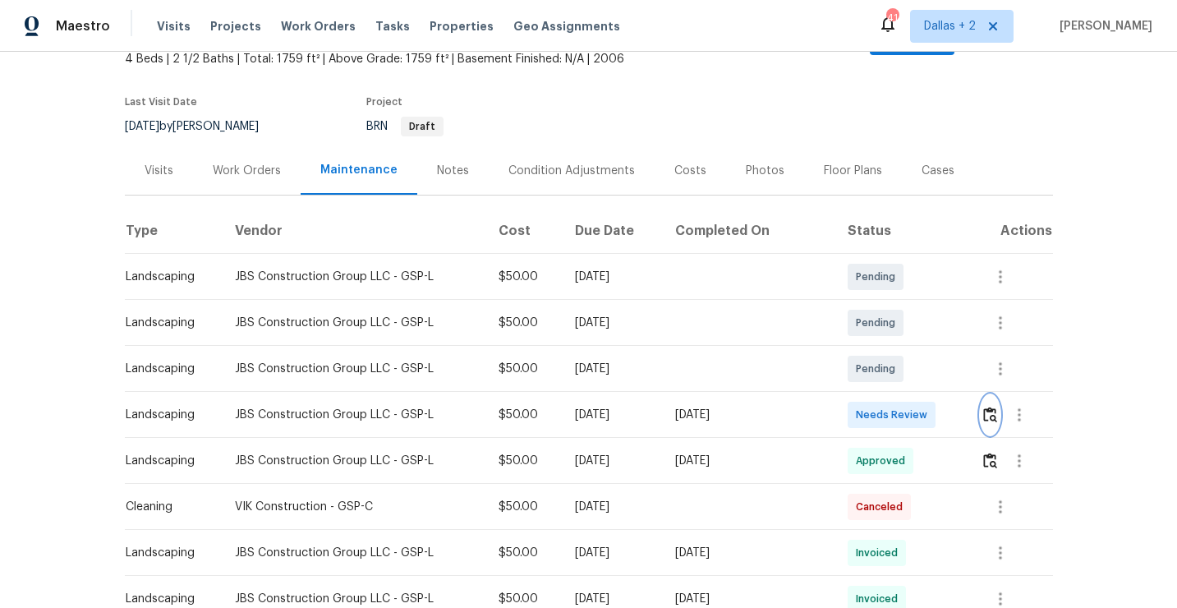
scroll to position [158, 0]
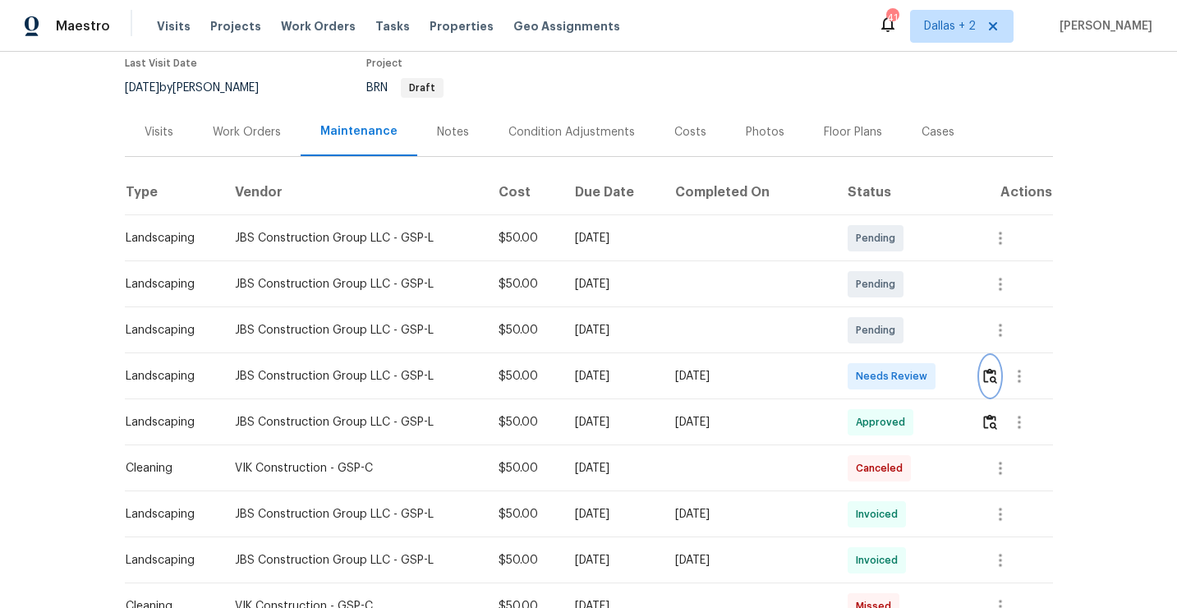
click at [985, 368] on img "button" at bounding box center [990, 376] width 14 height 16
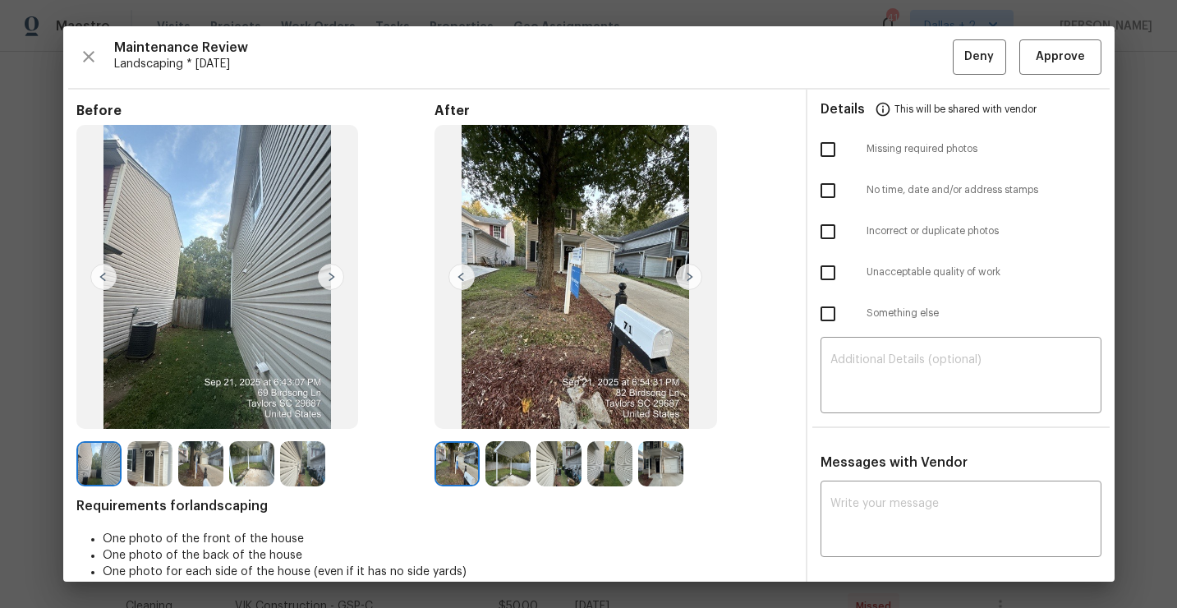
click at [694, 274] on img at bounding box center [689, 277] width 26 height 26
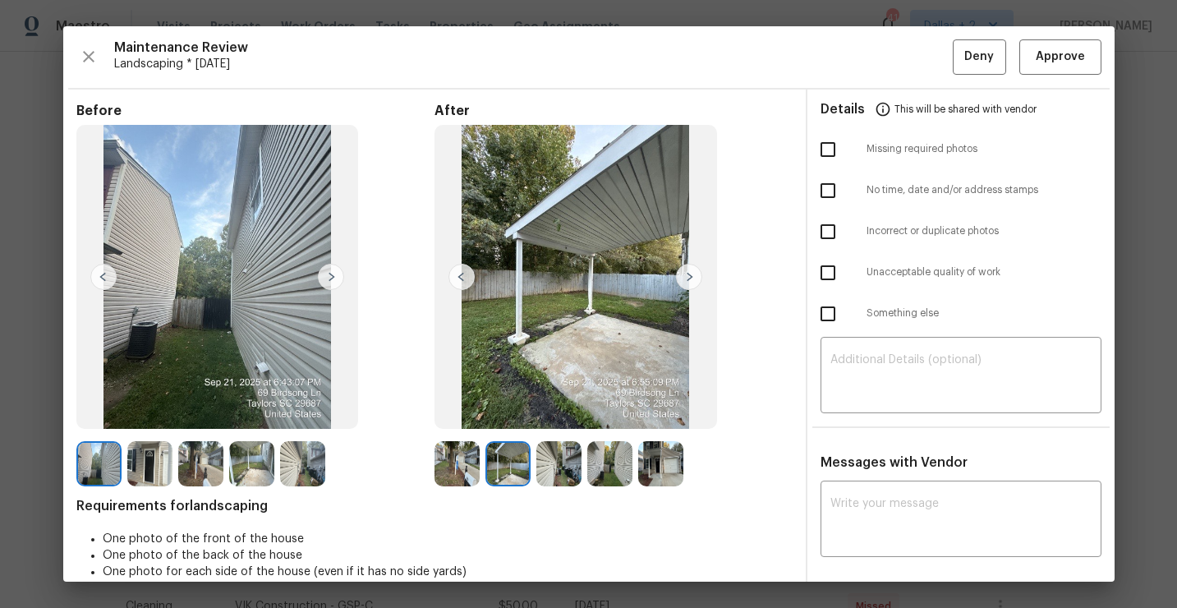
click at [695, 274] on img at bounding box center [689, 277] width 26 height 26
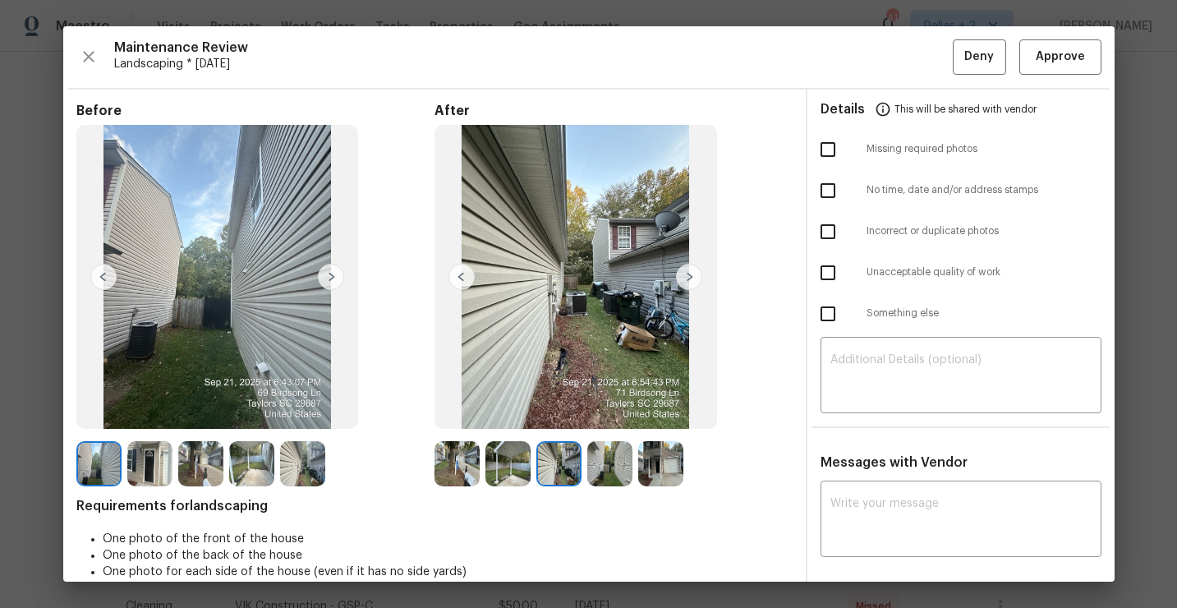
click at [458, 451] on img at bounding box center [457, 463] width 45 height 45
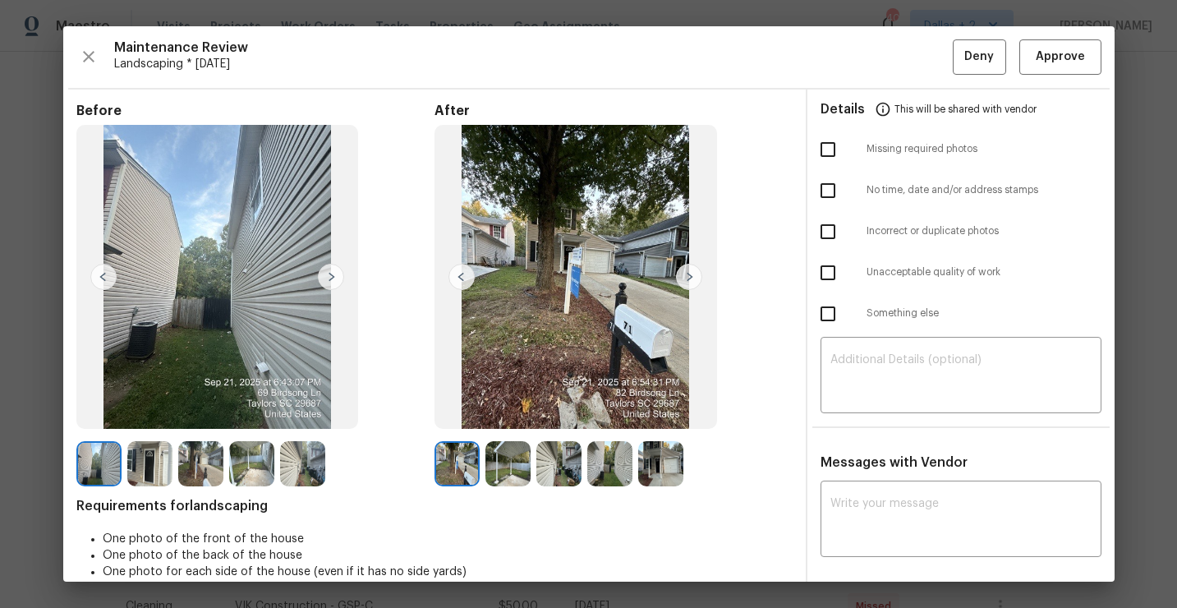
click at [501, 464] on img at bounding box center [507, 463] width 45 height 45
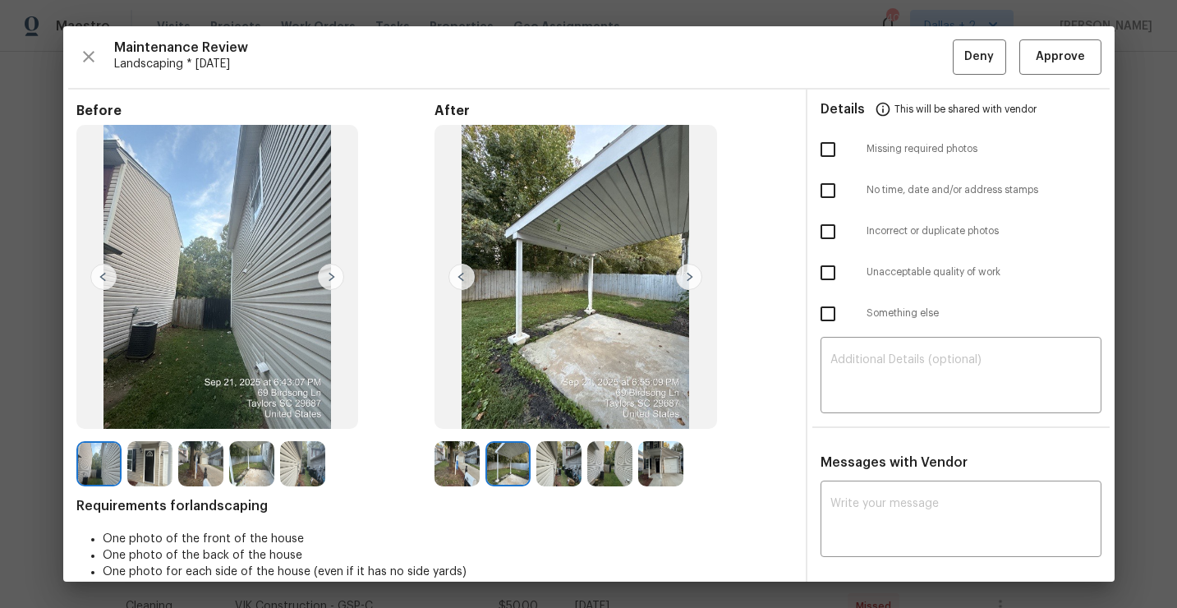
click at [682, 276] on img at bounding box center [689, 277] width 26 height 26
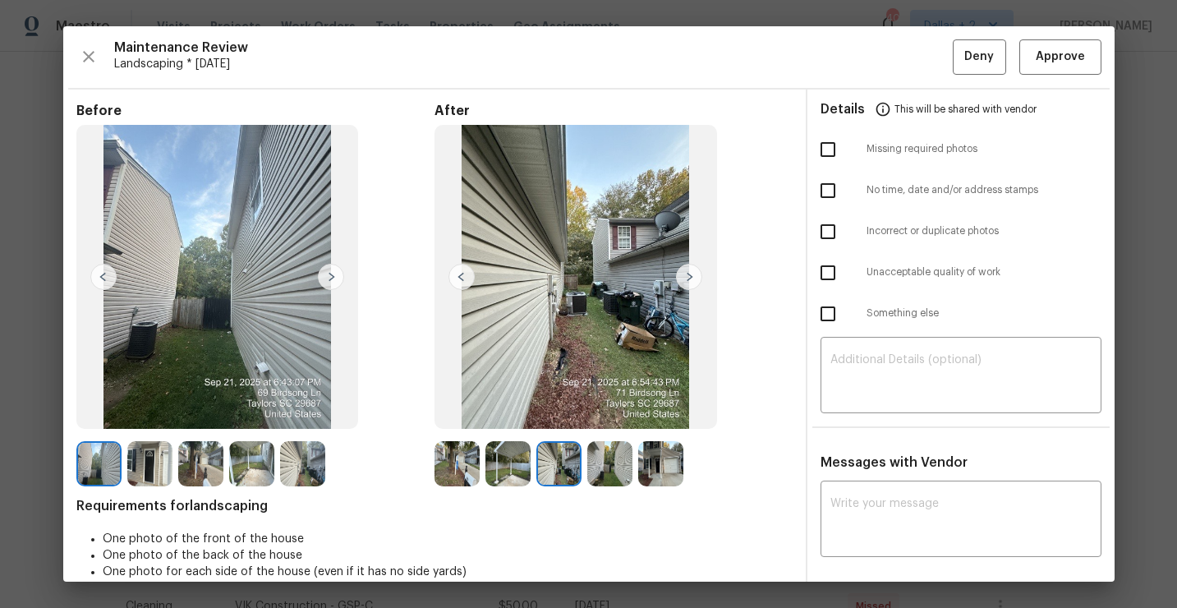
click at [684, 273] on img at bounding box center [689, 277] width 26 height 26
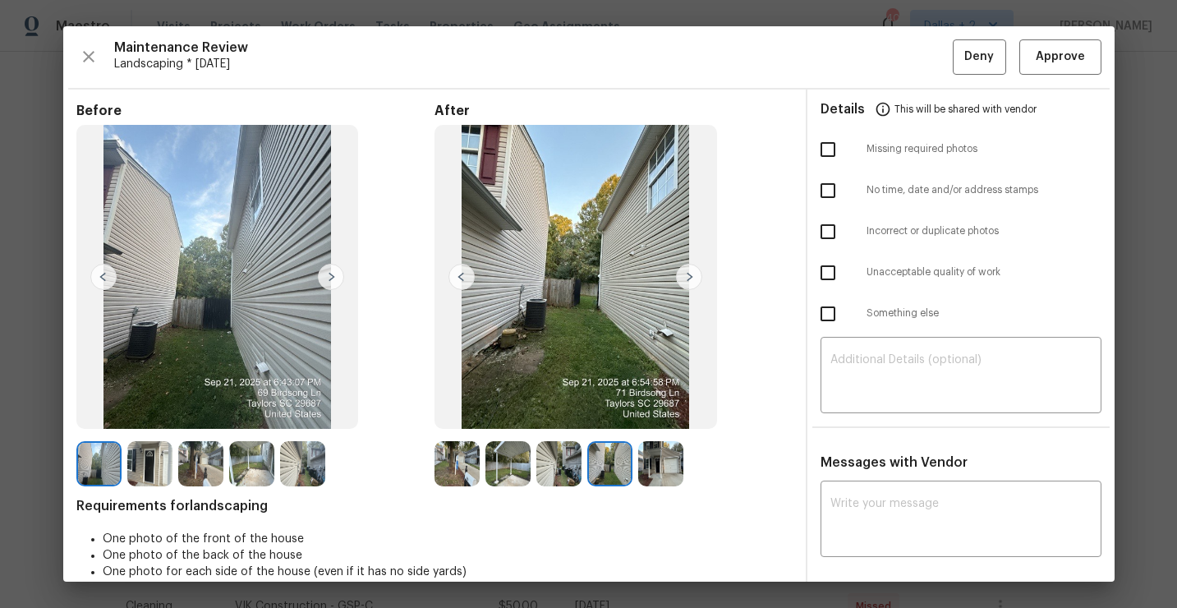
click at [684, 273] on img at bounding box center [689, 277] width 26 height 26
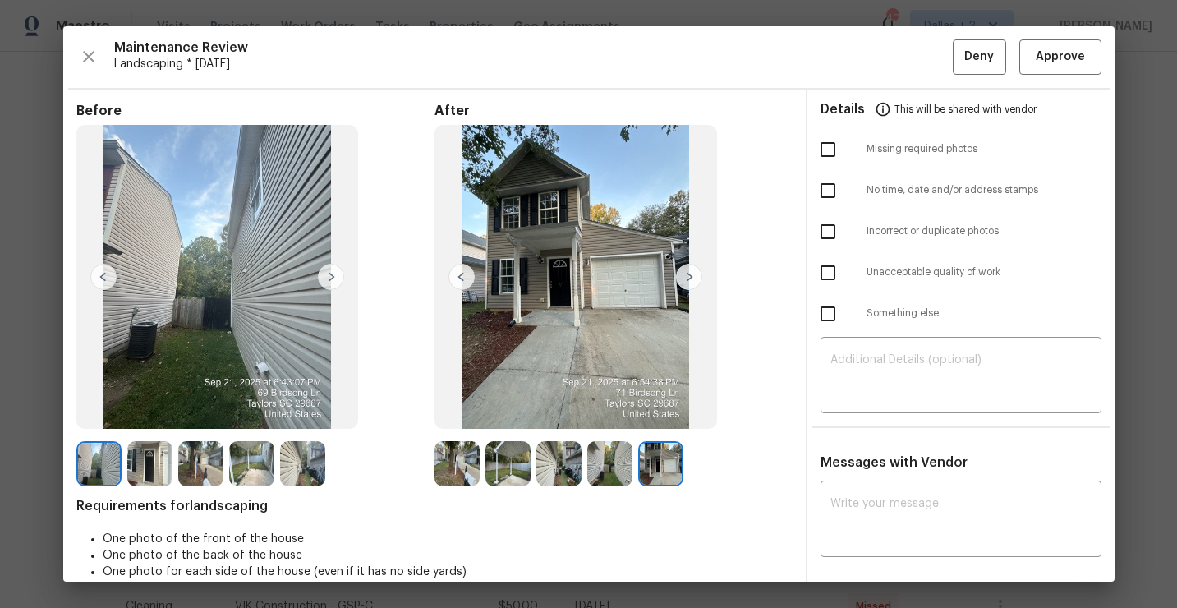
click at [684, 273] on img at bounding box center [689, 277] width 26 height 26
click at [451, 462] on img at bounding box center [457, 463] width 45 height 45
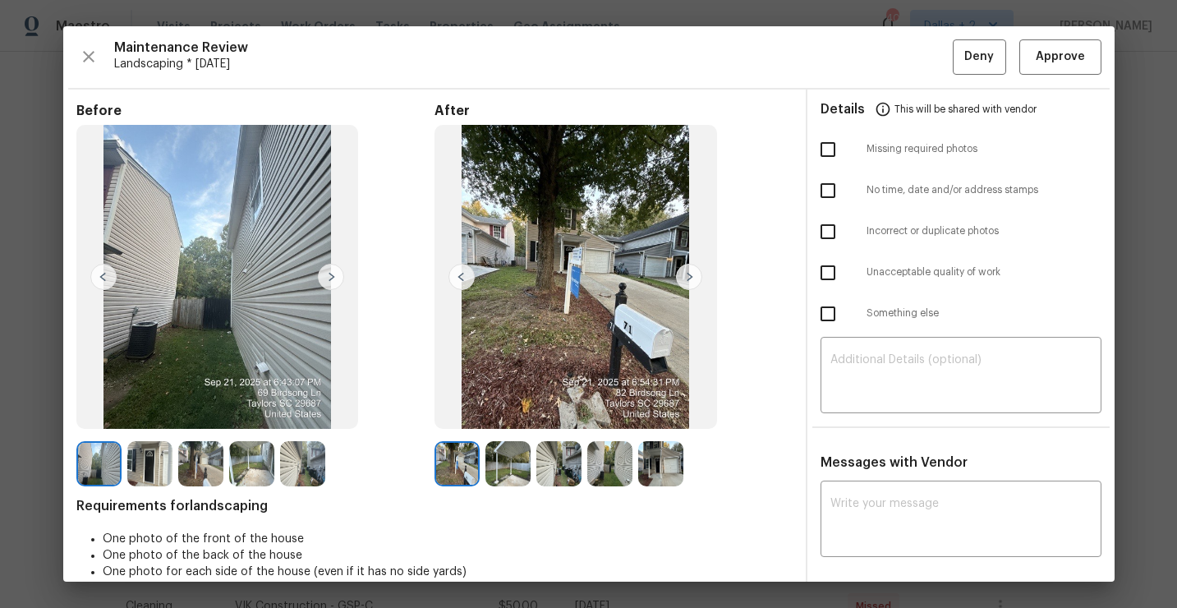
click at [502, 456] on img at bounding box center [507, 463] width 45 height 45
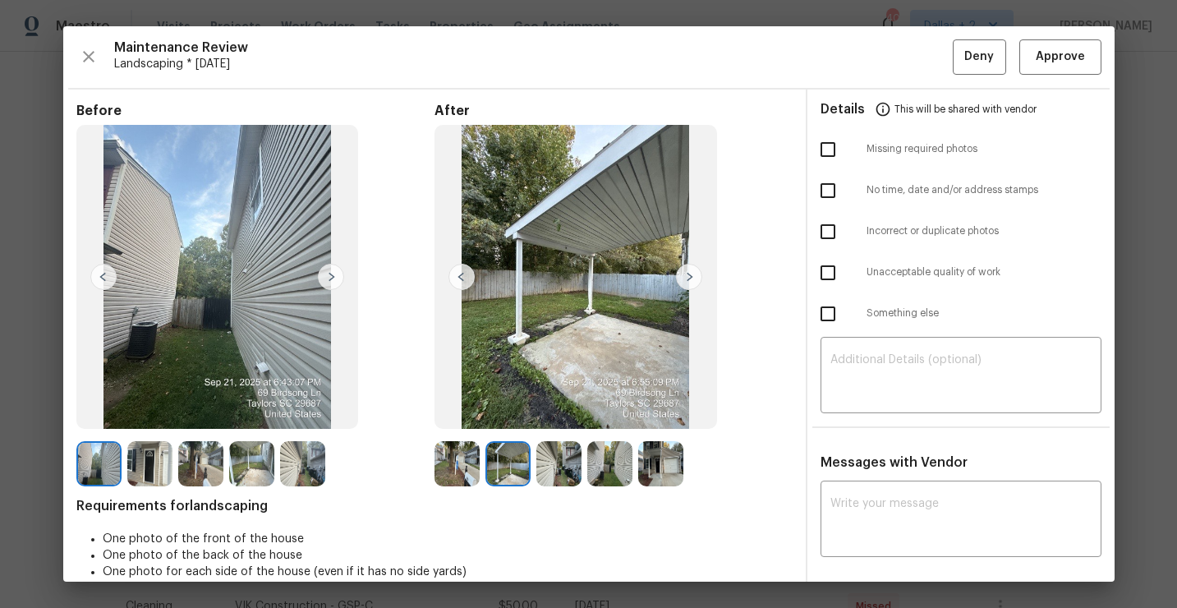
click at [578, 446] on img at bounding box center [558, 463] width 45 height 45
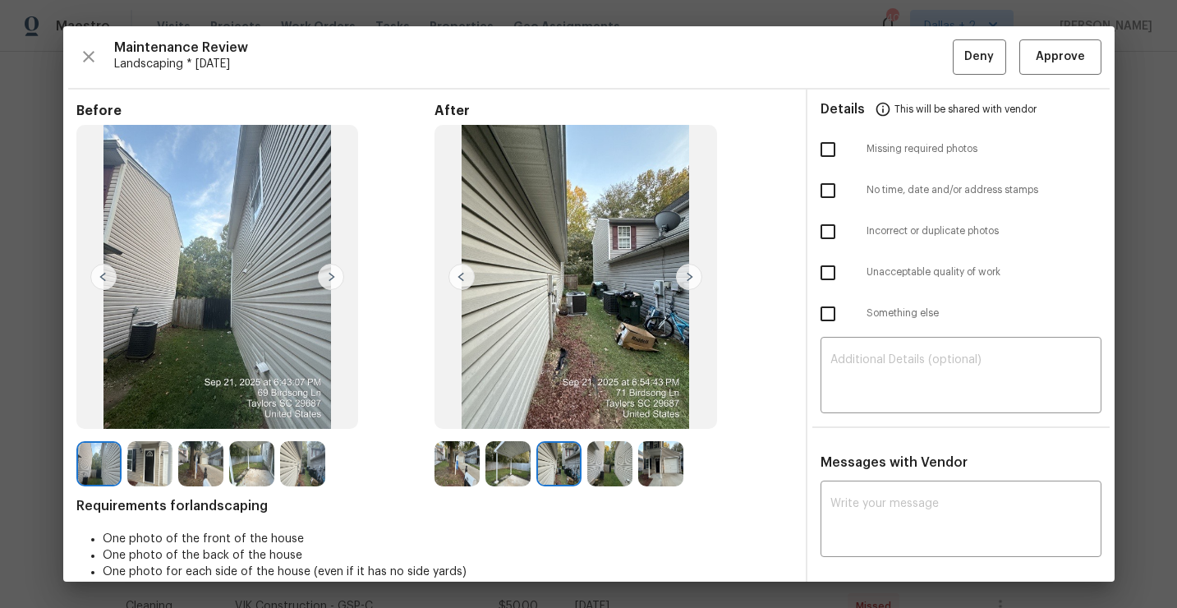
click at [630, 441] on div at bounding box center [612, 463] width 51 height 45
click at [650, 458] on img at bounding box center [660, 463] width 45 height 45
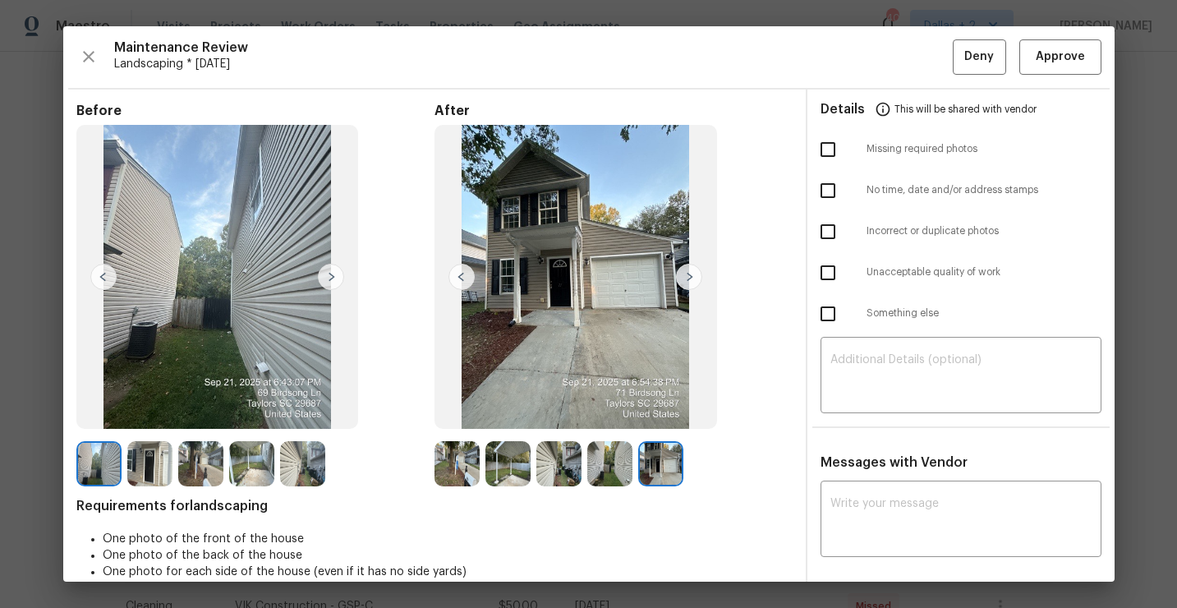
click at [591, 462] on img at bounding box center [609, 463] width 45 height 45
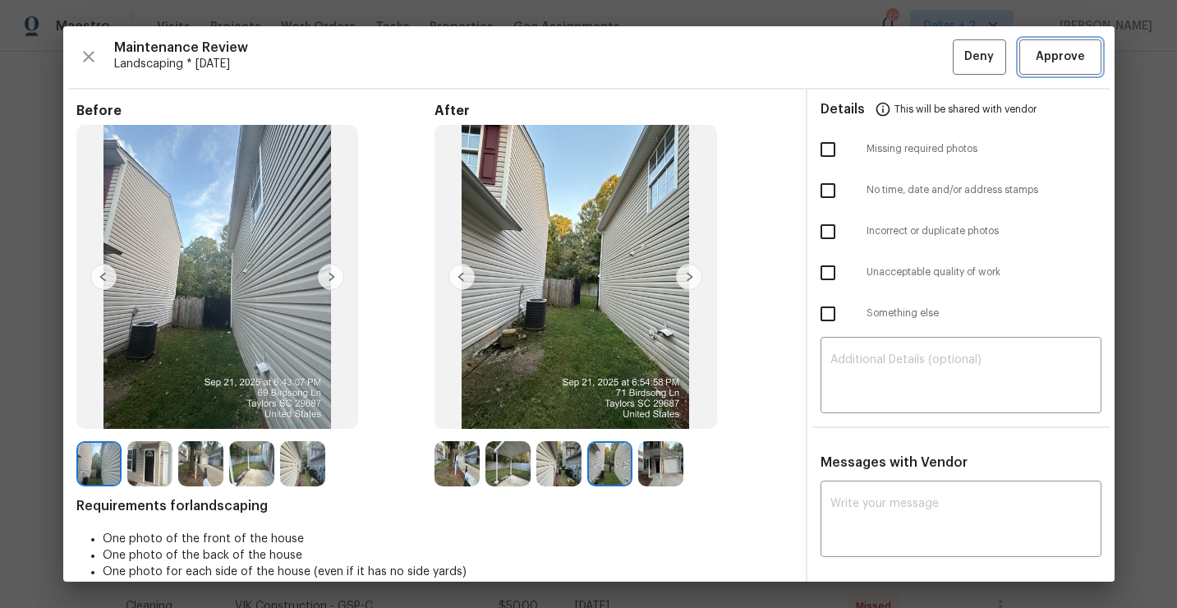
click at [1049, 55] on span "Approve" at bounding box center [1060, 57] width 49 height 21
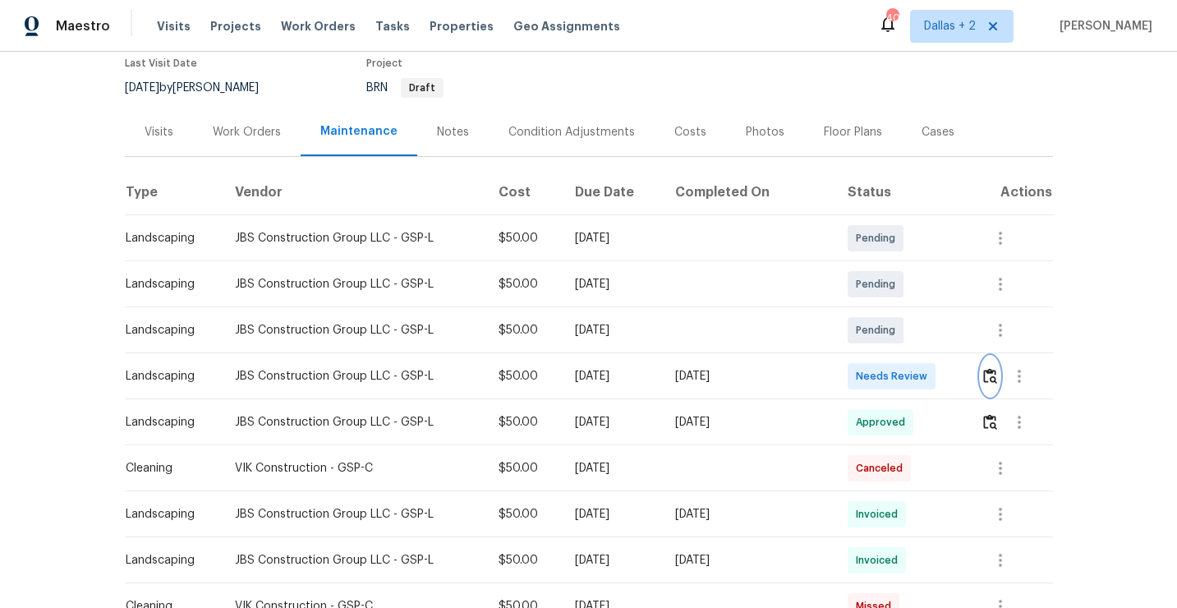
scroll to position [0, 0]
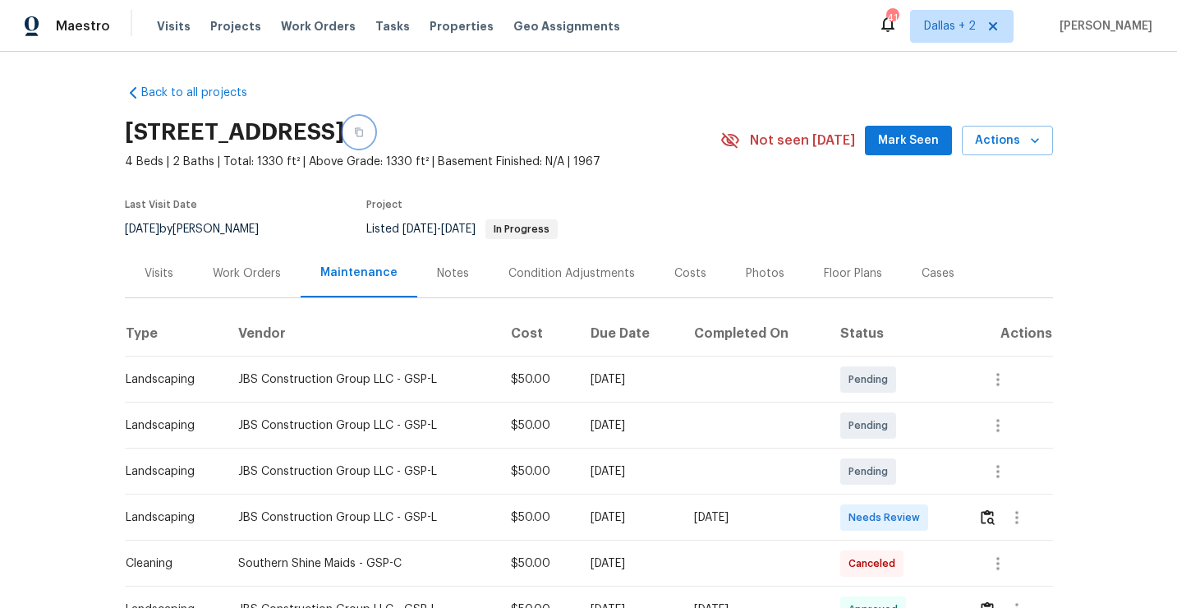
click at [374, 130] on button "button" at bounding box center [359, 132] width 30 height 30
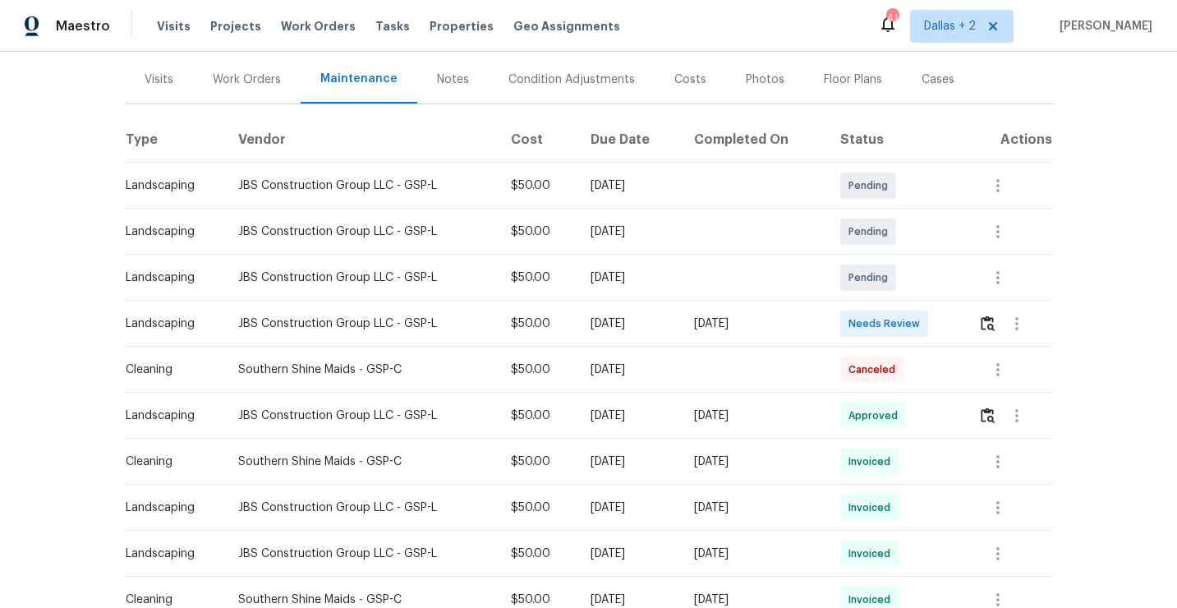
scroll to position [199, 0]
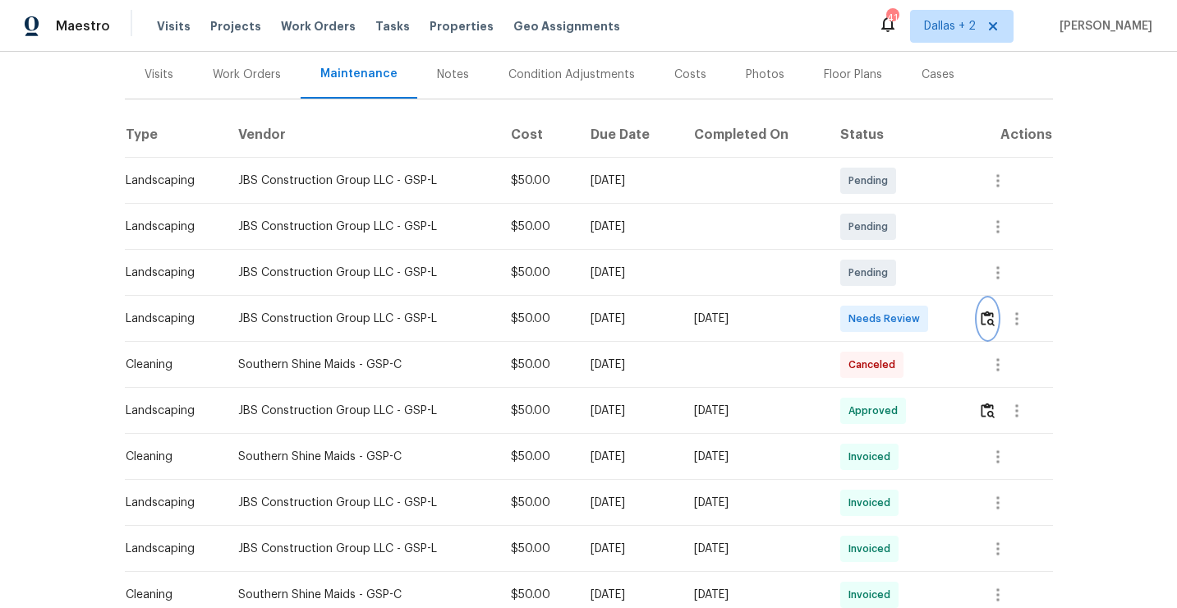
click at [984, 324] on img "button" at bounding box center [988, 318] width 14 height 16
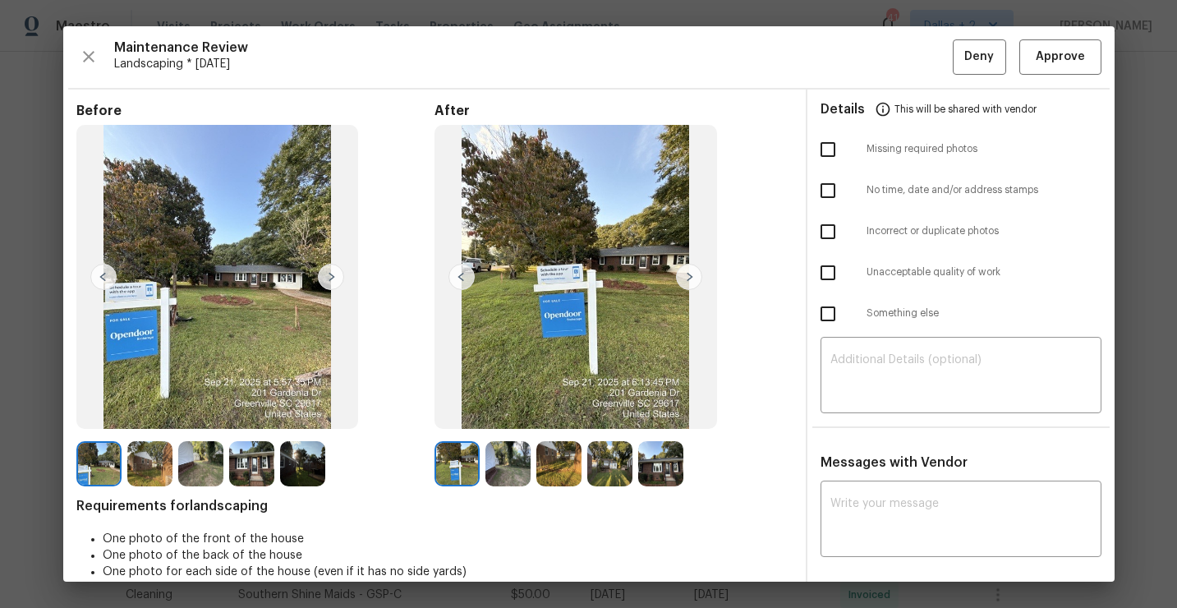
click at [246, 467] on img at bounding box center [251, 463] width 45 height 45
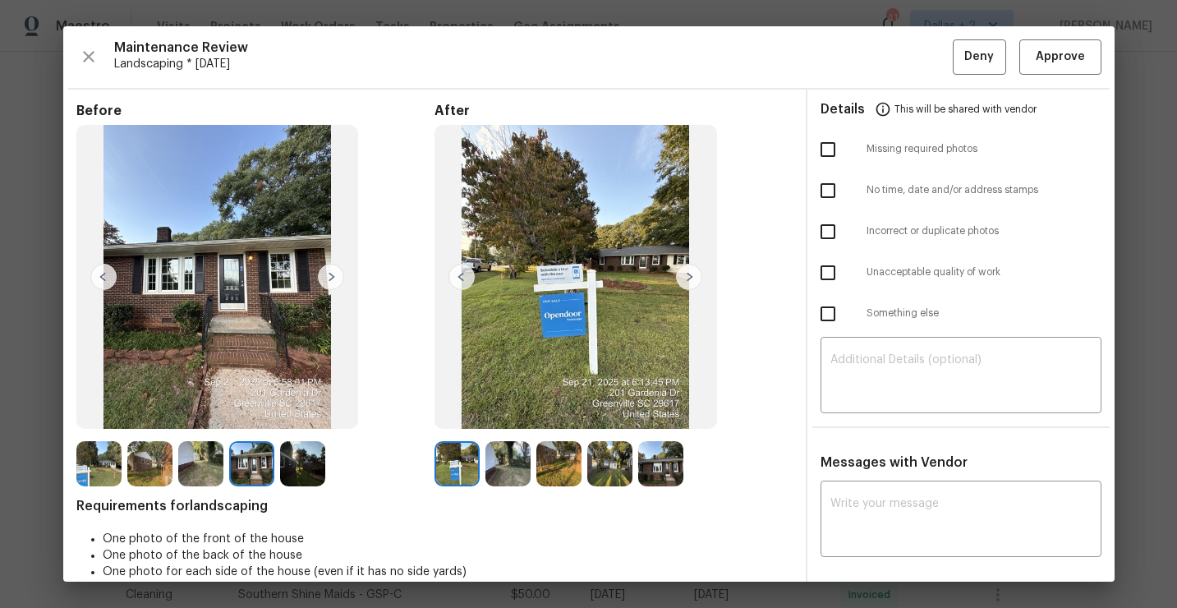
click at [681, 281] on img at bounding box center [689, 277] width 26 height 26
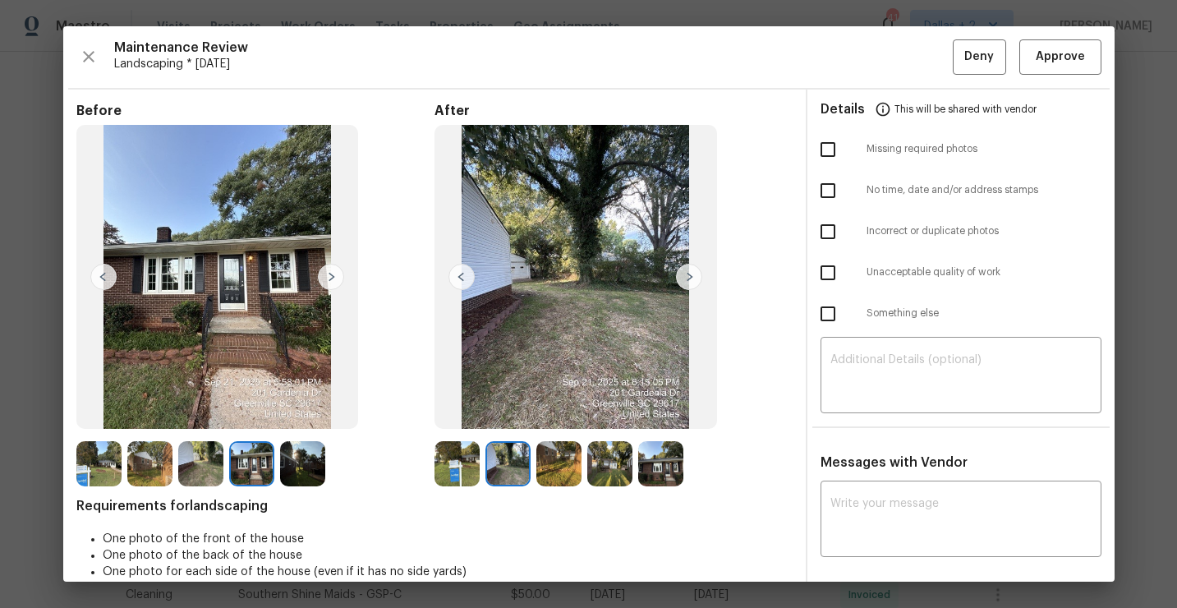
click at [681, 281] on img at bounding box center [689, 277] width 26 height 26
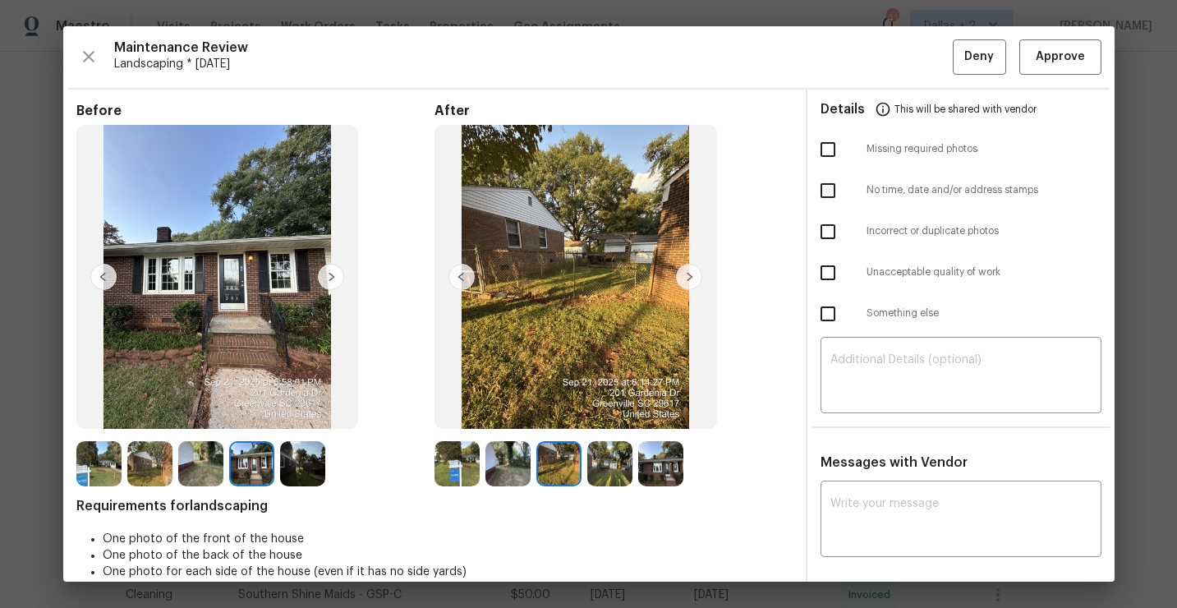
click at [681, 281] on img at bounding box center [689, 277] width 26 height 26
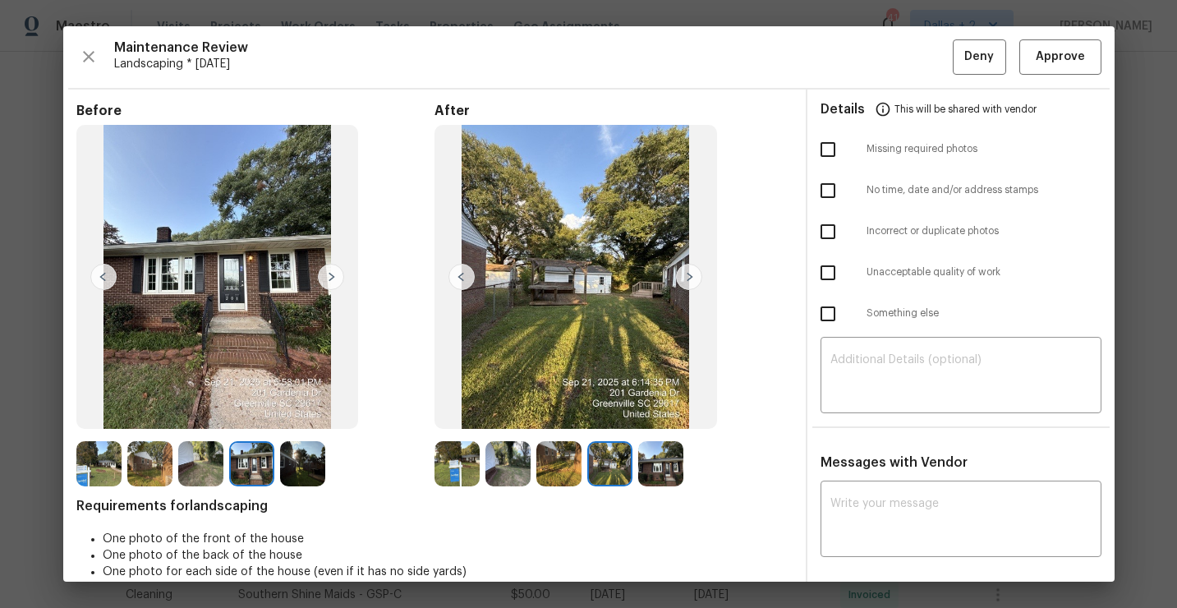
click at [681, 281] on img at bounding box center [689, 277] width 26 height 26
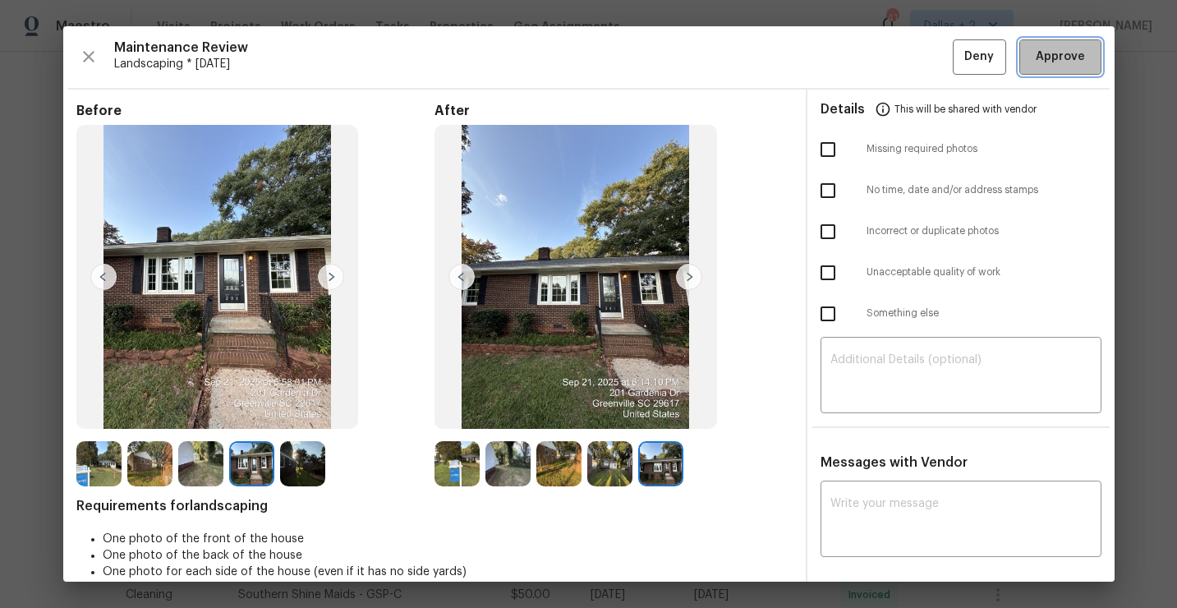
click at [1046, 52] on span "Approve" at bounding box center [1060, 57] width 49 height 21
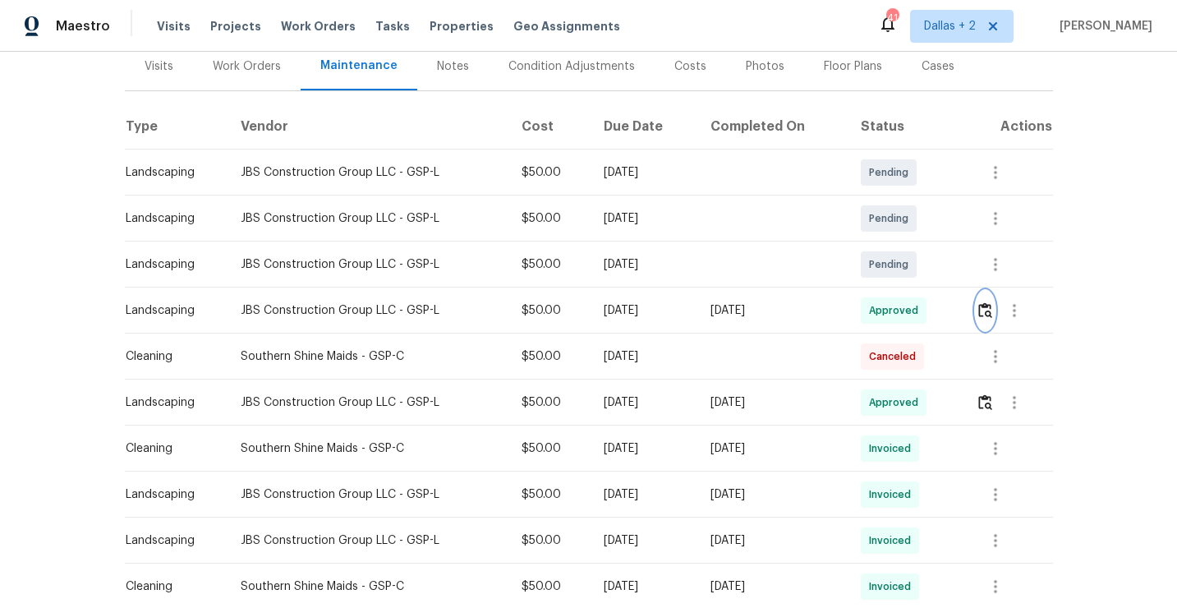
scroll to position [39, 0]
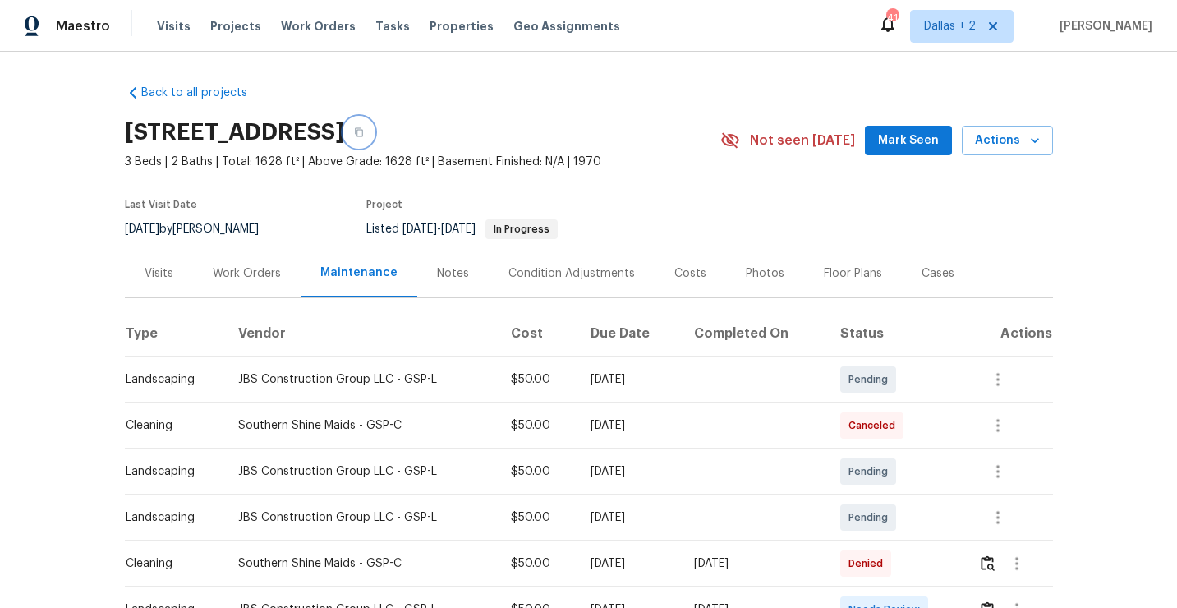
click at [374, 137] on button "button" at bounding box center [359, 132] width 30 height 30
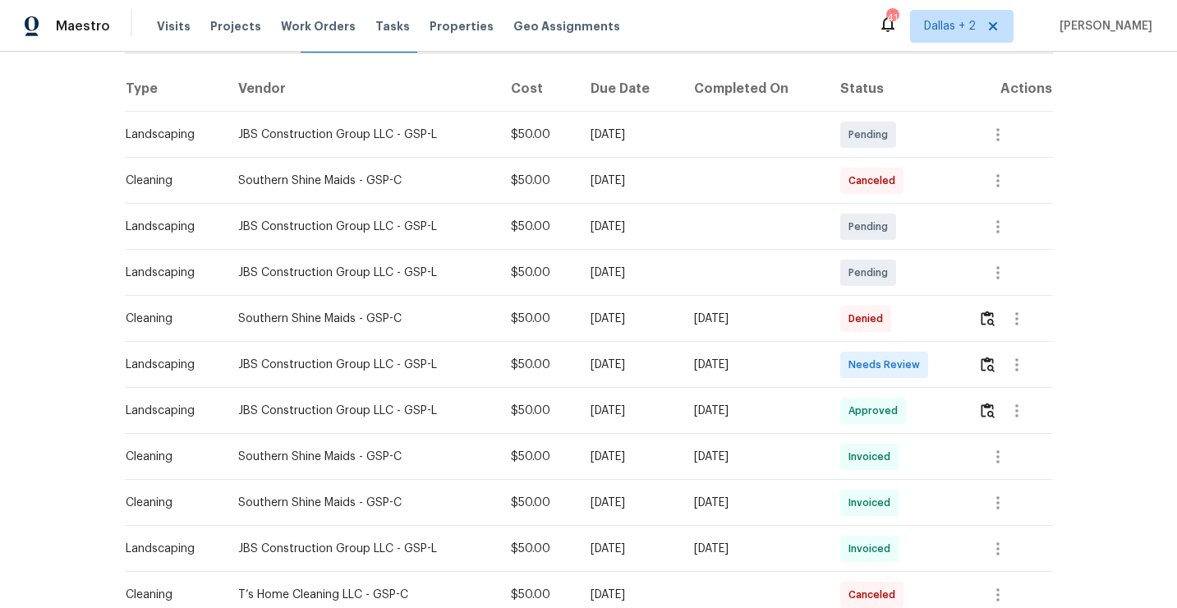
scroll to position [274, 0]
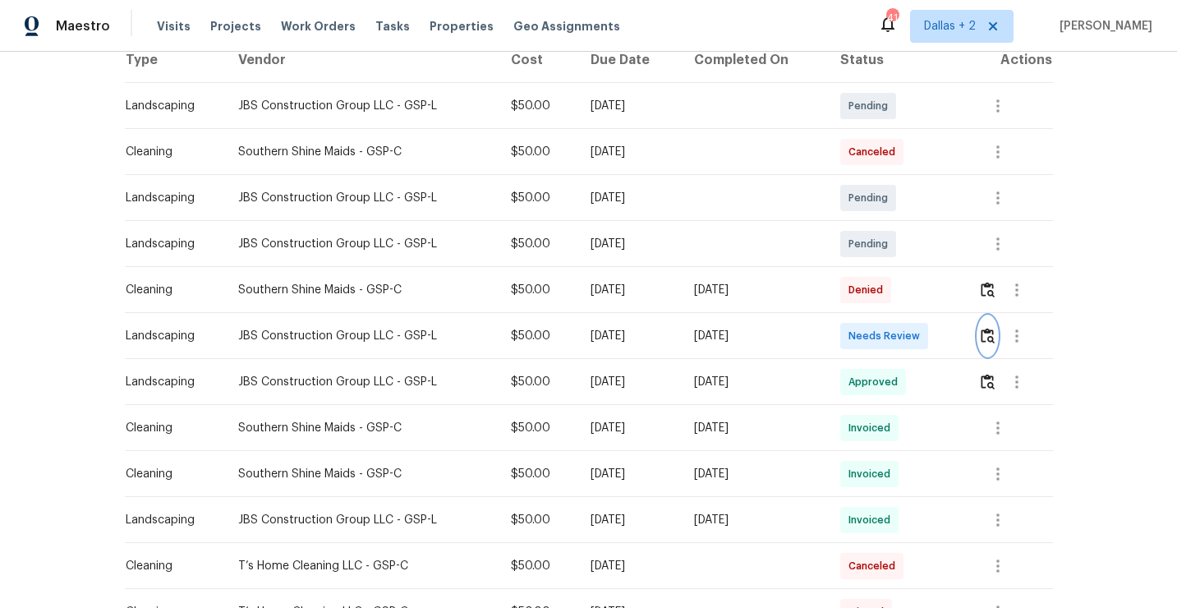
click at [991, 344] on button "button" at bounding box center [987, 335] width 19 height 39
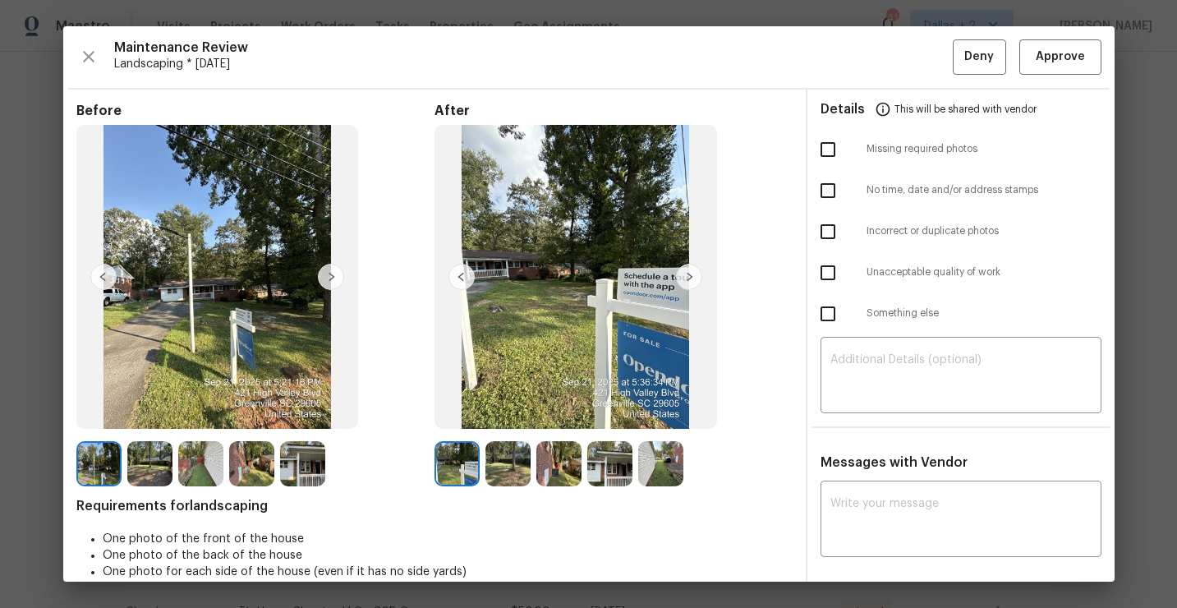
click at [608, 468] on img at bounding box center [609, 463] width 45 height 45
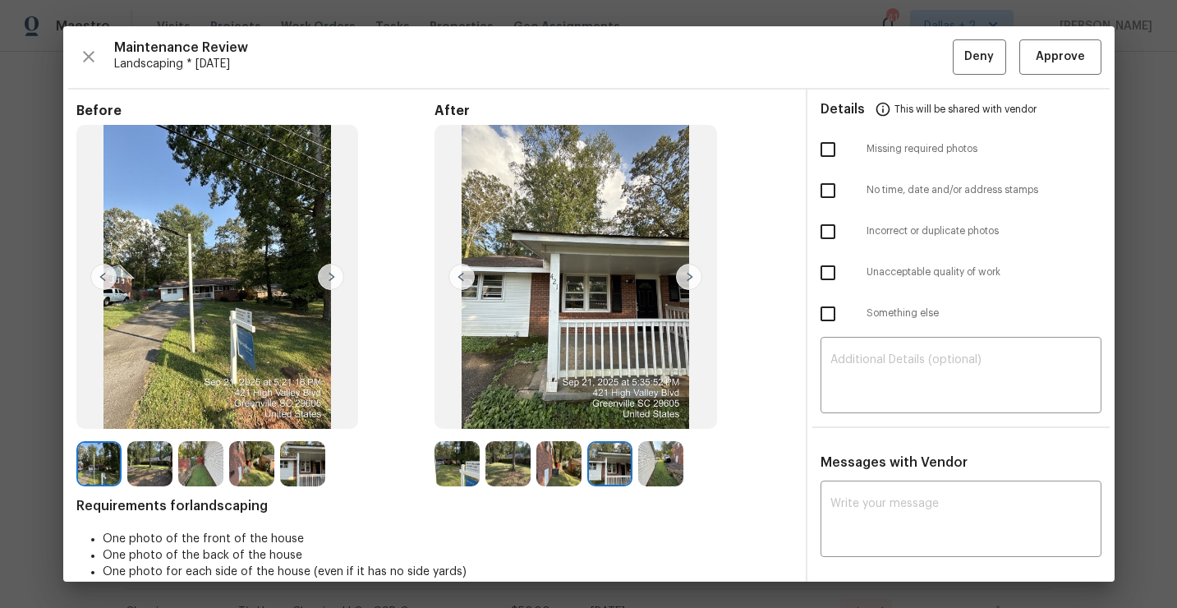
click at [456, 454] on img at bounding box center [457, 463] width 45 height 45
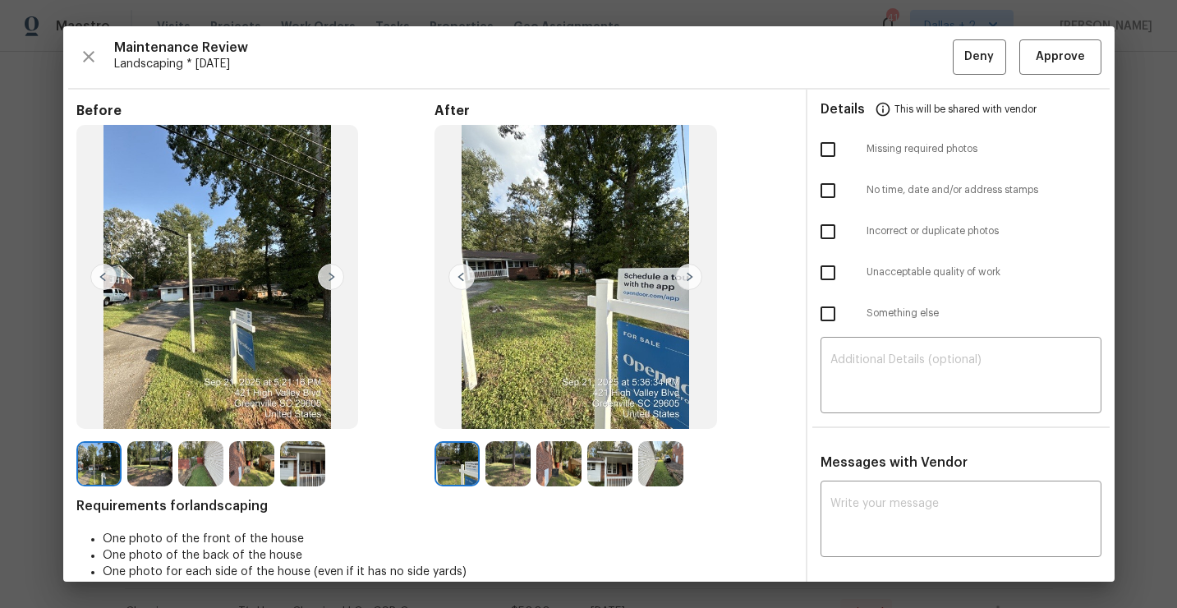
click at [687, 278] on img at bounding box center [689, 277] width 26 height 26
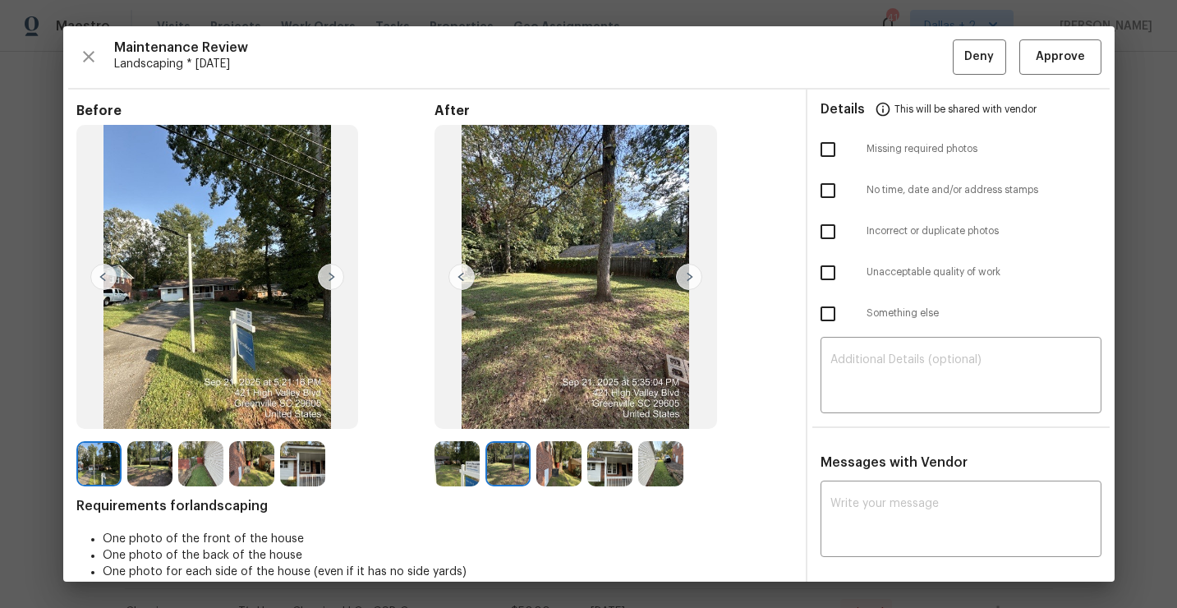
click at [687, 278] on img at bounding box center [689, 277] width 26 height 26
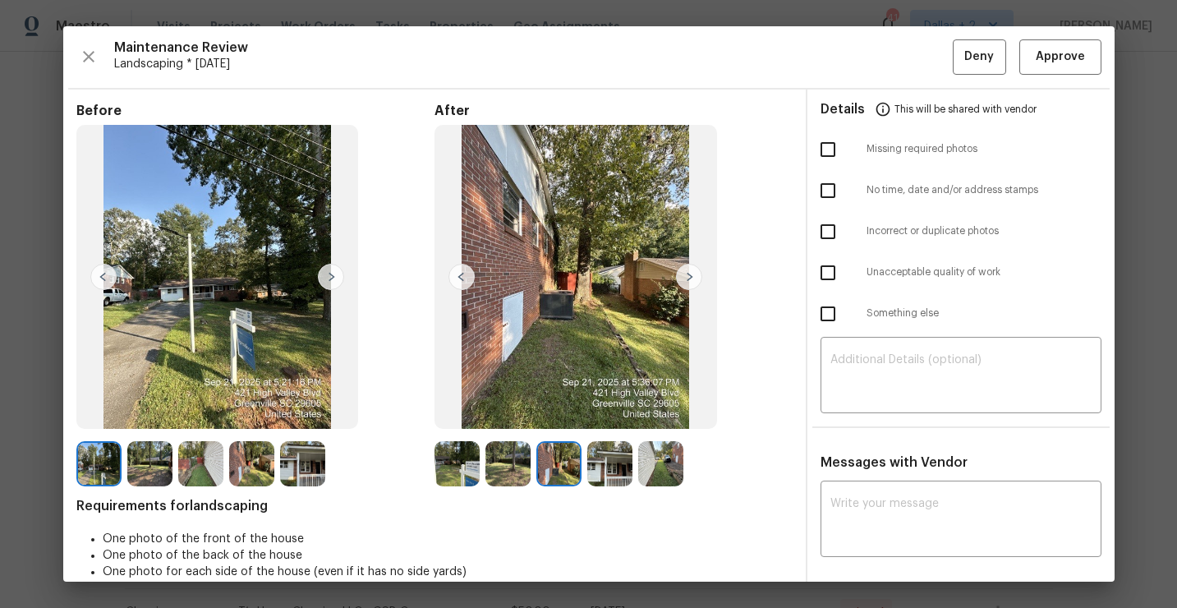
click at [687, 278] on img at bounding box center [689, 277] width 26 height 26
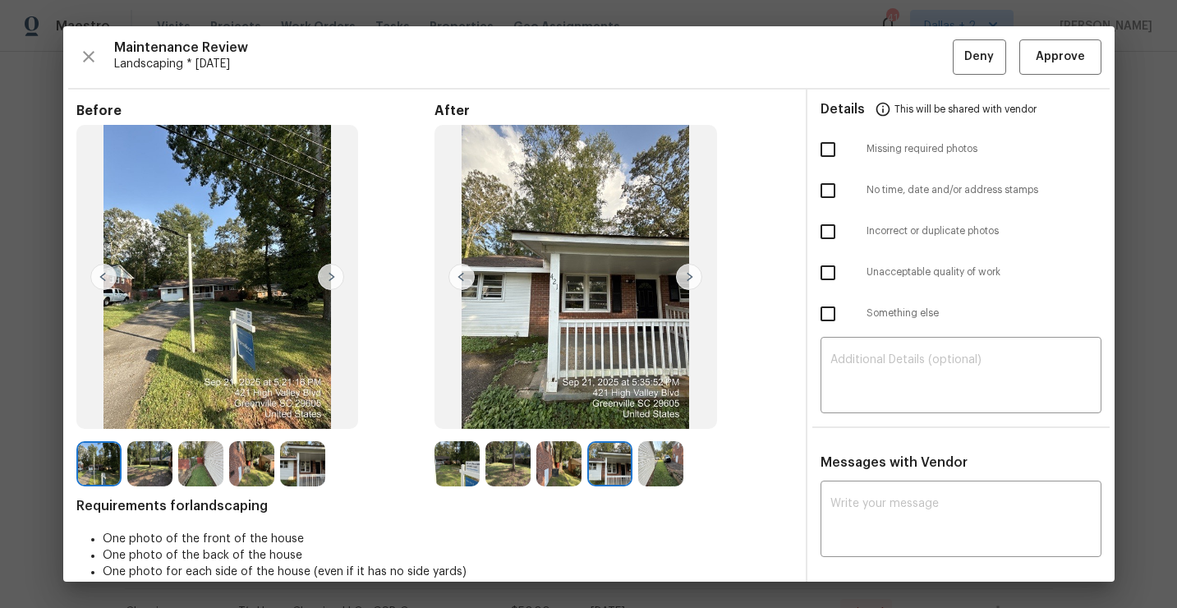
click at [687, 278] on img at bounding box center [689, 277] width 26 height 26
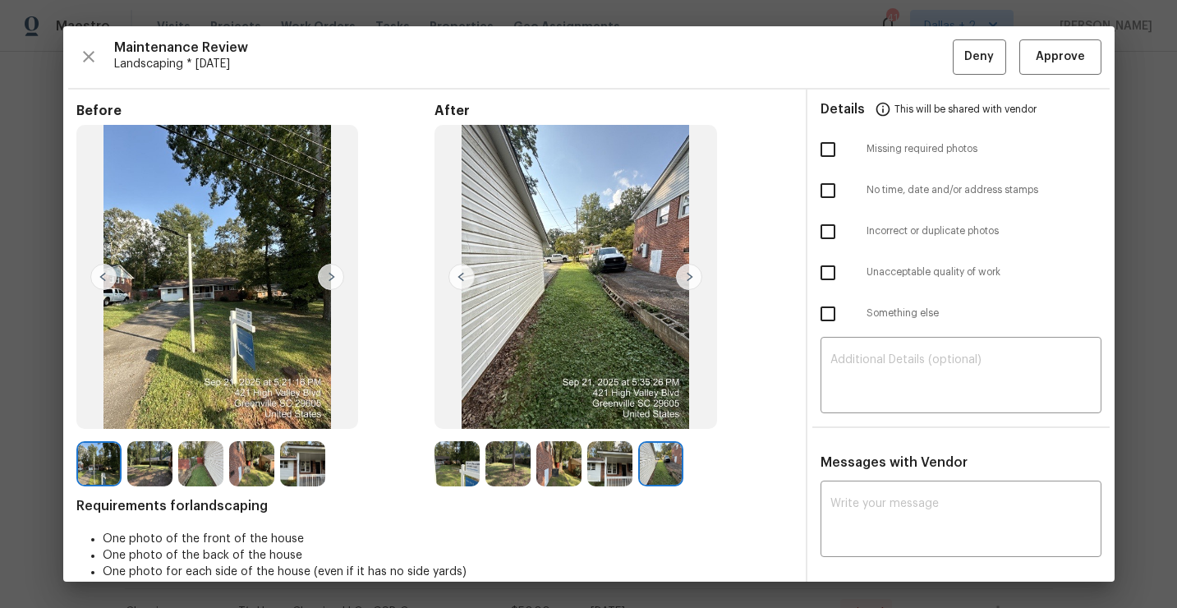
click at [456, 466] on img at bounding box center [457, 463] width 45 height 45
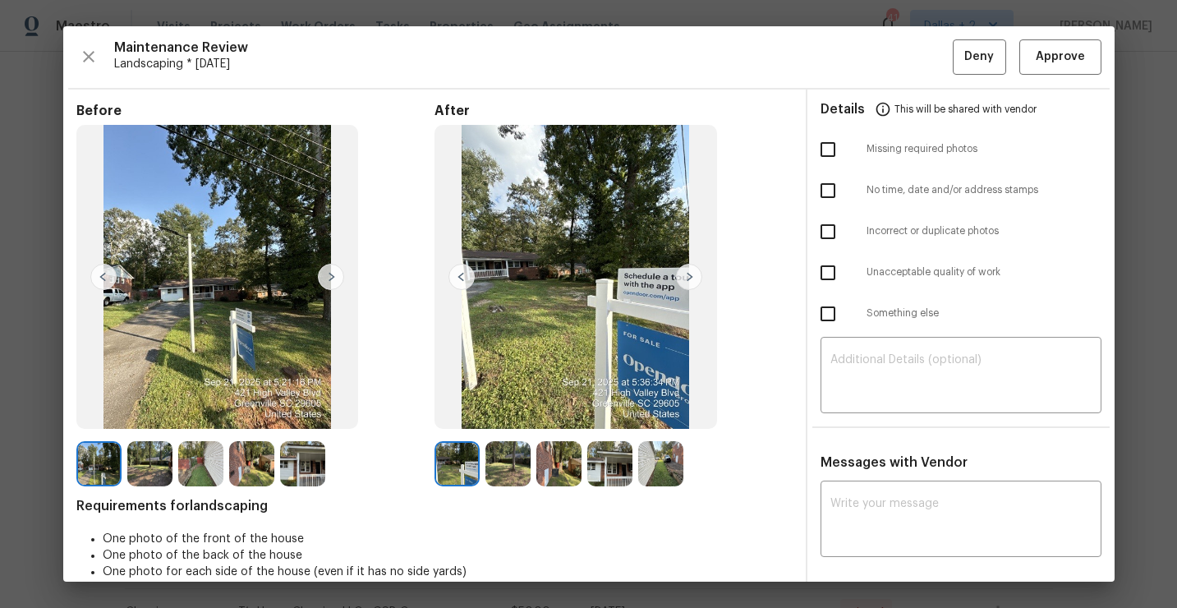
click at [493, 474] on img at bounding box center [507, 463] width 45 height 45
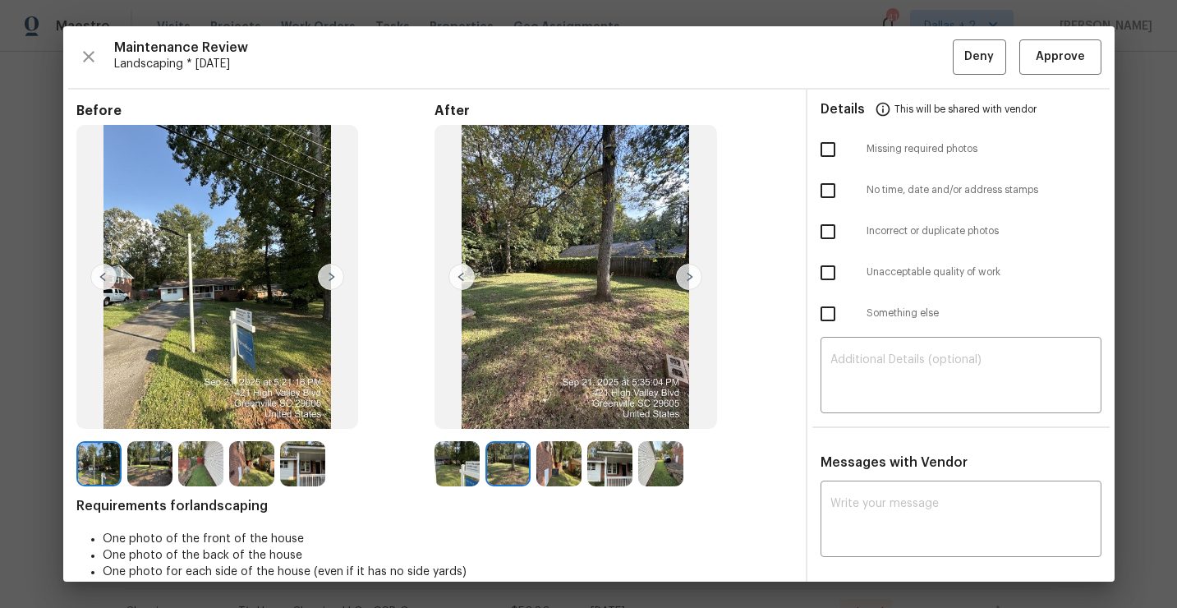
click at [543, 469] on img at bounding box center [558, 463] width 45 height 45
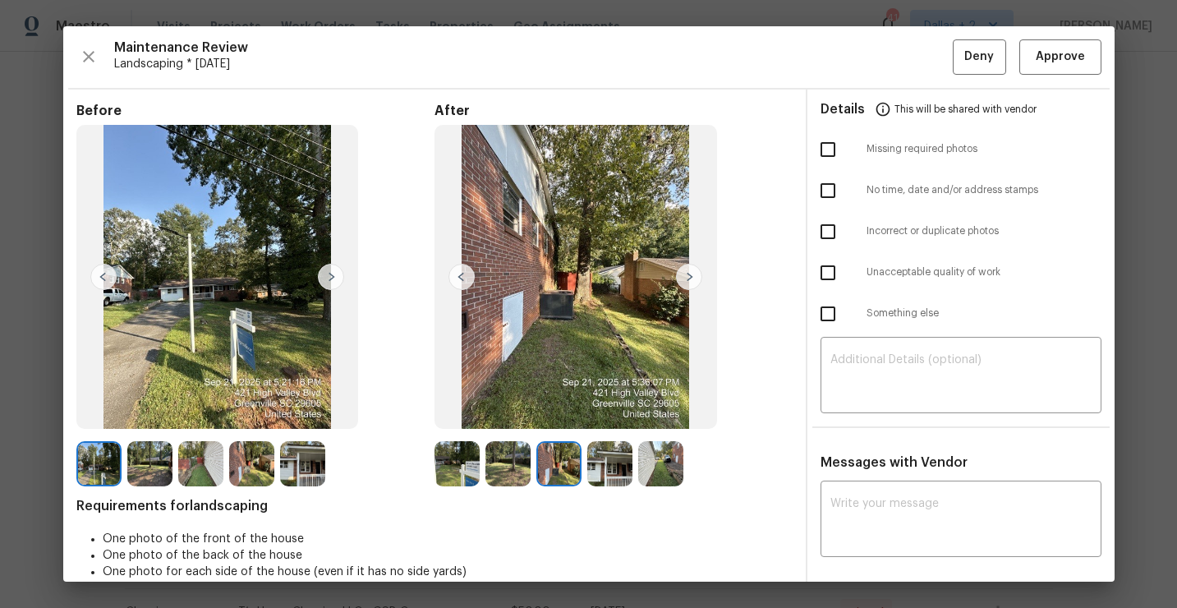
click at [470, 470] on img at bounding box center [457, 463] width 45 height 45
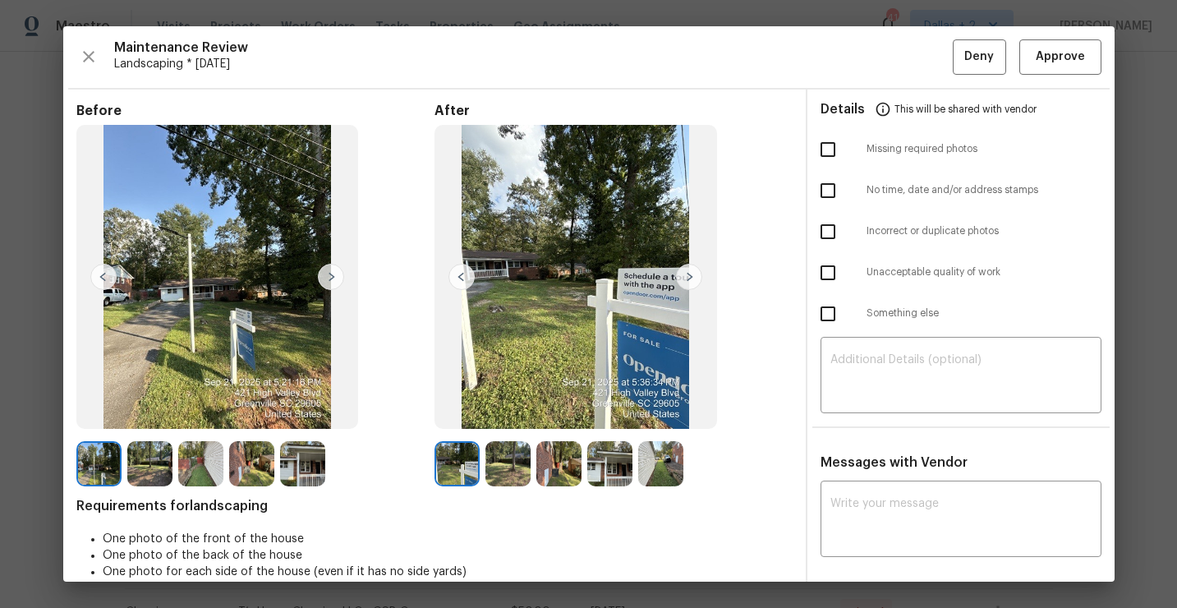
click at [497, 458] on img at bounding box center [507, 463] width 45 height 45
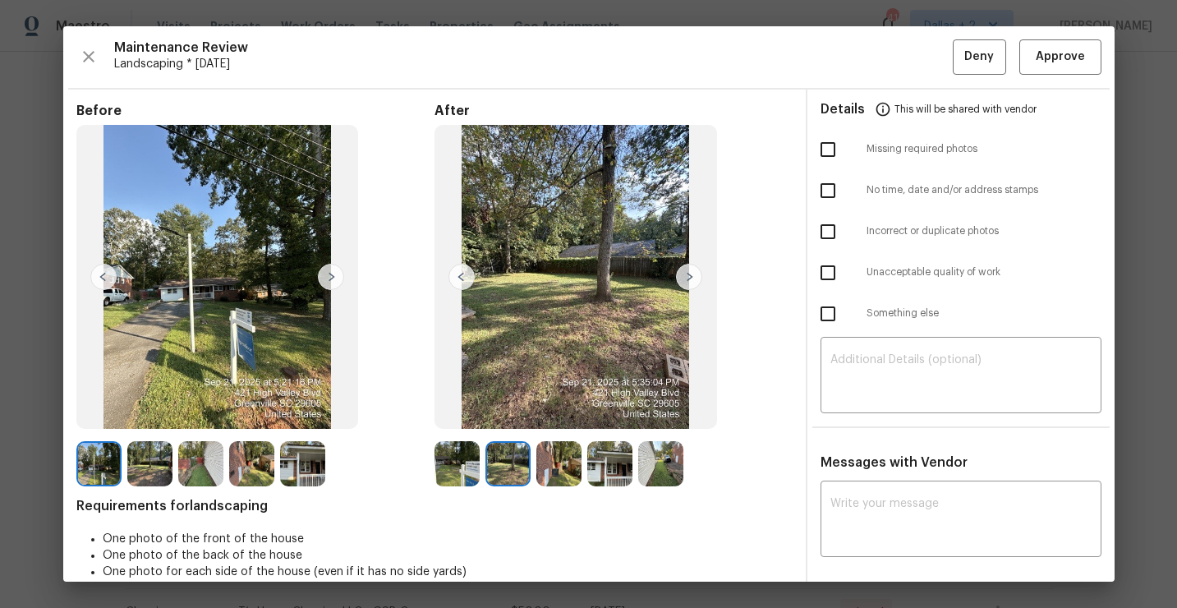
click at [555, 446] on img at bounding box center [558, 463] width 45 height 45
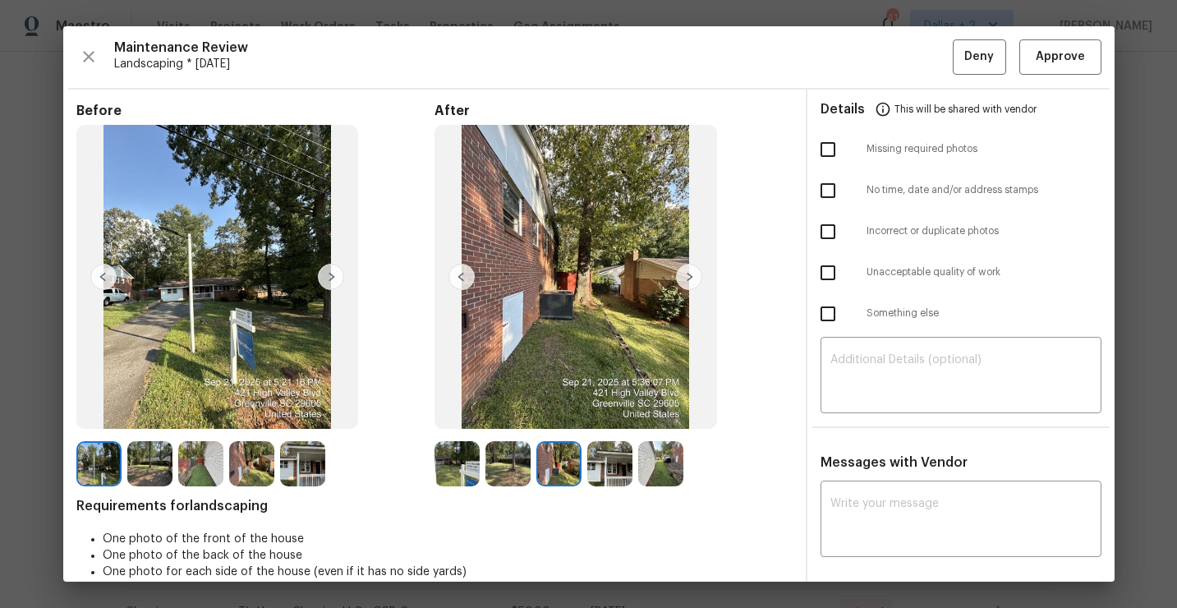
click at [604, 459] on img at bounding box center [609, 463] width 45 height 45
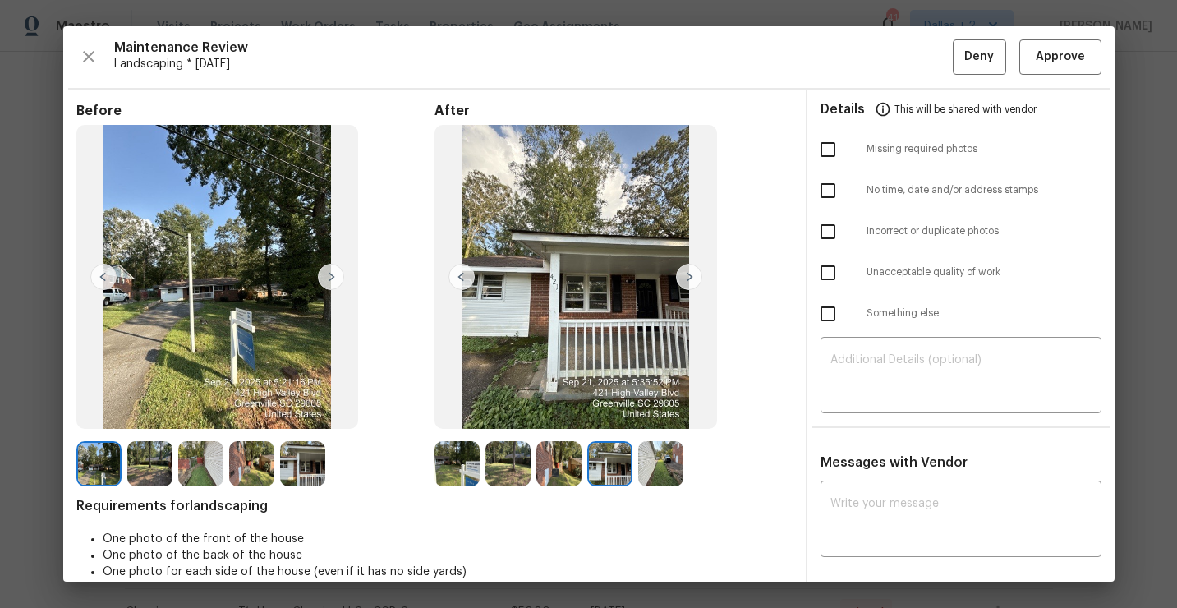
click at [654, 466] on img at bounding box center [660, 463] width 45 height 45
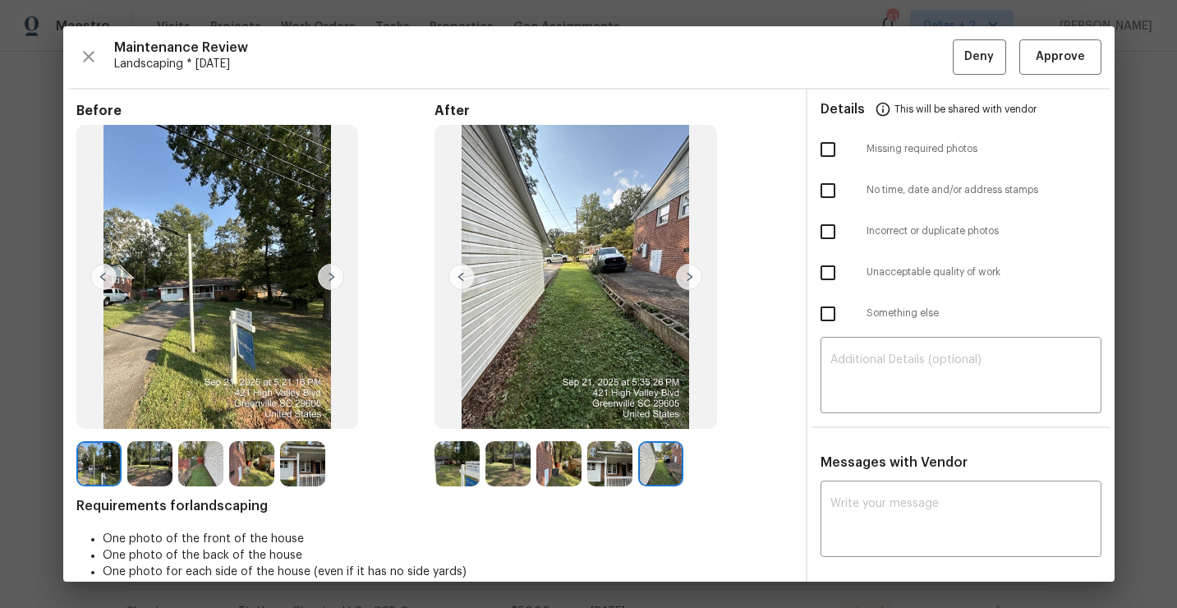
click at [468, 471] on img at bounding box center [457, 463] width 45 height 45
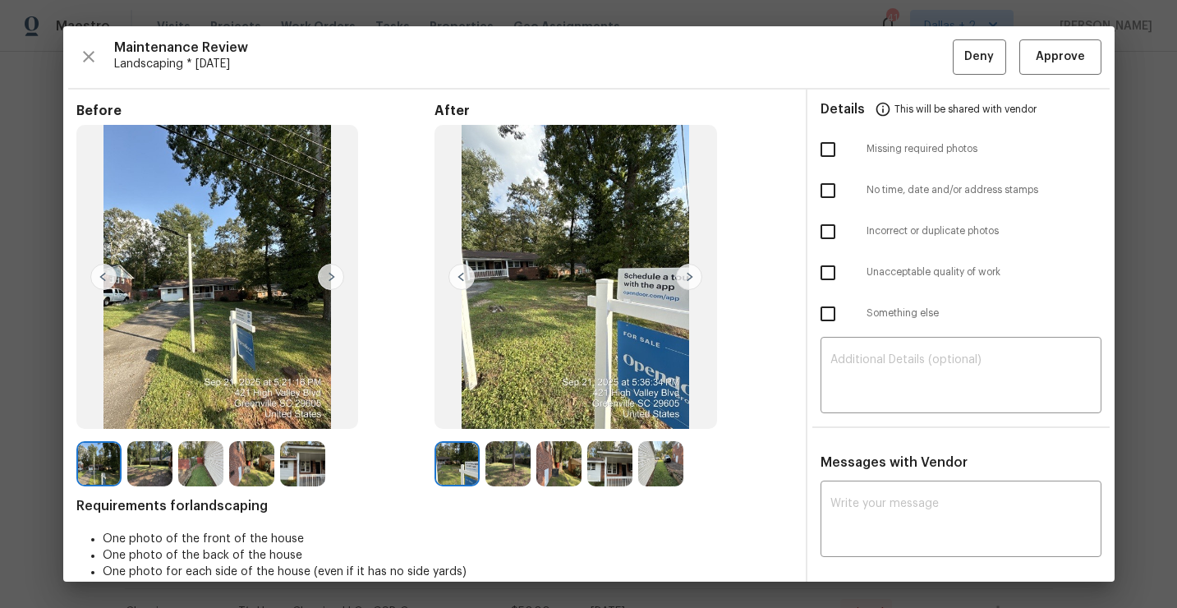
click at [502, 467] on img at bounding box center [507, 463] width 45 height 45
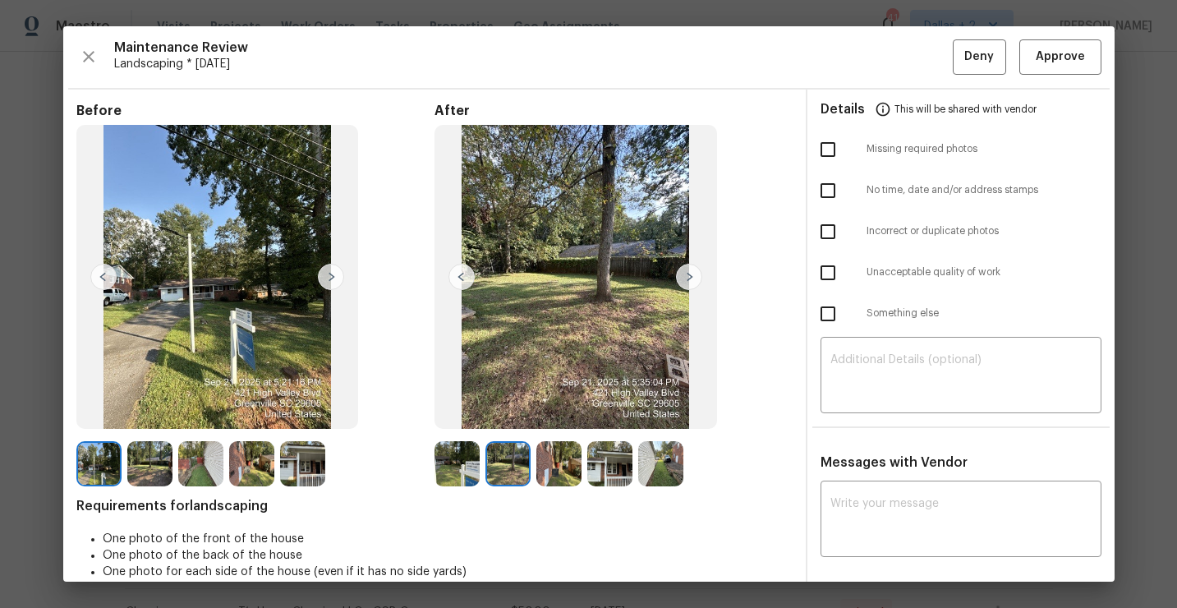
click at [572, 461] on img at bounding box center [558, 463] width 45 height 45
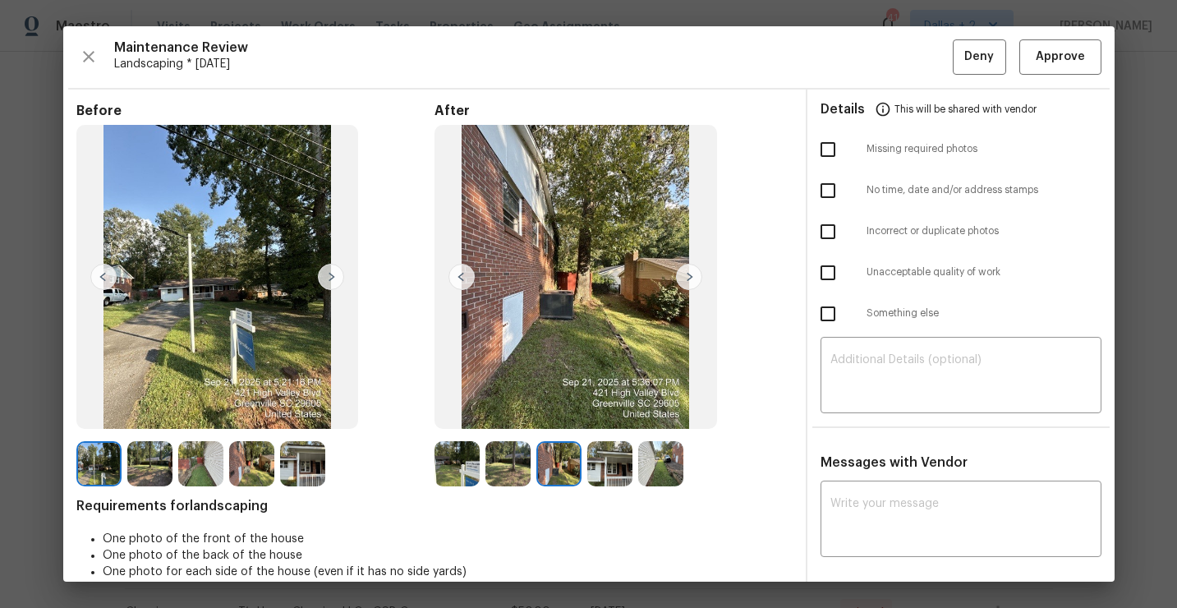
click at [606, 461] on img at bounding box center [609, 463] width 45 height 45
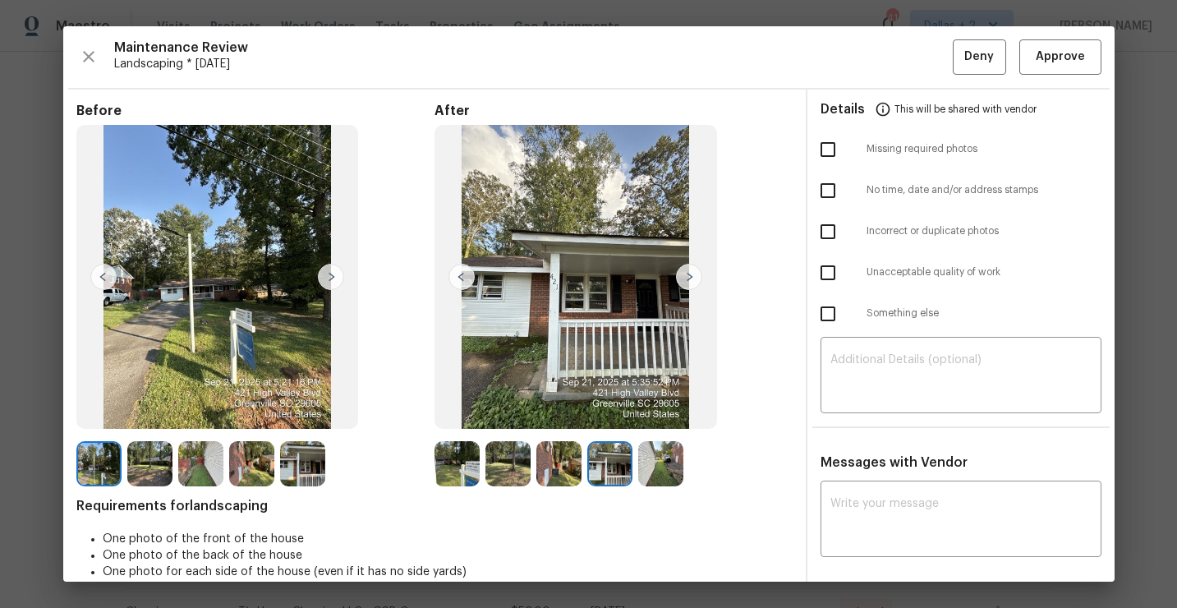
click at [664, 466] on img at bounding box center [660, 463] width 45 height 45
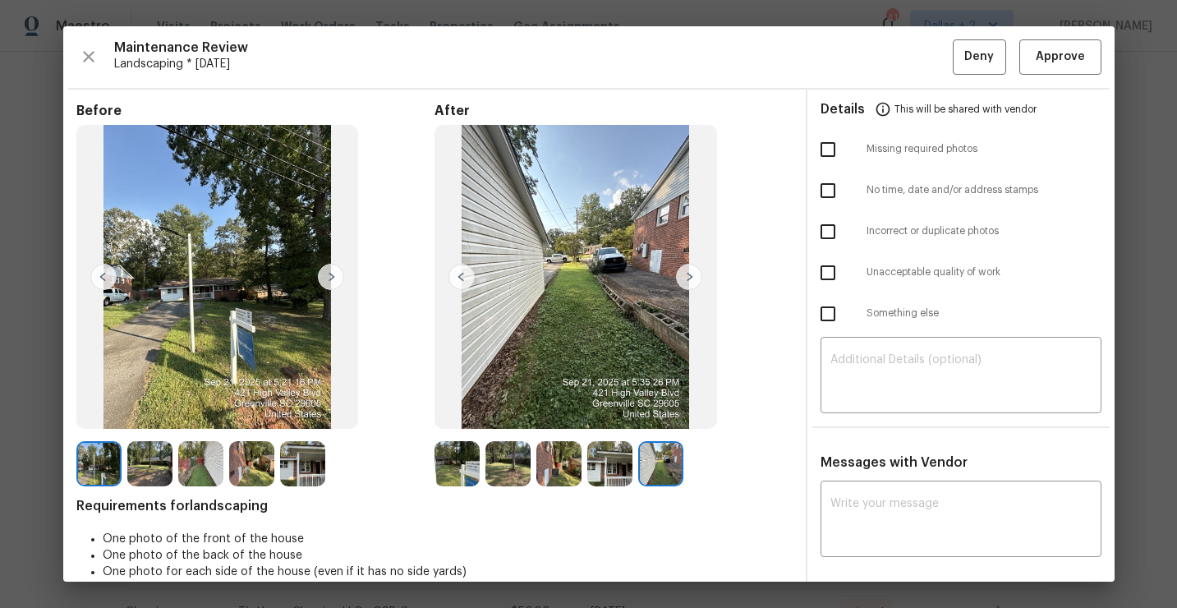
click at [449, 462] on img at bounding box center [457, 463] width 45 height 45
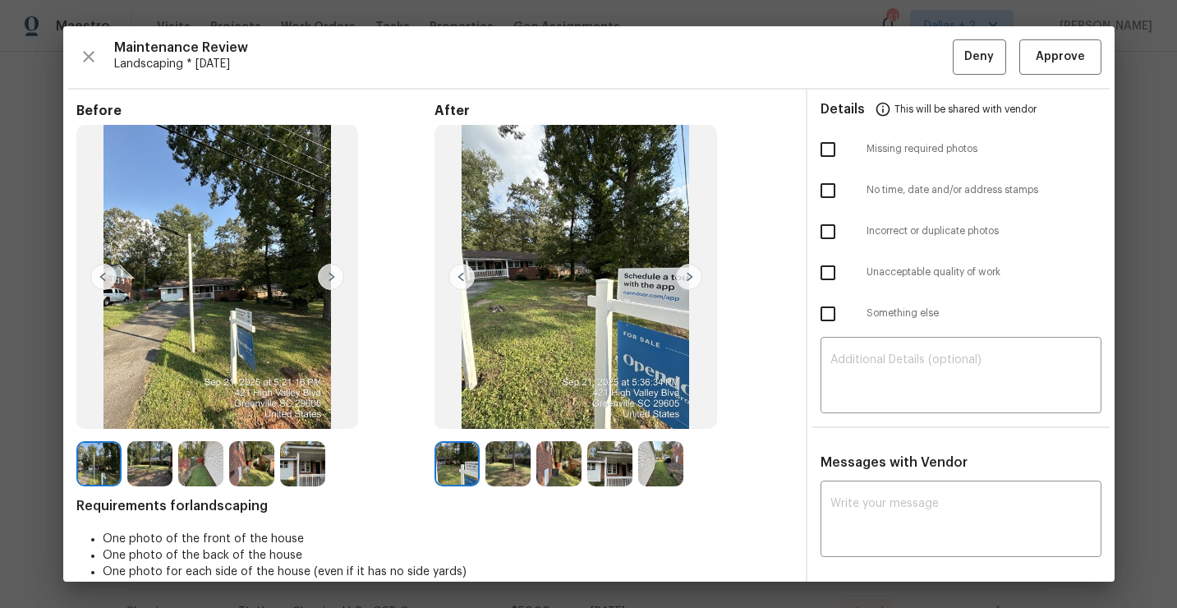
click at [687, 277] on img at bounding box center [689, 277] width 26 height 26
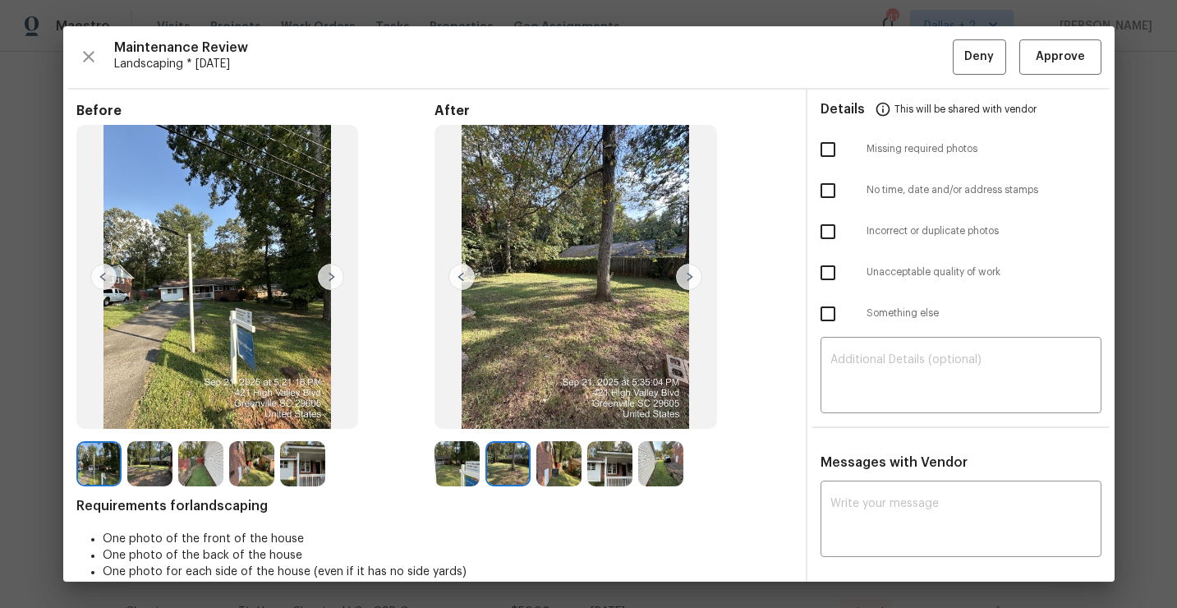
click at [688, 277] on img at bounding box center [689, 277] width 26 height 26
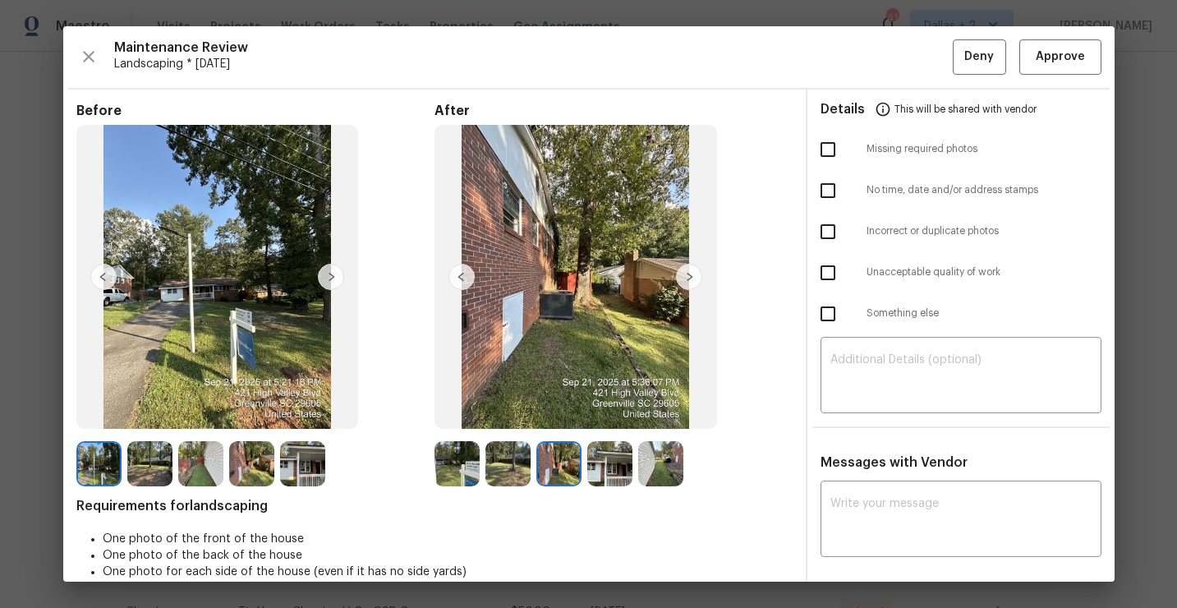
click at [688, 277] on img at bounding box center [689, 277] width 26 height 26
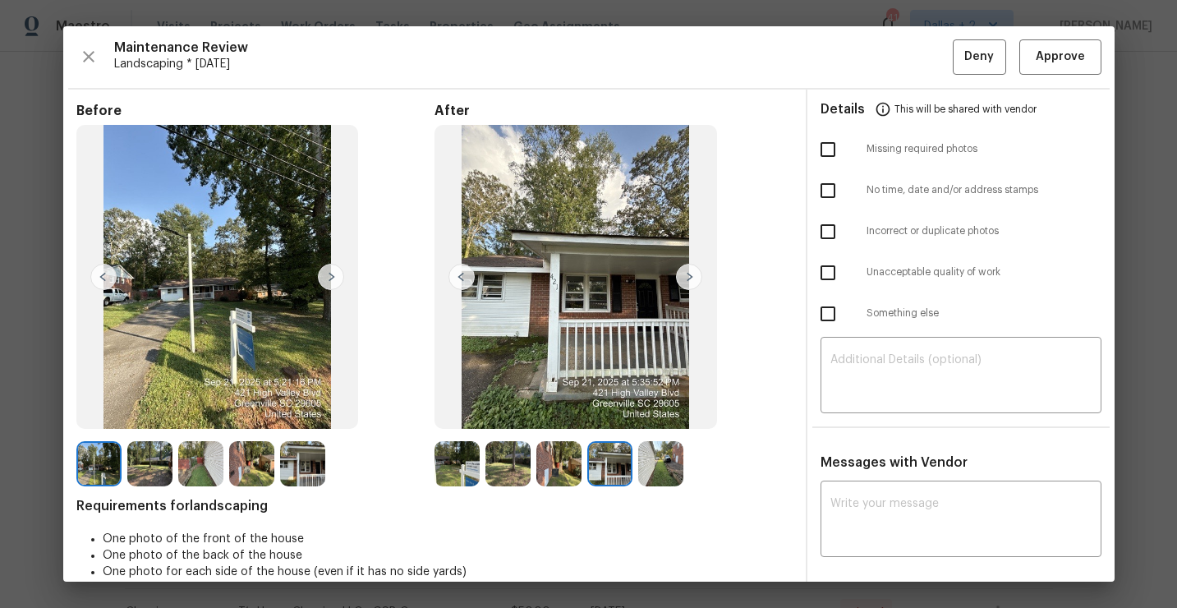
click at [688, 277] on img at bounding box center [689, 277] width 26 height 26
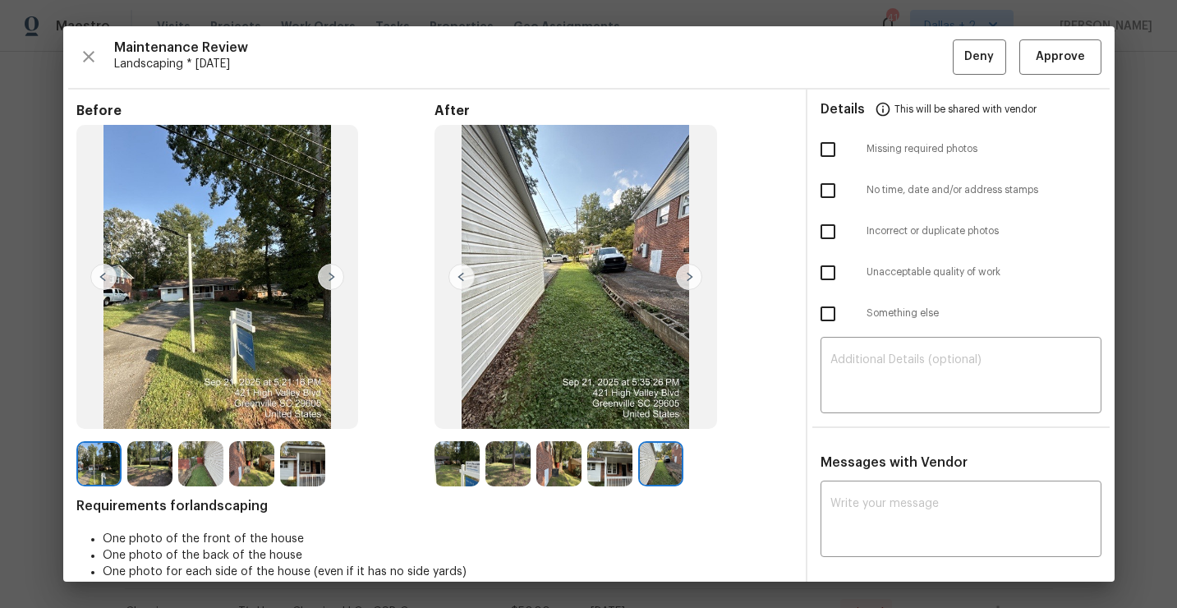
click at [688, 277] on img at bounding box center [689, 277] width 26 height 26
click at [1050, 66] on span "Approve" at bounding box center [1060, 57] width 49 height 21
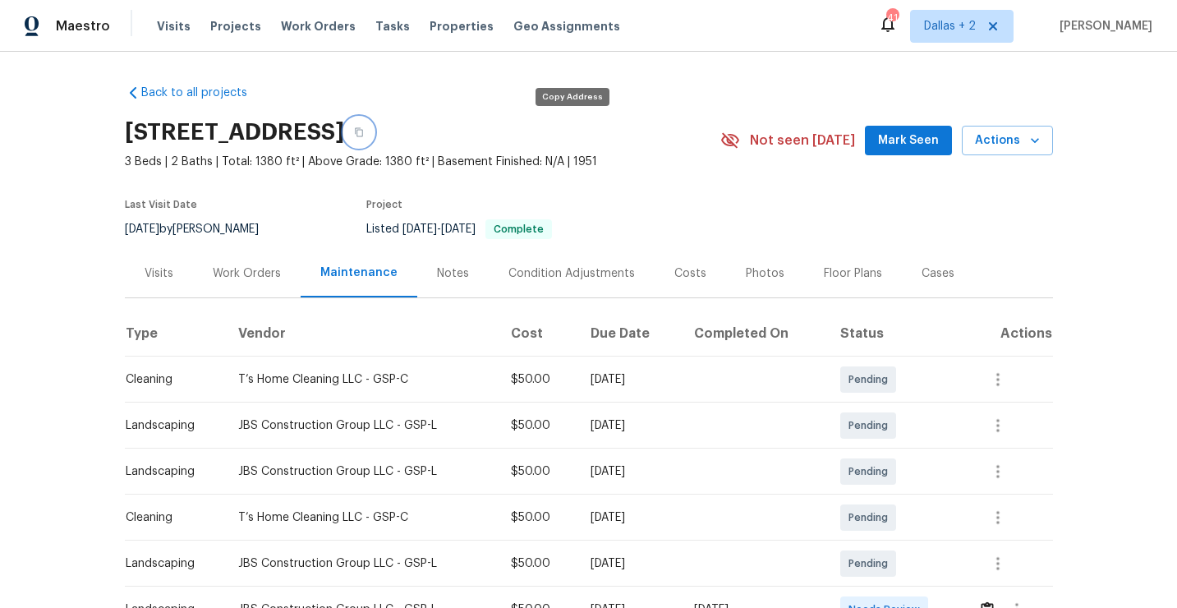
click at [374, 140] on button "button" at bounding box center [359, 132] width 30 height 30
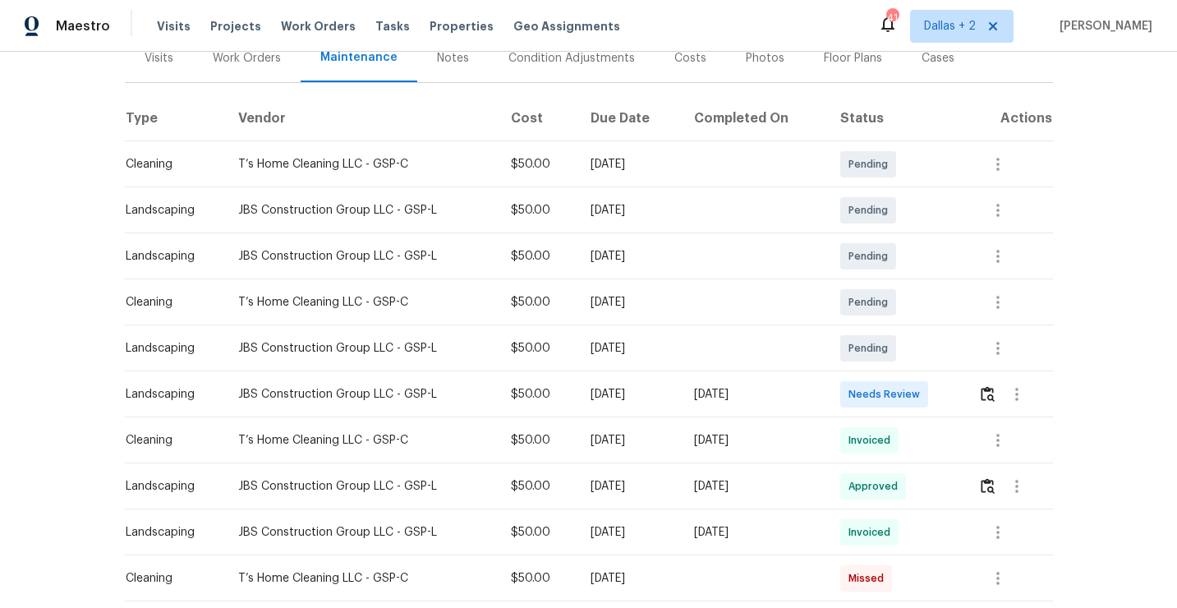
scroll to position [225, 0]
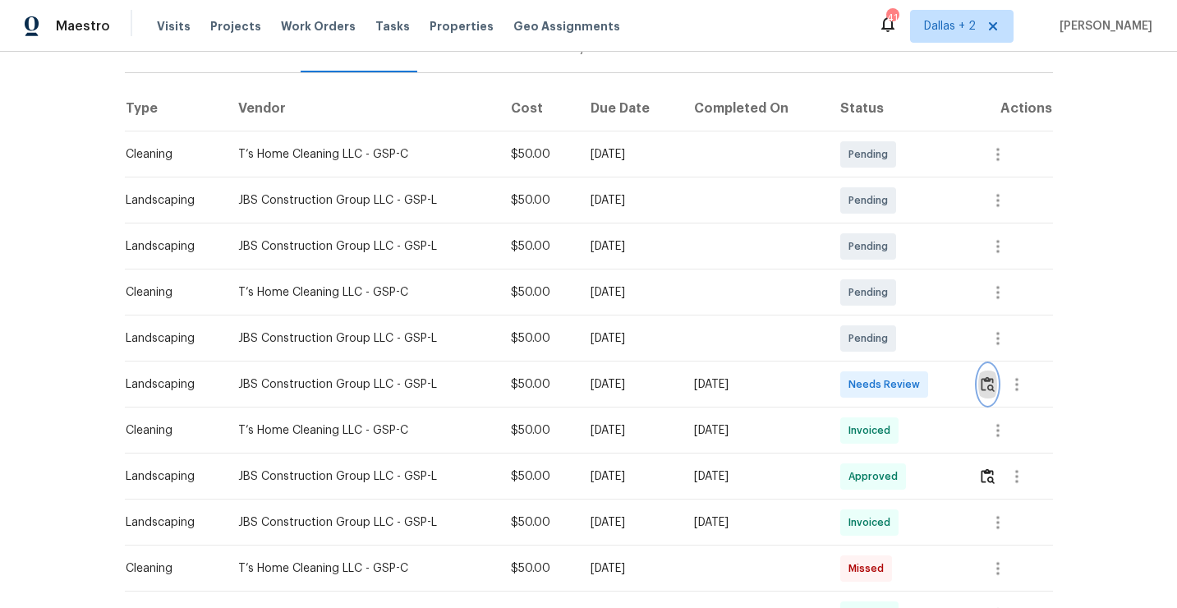
click at [989, 392] on button "button" at bounding box center [987, 384] width 19 height 39
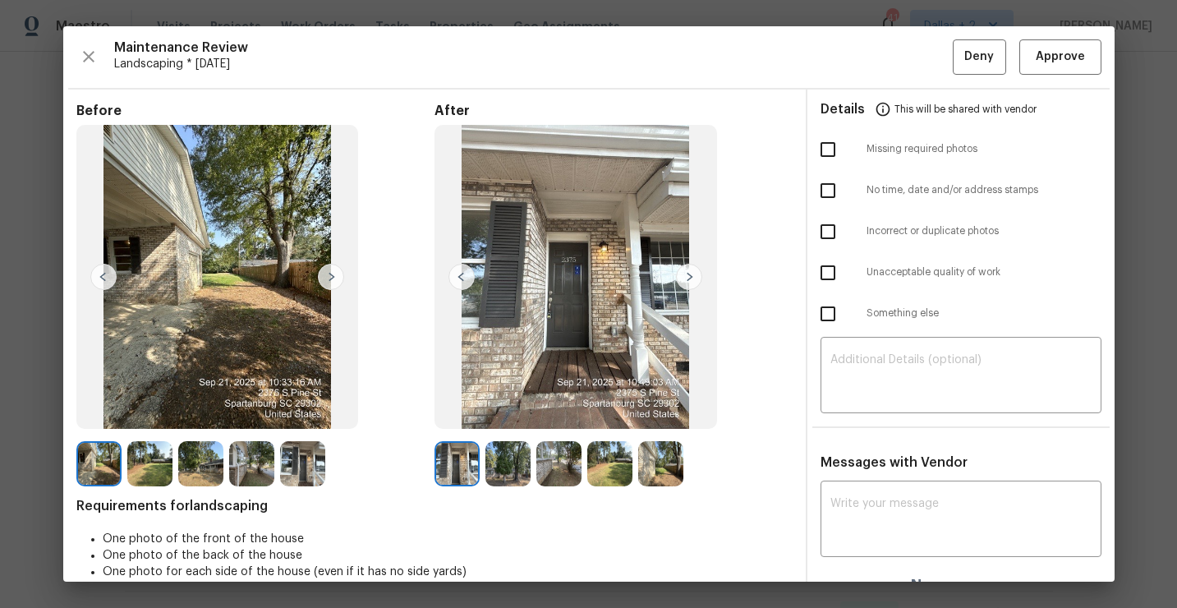
click at [526, 476] on img at bounding box center [507, 463] width 45 height 45
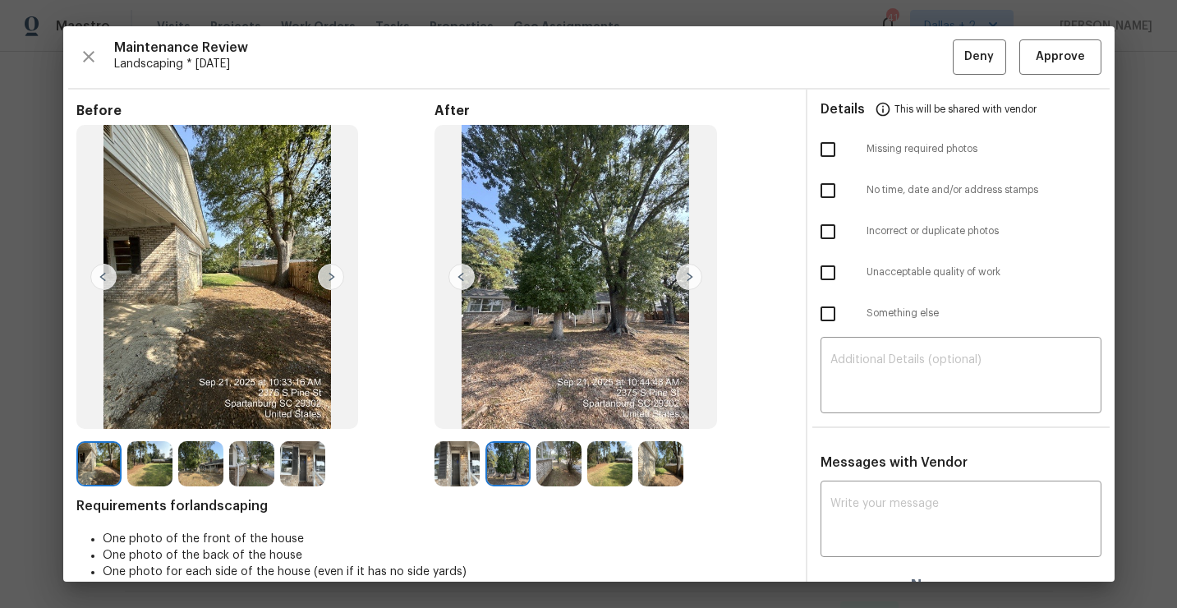
click at [563, 458] on img at bounding box center [558, 463] width 45 height 45
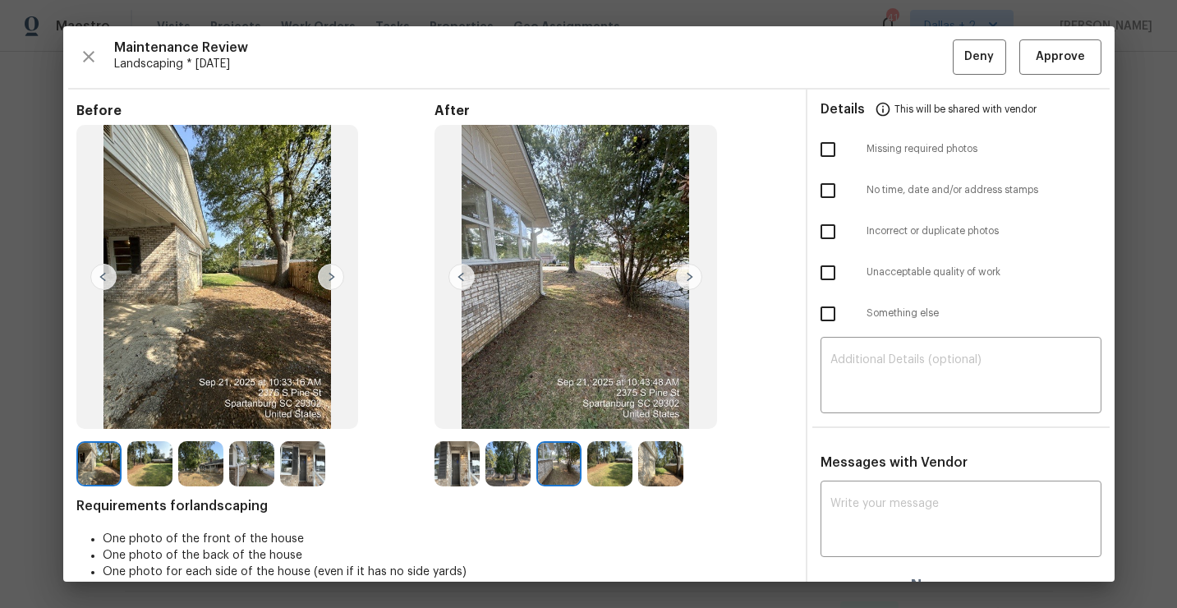
click at [612, 453] on img at bounding box center [609, 463] width 45 height 45
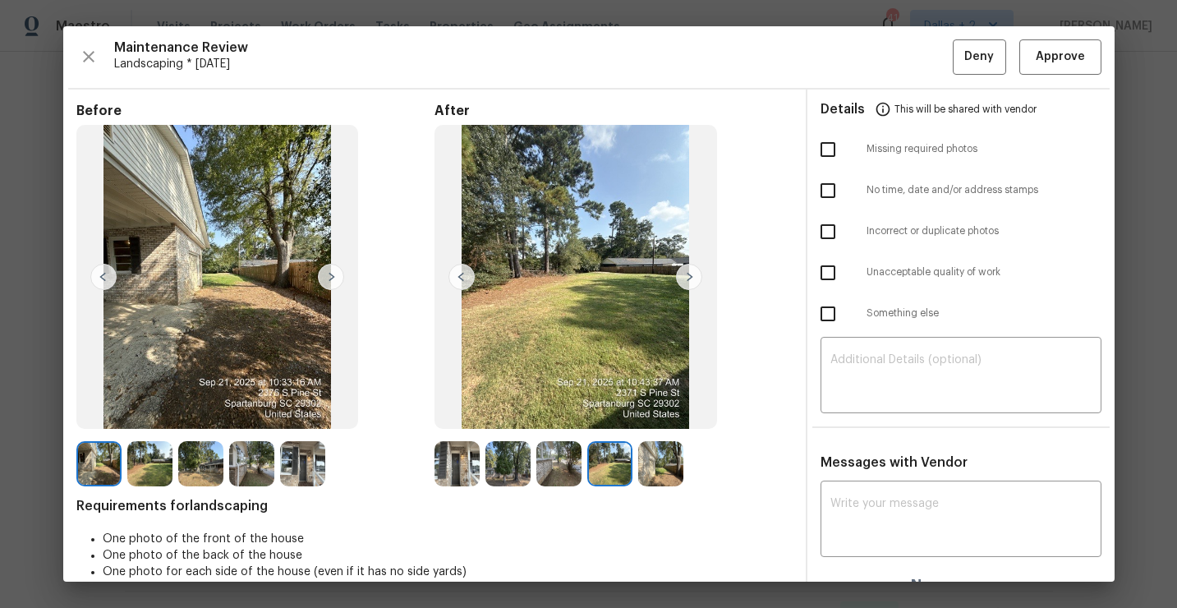
click at [652, 467] on img at bounding box center [660, 463] width 45 height 45
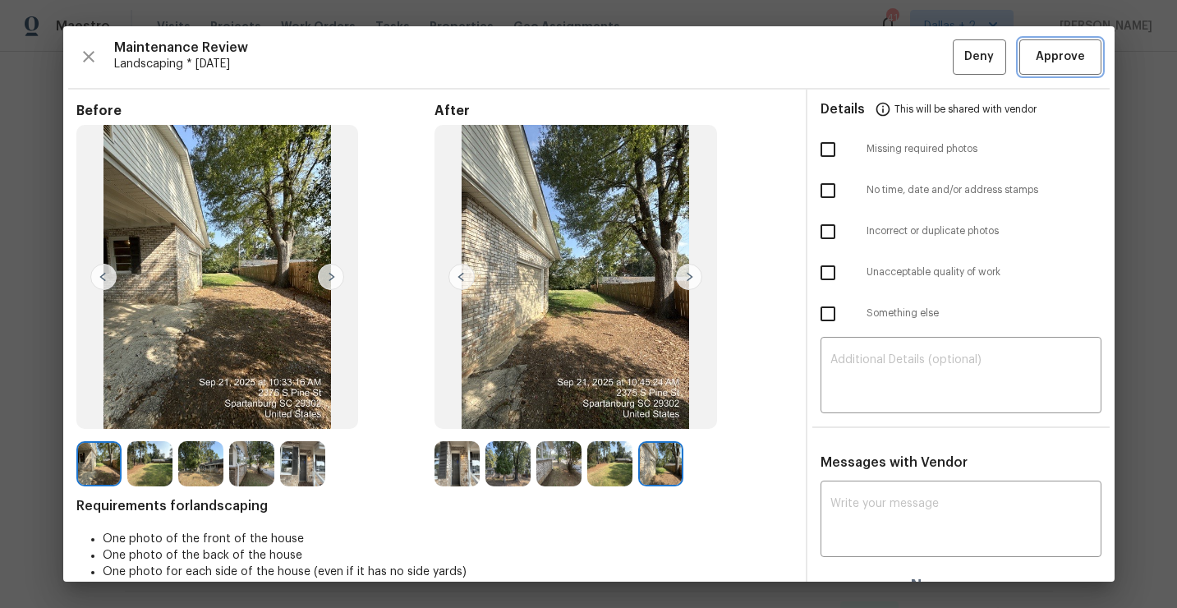
click at [1040, 62] on span "Approve" at bounding box center [1060, 57] width 49 height 21
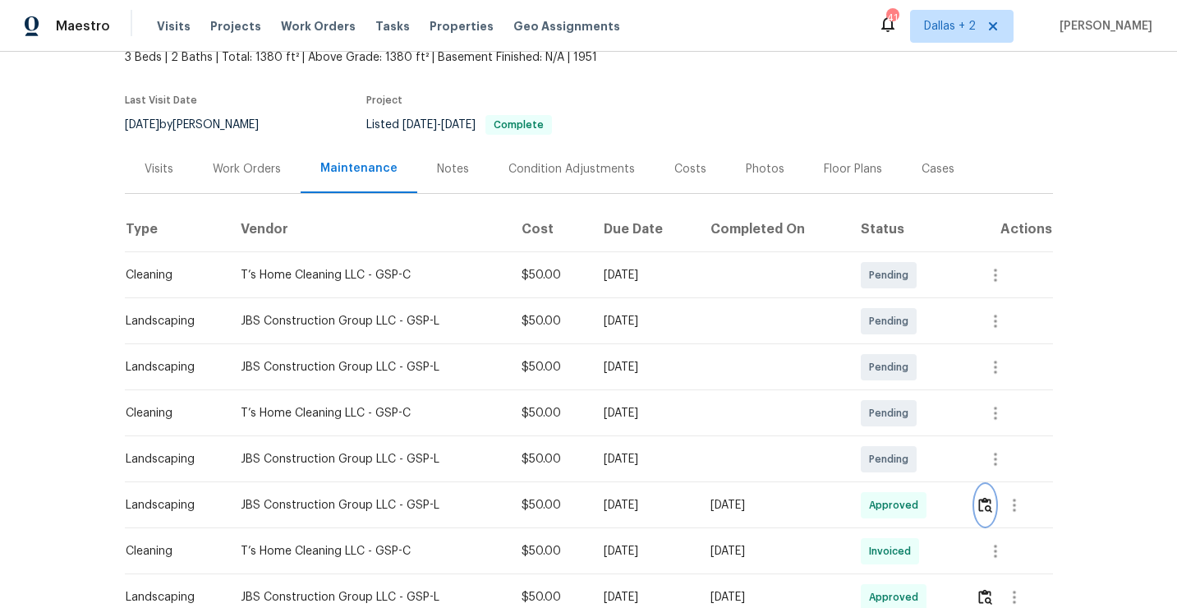
scroll to position [80, 0]
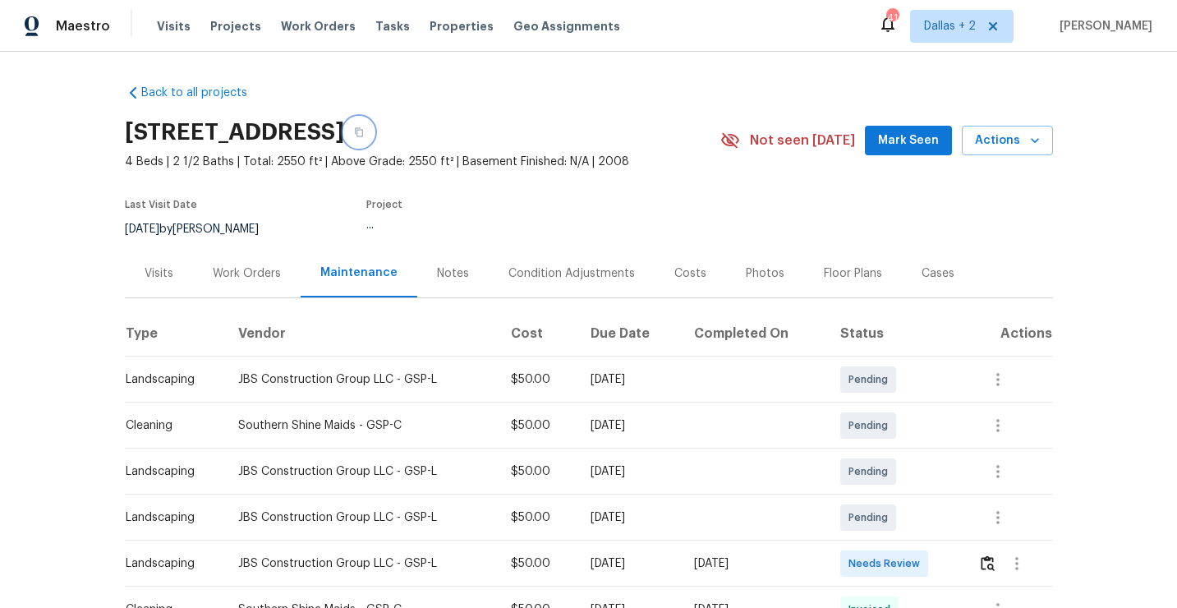
click at [364, 133] on icon "button" at bounding box center [359, 132] width 10 height 10
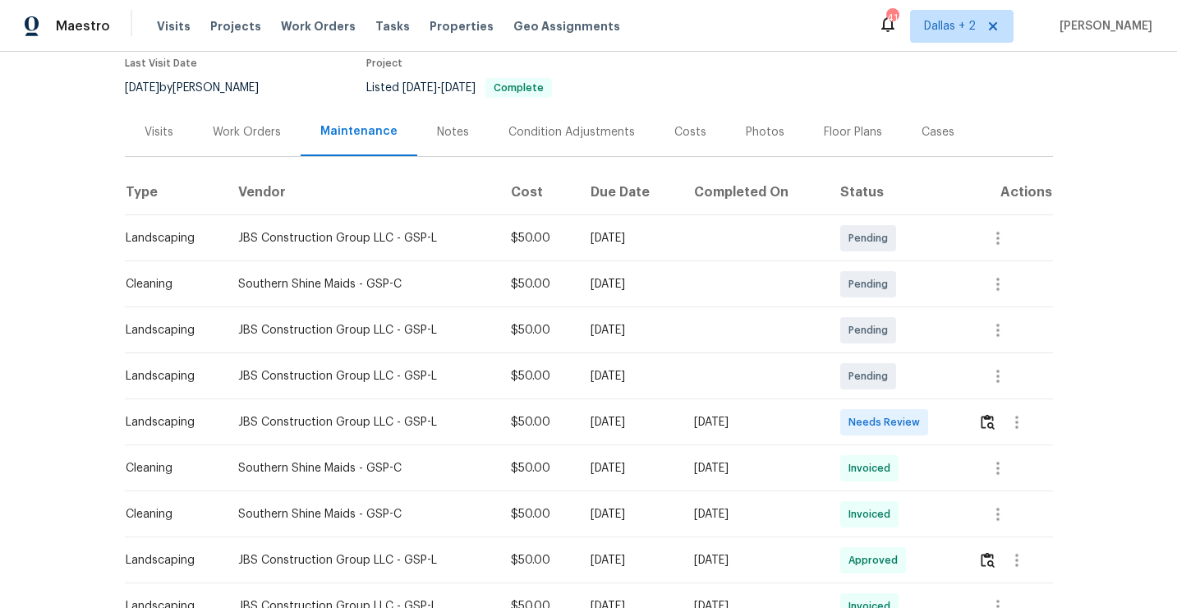
scroll to position [178, 0]
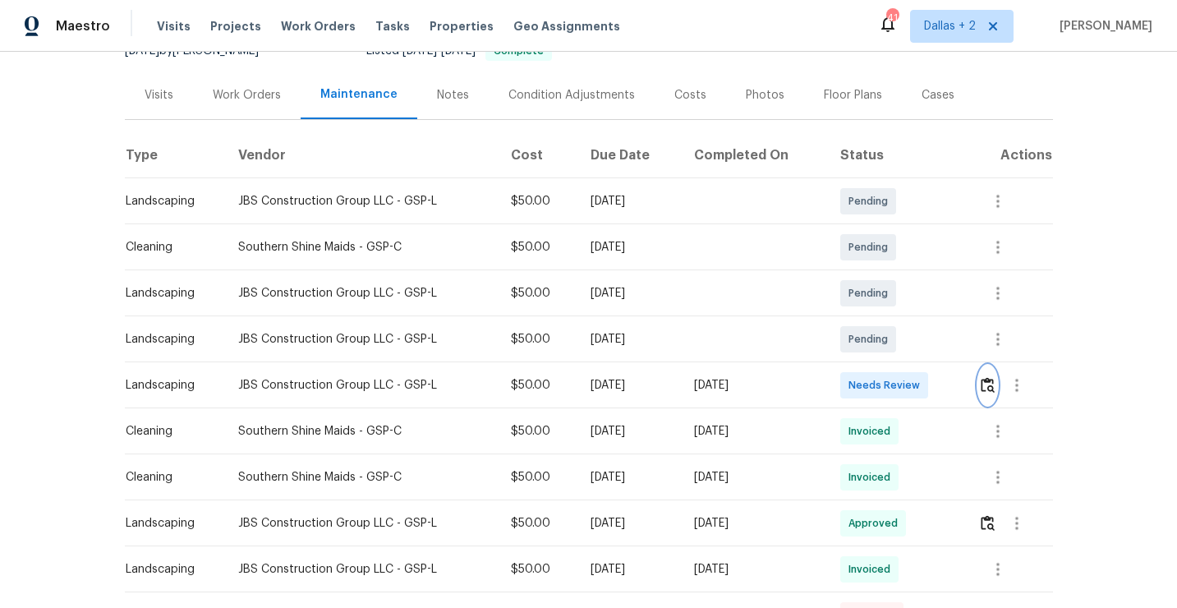
click at [989, 377] on img "button" at bounding box center [988, 385] width 14 height 16
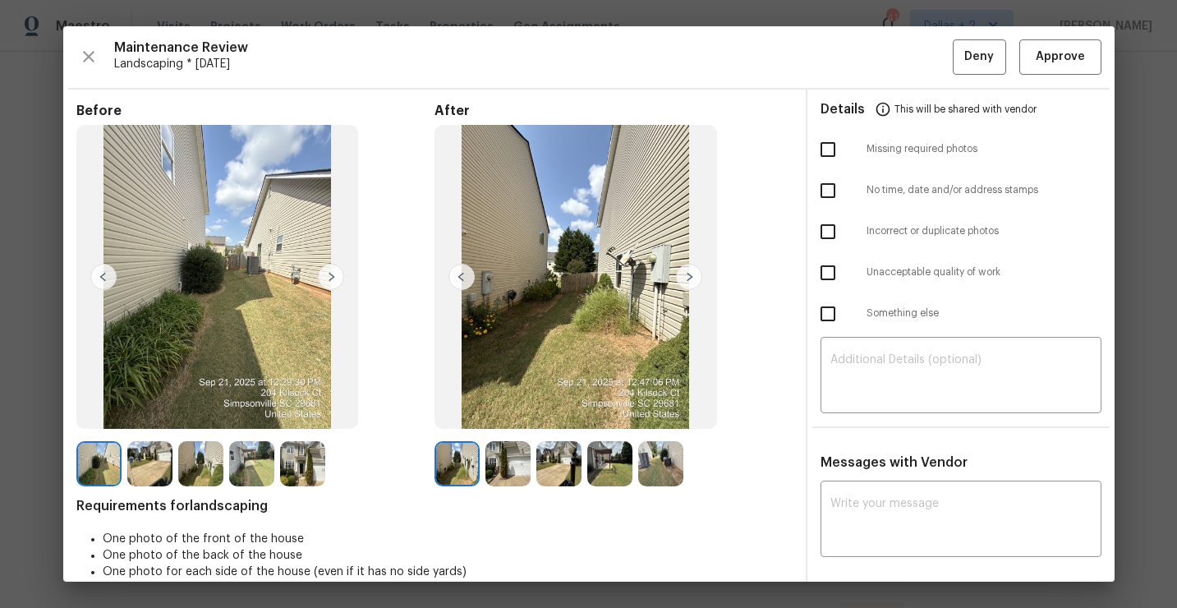
click at [315, 464] on img at bounding box center [302, 463] width 45 height 45
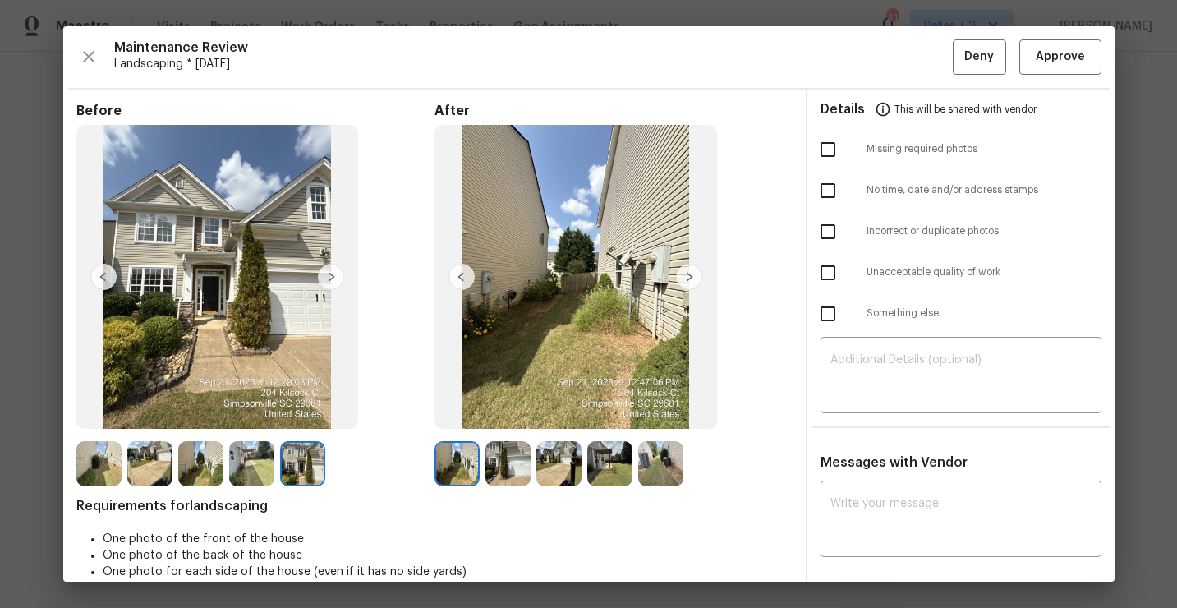
click at [97, 459] on img at bounding box center [98, 463] width 45 height 45
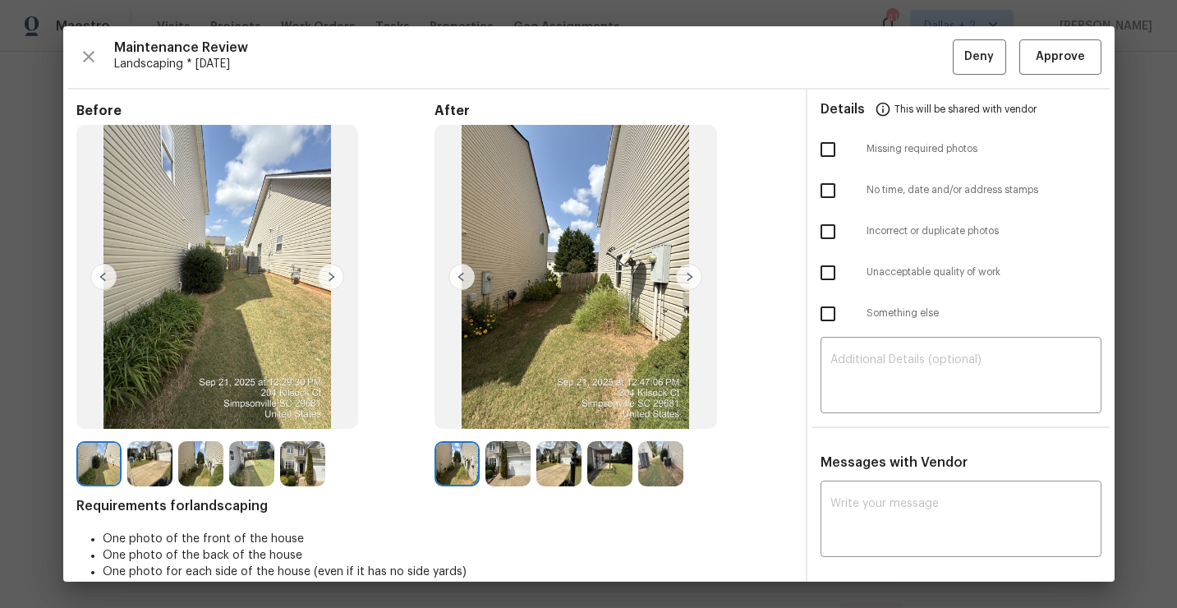
click at [325, 283] on img at bounding box center [331, 277] width 26 height 26
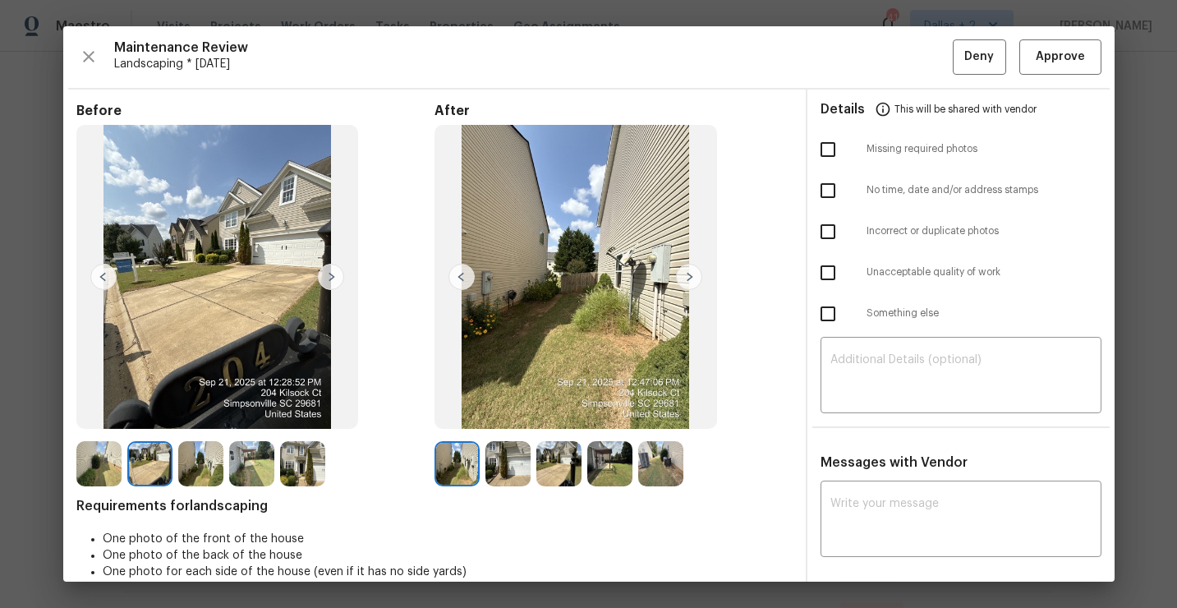
click at [520, 468] on img at bounding box center [507, 463] width 45 height 45
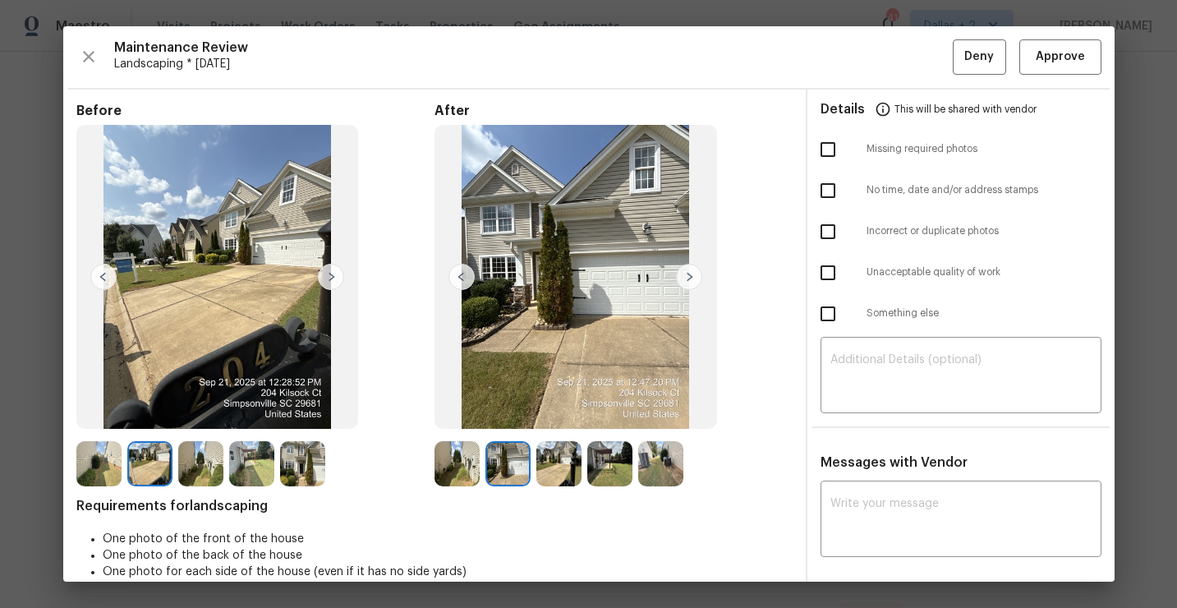
click at [609, 461] on img at bounding box center [609, 463] width 45 height 45
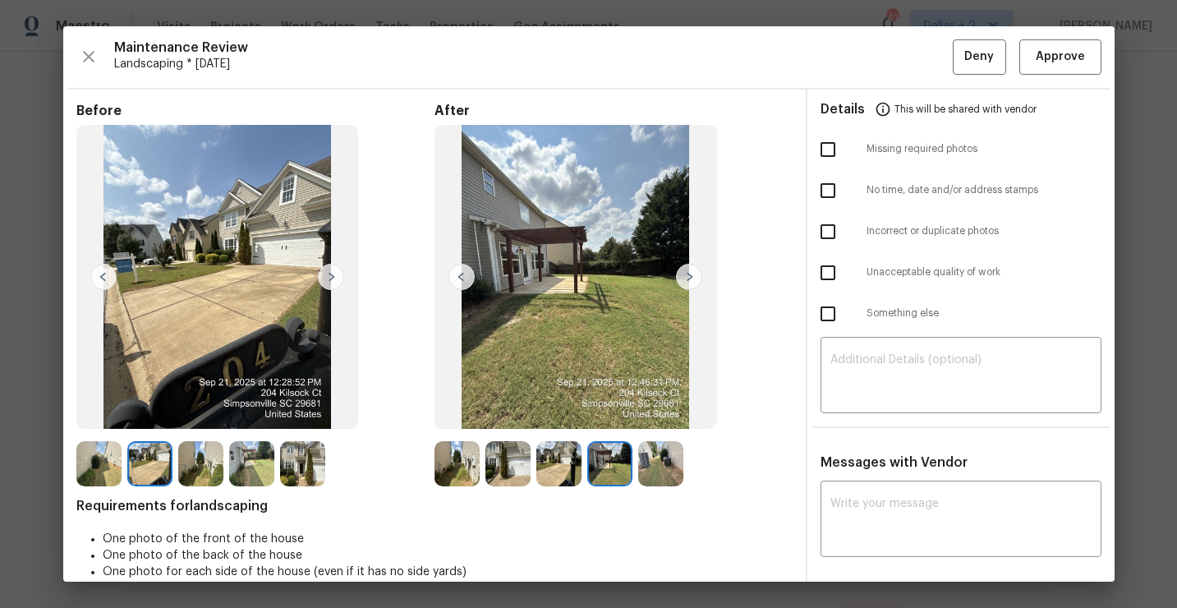
click at [671, 453] on img at bounding box center [660, 463] width 45 height 45
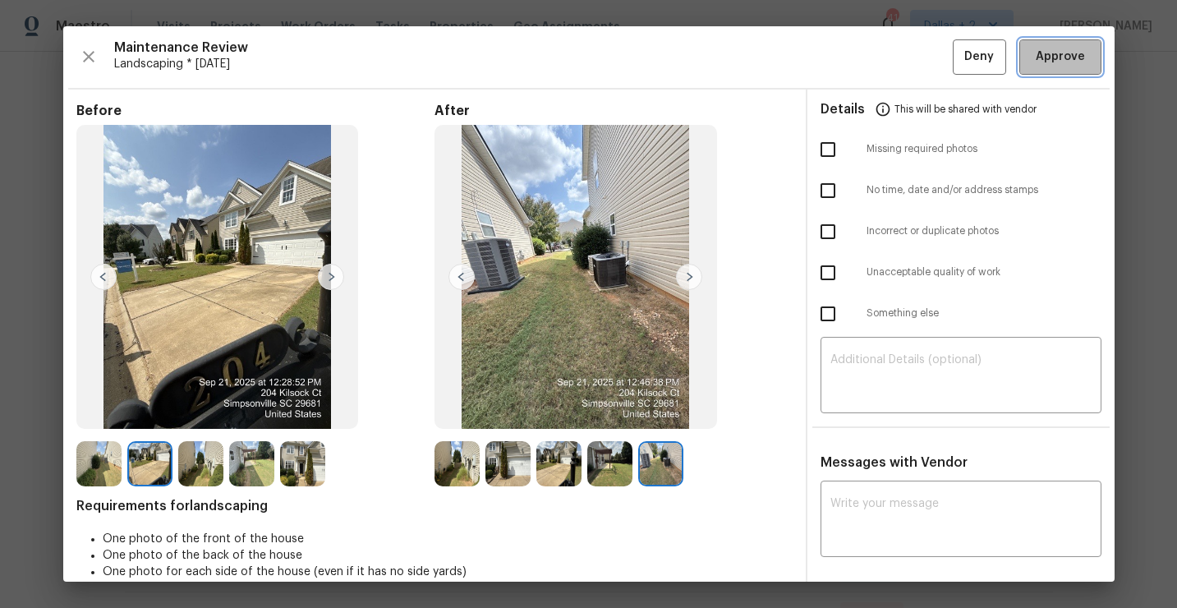
click at [1050, 51] on span "Approve" at bounding box center [1060, 57] width 49 height 21
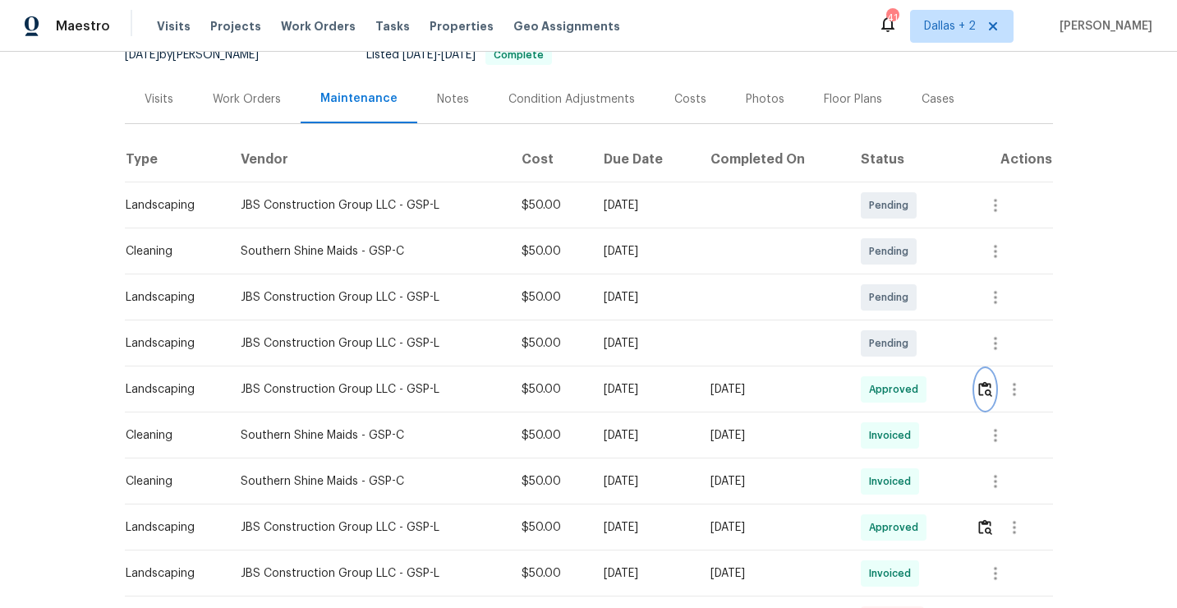
scroll to position [0, 0]
